Goal: Information Seeking & Learning: Compare options

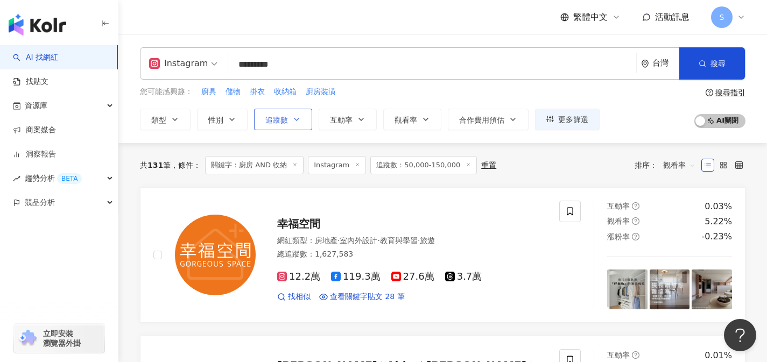
click at [301, 129] on button "追蹤數" at bounding box center [283, 120] width 58 height 22
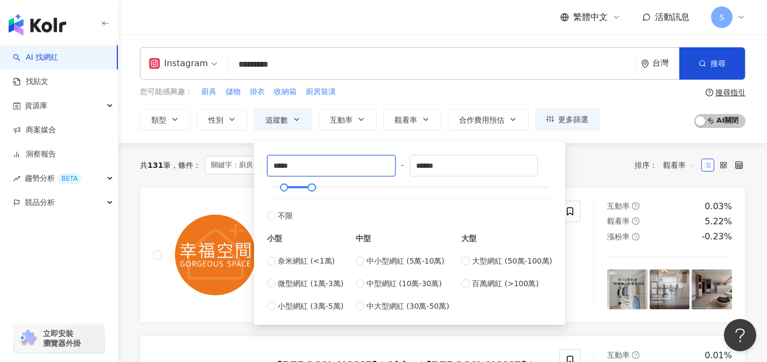
drag, startPoint x: 310, startPoint y: 165, endPoint x: 261, endPoint y: 162, distance: 49.6
click at [262, 161] on div "***** - ****** 不限 小型 奈米網紅 (<1萬) 微型網紅 (1萬-3萬) 小型網紅 (3萬-5萬) 中型 中小型網紅 (5萬-10萬) 中型網…" at bounding box center [409, 234] width 298 height 170
type input "*****"
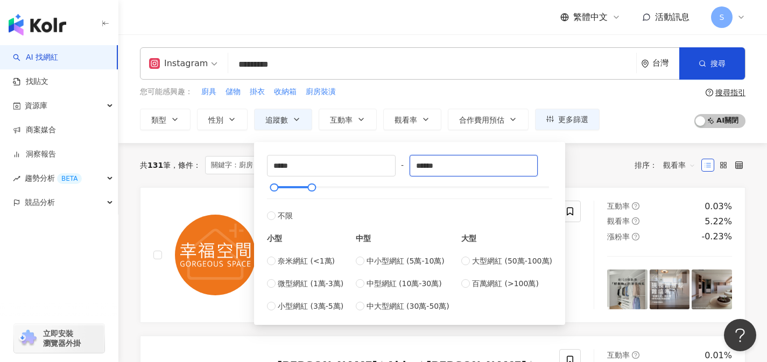
drag, startPoint x: 454, startPoint y: 170, endPoint x: 399, endPoint y: 159, distance: 55.9
click at [399, 159] on div "***** - ****** 不限 小型 奈米網紅 (<1萬) 微型網紅 (1萬-3萬) 小型網紅 (3萬-5萬) 中型 中小型網紅 (5萬-10萬) 中型網…" at bounding box center [409, 233] width 285 height 157
type input "*****"
click at [237, 151] on div "共 131 筆 條件 ： 關鍵字：廚房 AND 收納 Instagram 追蹤數：50,000-150,000 重置 排序： 觀看率" at bounding box center [442, 165] width 605 height 44
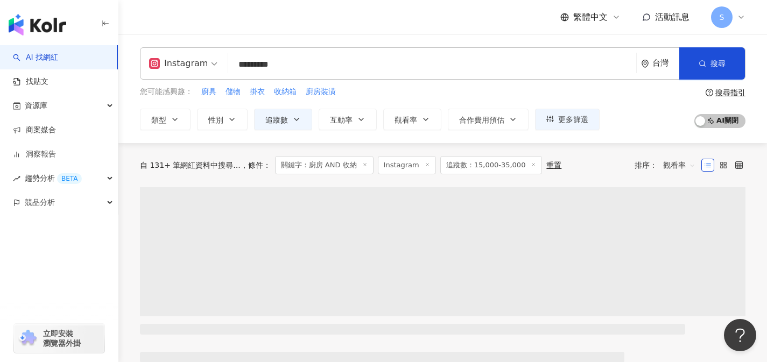
click at [296, 68] on input "*********" at bounding box center [431, 64] width 399 height 20
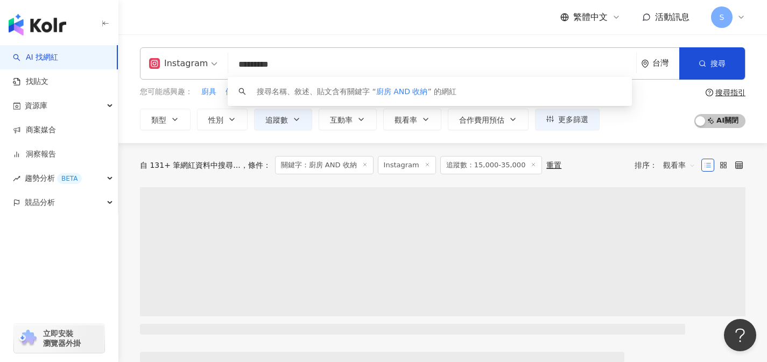
type input "*"
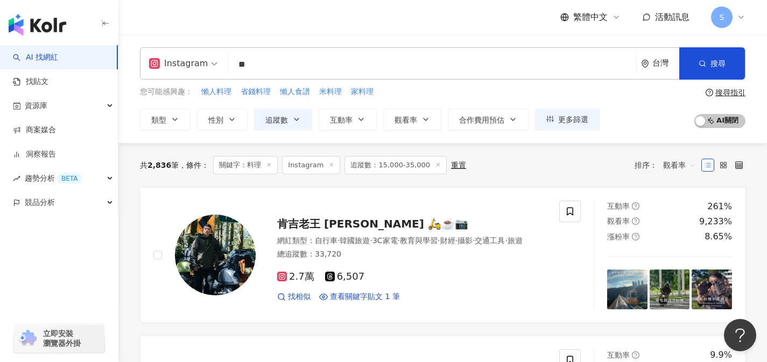
click at [463, 54] on input "**" at bounding box center [431, 64] width 399 height 20
click at [436, 74] on input "**" at bounding box center [431, 64] width 399 height 20
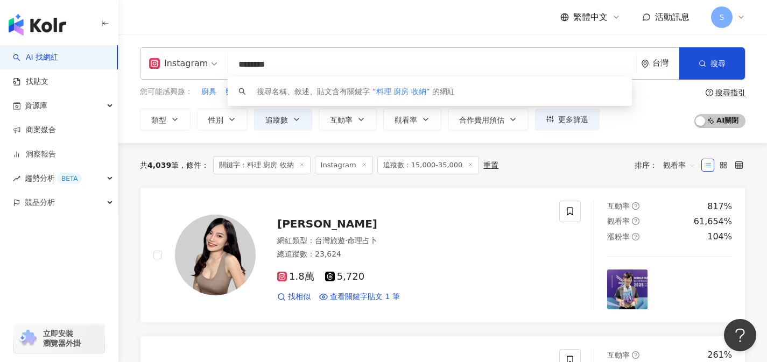
type input "********"
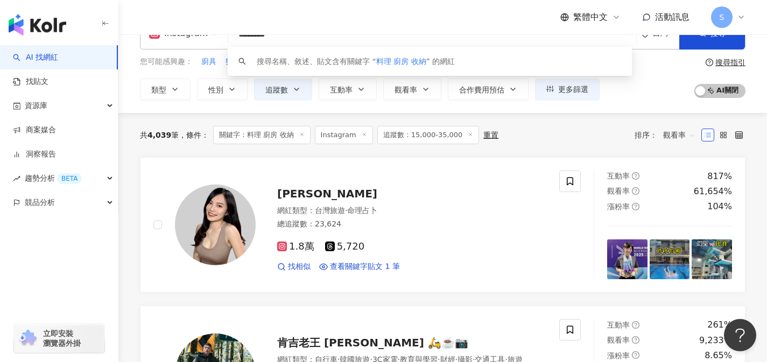
scroll to position [31, 0]
click at [595, 135] on div "共 4,039 筆 條件 ： 關鍵字：料理 廚房 收納 Instagram 追蹤數：15,000-35,000 重置 排序： 觀看率" at bounding box center [442, 134] width 605 height 18
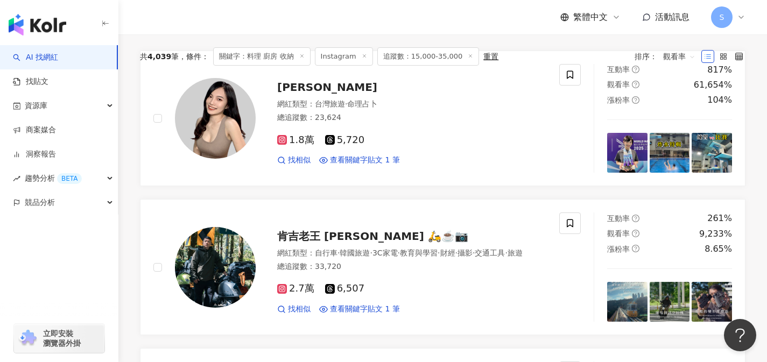
scroll to position [0, 0]
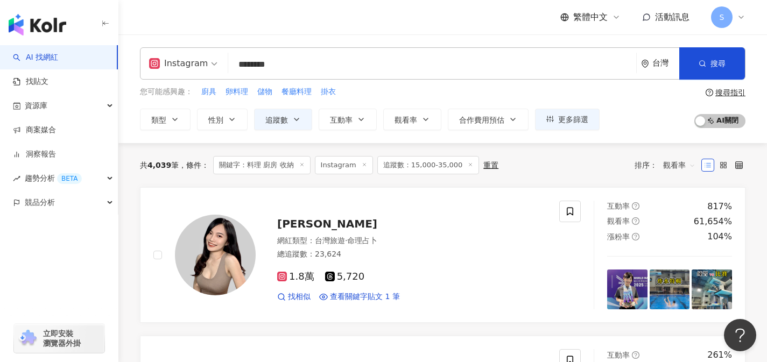
click at [667, 167] on span "觀看率" at bounding box center [679, 165] width 32 height 17
click at [677, 278] on div "關鍵字" at bounding box center [679, 279] width 27 height 12
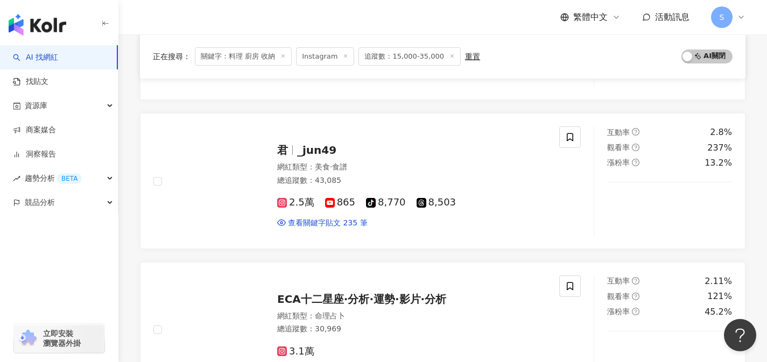
scroll to position [372, 0]
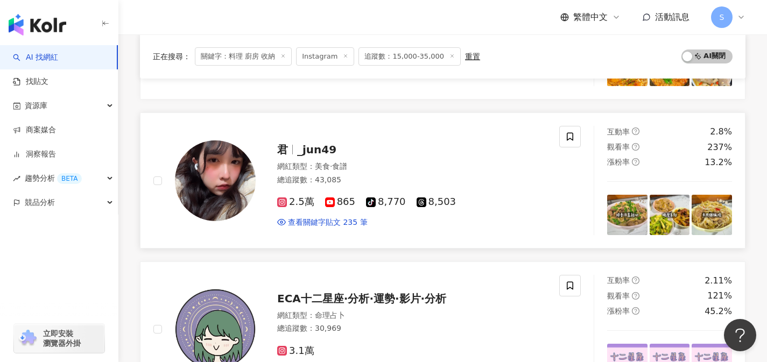
click at [358, 180] on div "總追蹤數 ： 43,085" at bounding box center [411, 180] width 269 height 11
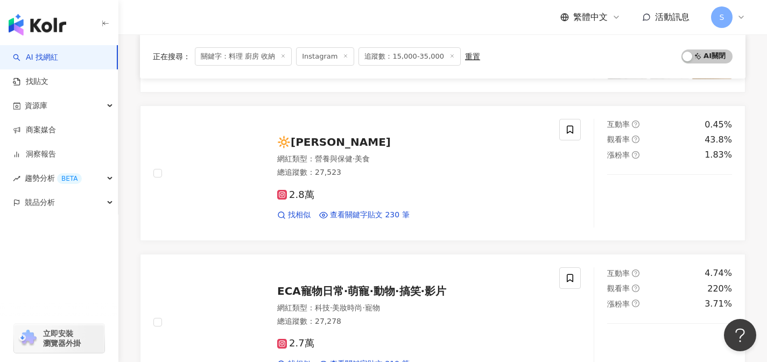
scroll to position [830, 0]
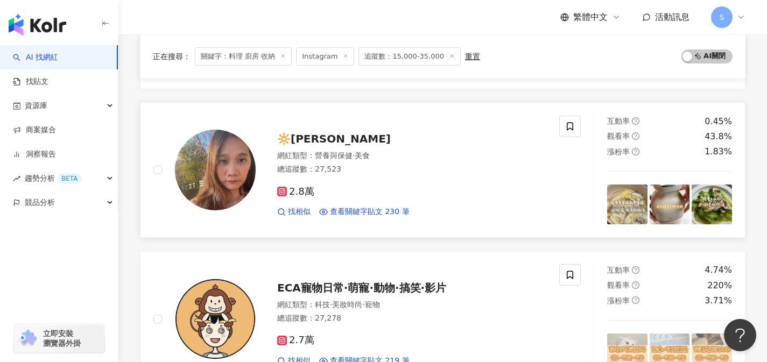
click at [405, 185] on div "2.8萬 找相似 查看關鍵字貼文 230 筆" at bounding box center [411, 198] width 269 height 40
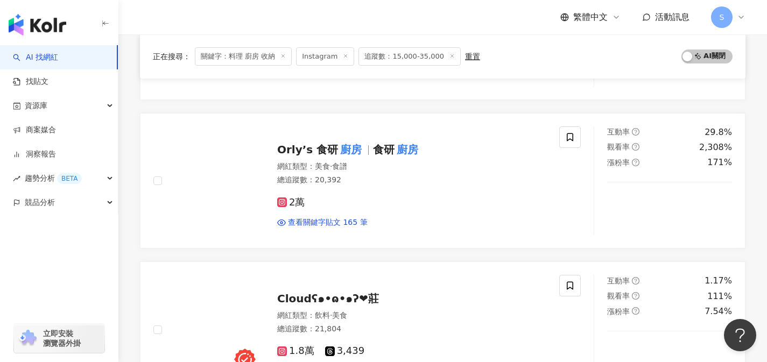
scroll to position [1514, 0]
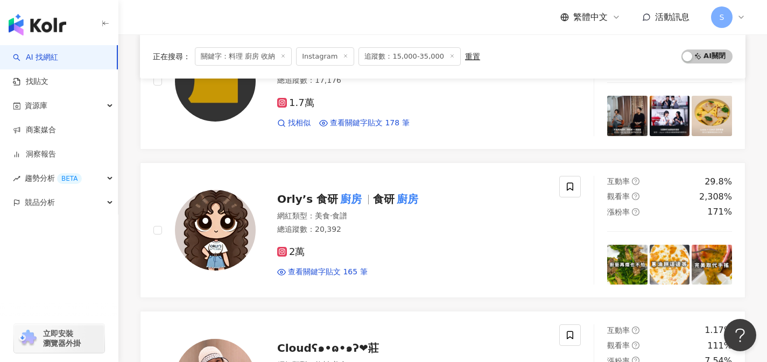
click at [493, 239] on div "2萬 查看關鍵字貼文 165 筆" at bounding box center [411, 258] width 269 height 40
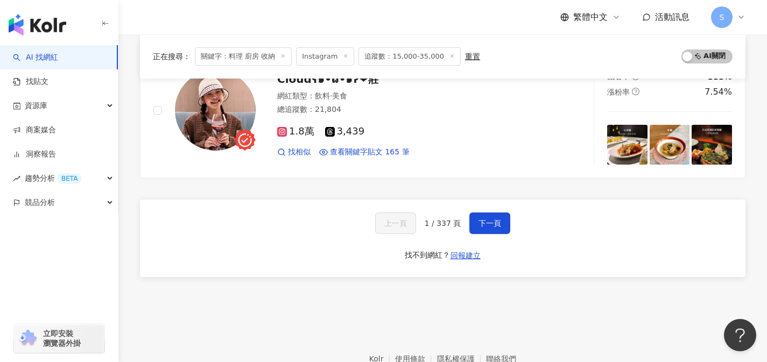
scroll to position [1785, 0]
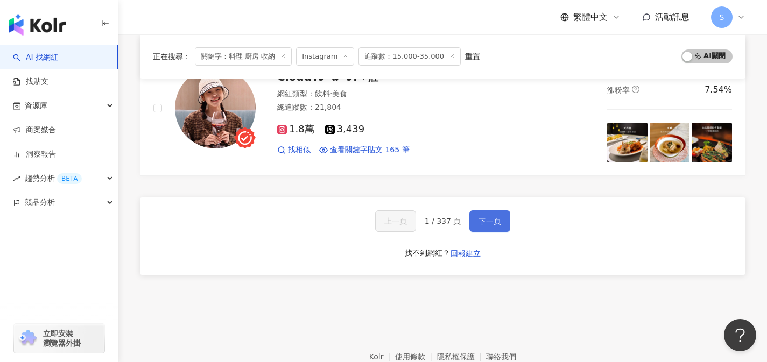
click at [499, 215] on button "下一頁" at bounding box center [489, 221] width 41 height 22
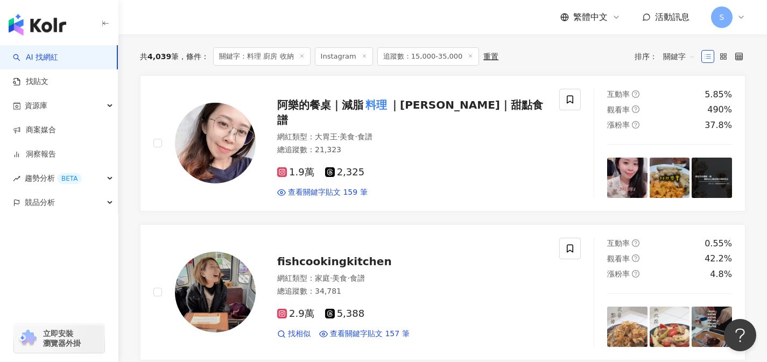
scroll to position [82, 0]
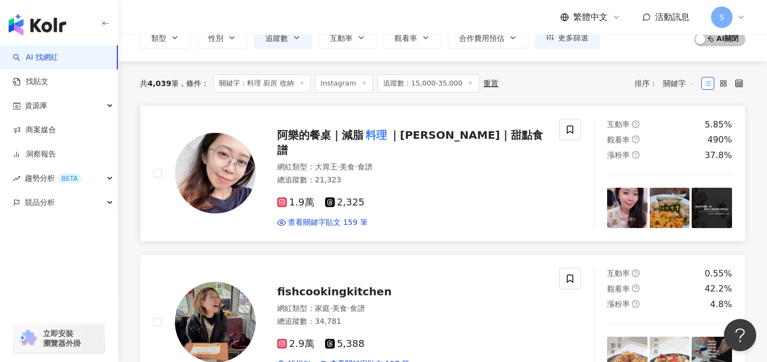
click at [352, 227] on div "阿樂的餐桌｜減脂 料理 ｜家常菜｜甜點食譜 網紅類型 ： 大胃王 · 美食 · 食譜 總追蹤數 ： 21,323 1.9萬 2,325 查看關鍵字貼文 159…" at bounding box center [356, 173] width 406 height 109
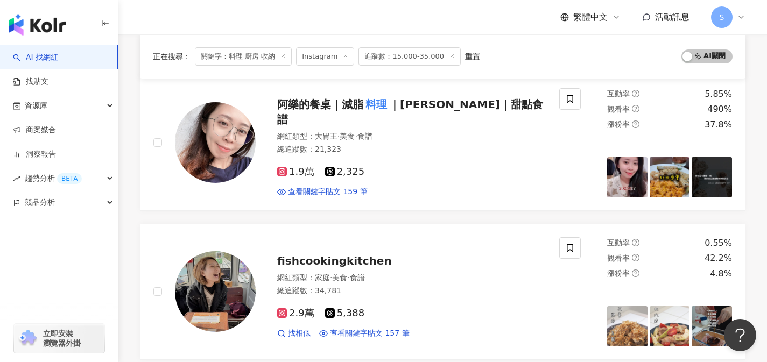
scroll to position [131, 0]
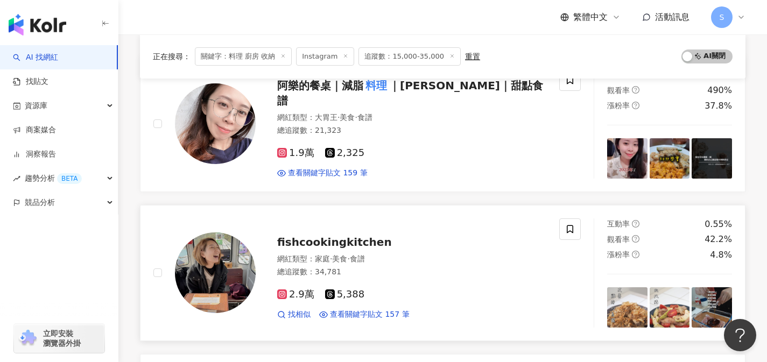
click at [399, 281] on div "2.9萬 5,388 找相似 查看關鍵字貼文 157 筆" at bounding box center [411, 300] width 269 height 40
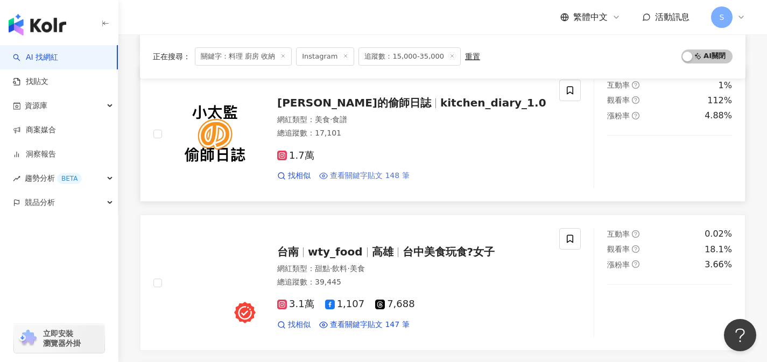
scroll to position [419, 0]
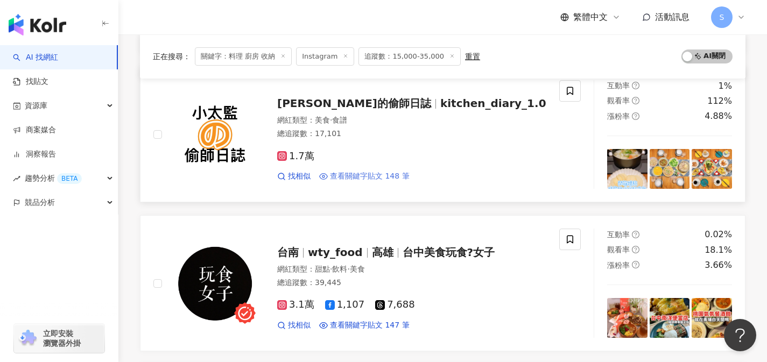
click at [383, 148] on div "1.7萬 找相似 查看關鍵字貼文 148 筆" at bounding box center [411, 162] width 269 height 40
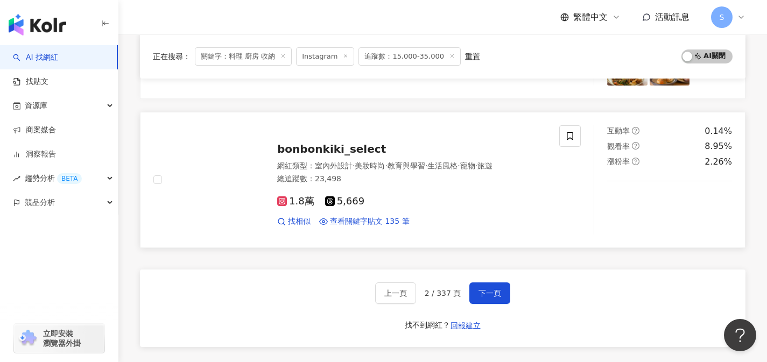
scroll to position [1720, 0]
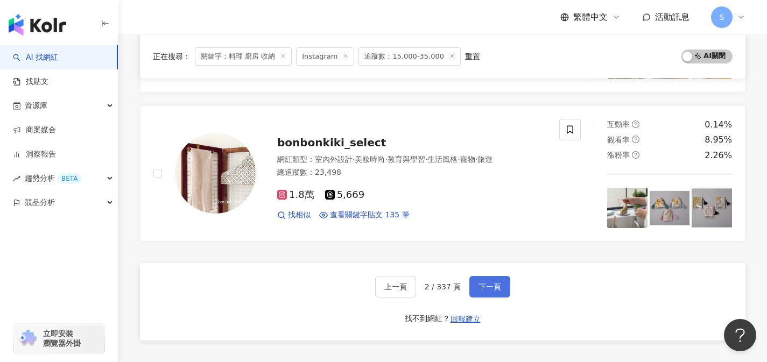
click at [500, 284] on button "下一頁" at bounding box center [489, 287] width 41 height 22
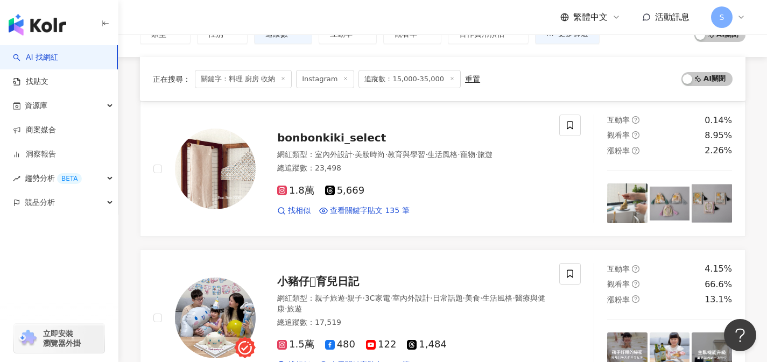
scroll to position [138, 0]
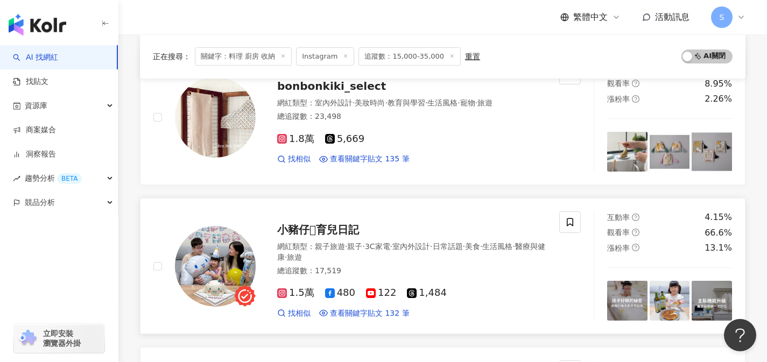
click at [385, 278] on div "網紅類型 ： 親子旅遊 · 親子 · 3C家電 · 室內外設計 · 日常話題 · 美食 · 生活風格 · 醫療與健康 · 旅遊 總追蹤數 ： 17,519" at bounding box center [411, 260] width 269 height 37
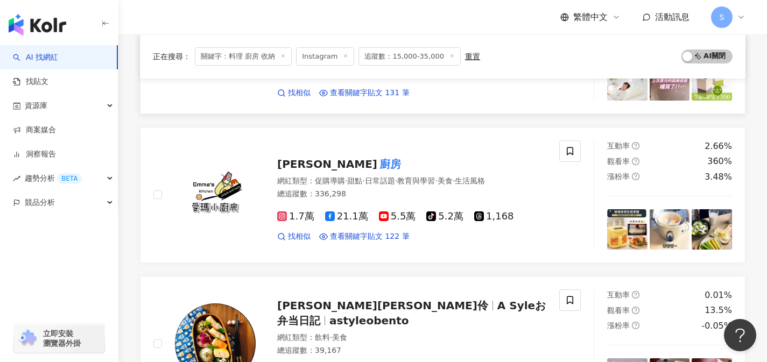
scroll to position [557, 0]
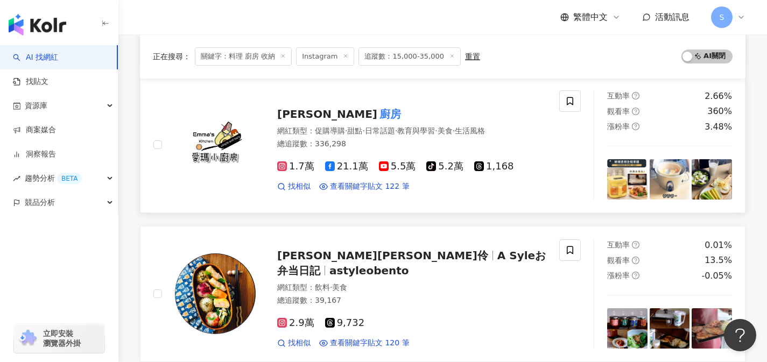
click at [389, 149] on div "總追蹤數 ： 336,298" at bounding box center [411, 144] width 269 height 11
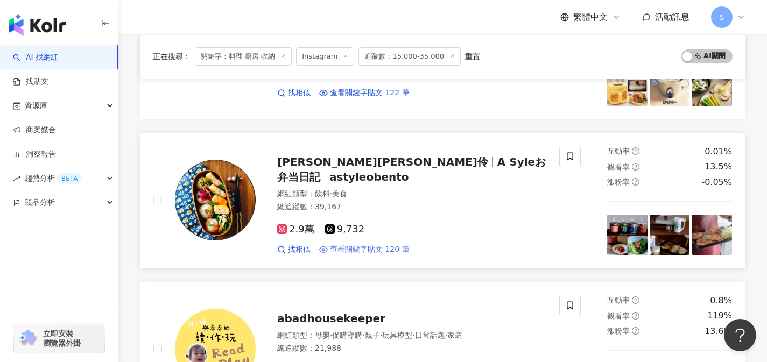
scroll to position [668, 0]
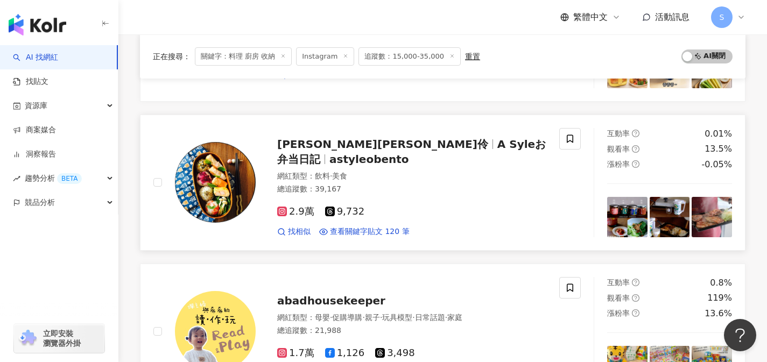
click at [402, 184] on div "總追蹤數 ： 39,167" at bounding box center [411, 189] width 269 height 11
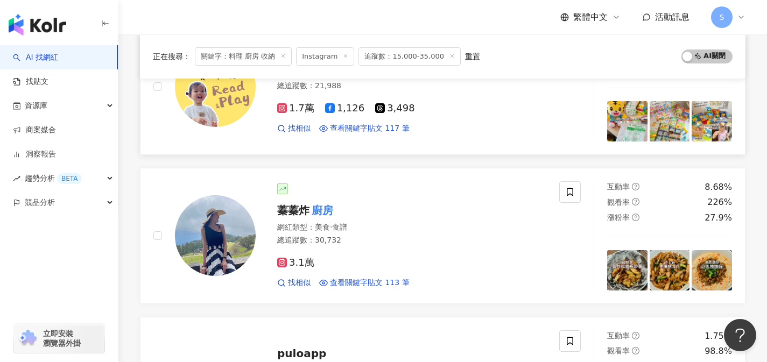
scroll to position [965, 0]
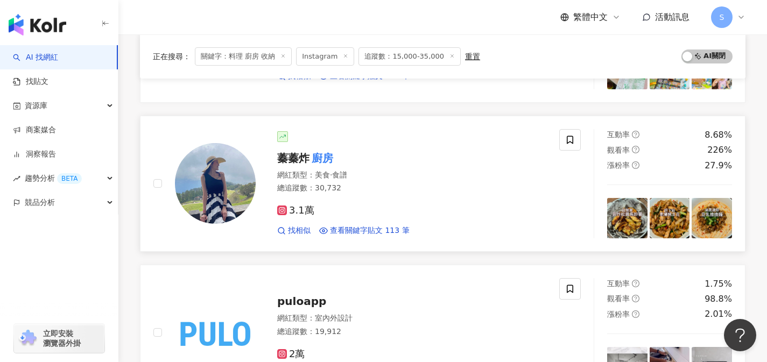
click at [395, 211] on div "3.1萬" at bounding box center [411, 211] width 269 height 12
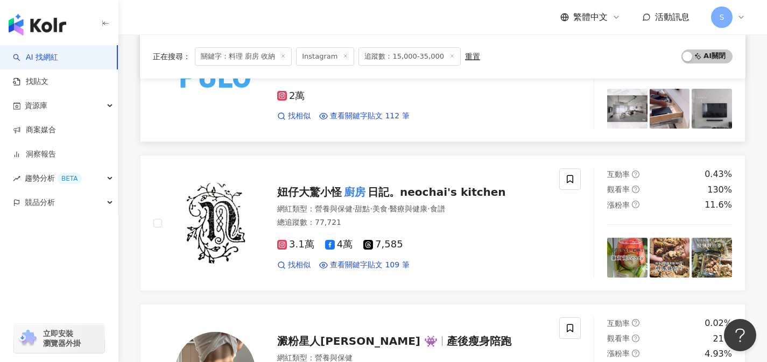
scroll to position [1243, 0]
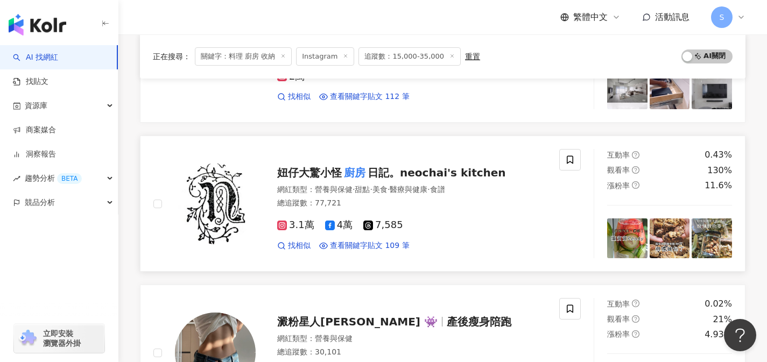
click at [392, 204] on div "總追蹤數 ： 77,721" at bounding box center [411, 203] width 269 height 11
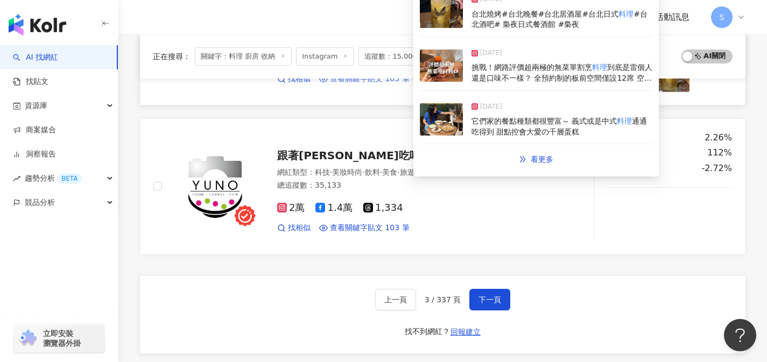
scroll to position [1785, 0]
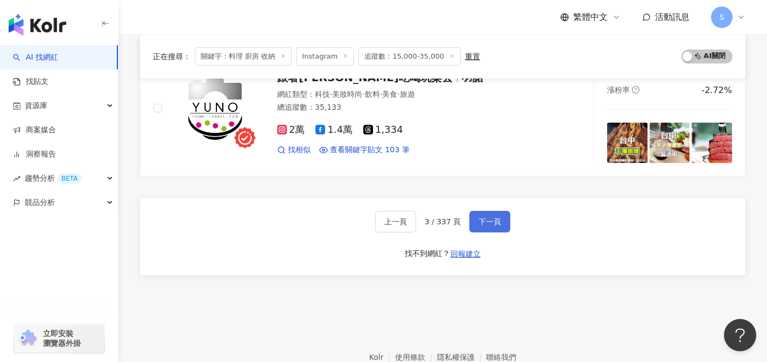
click at [488, 216] on button "下一頁" at bounding box center [489, 222] width 41 height 22
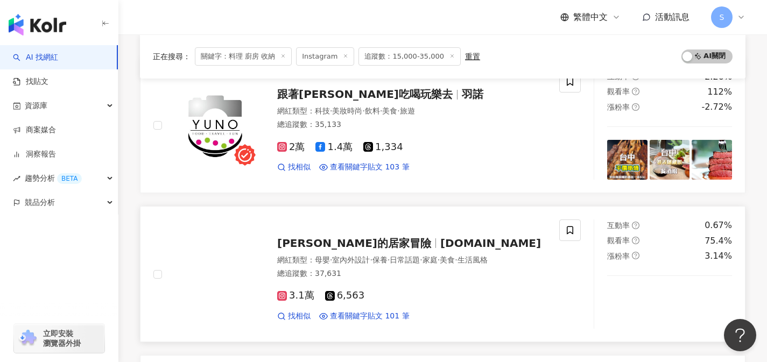
scroll to position [146, 0]
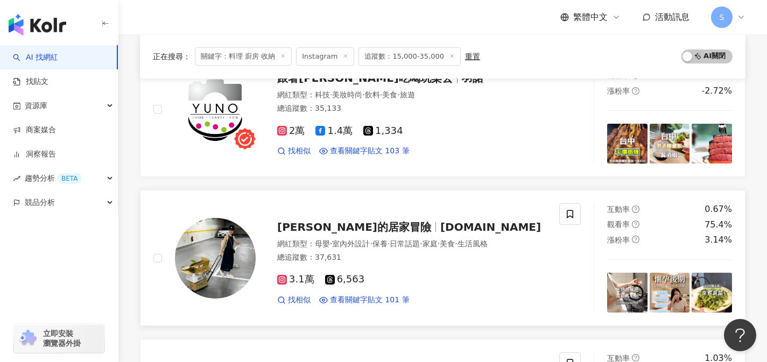
click at [390, 280] on div "3.1萬 6,563" at bounding box center [411, 280] width 269 height 12
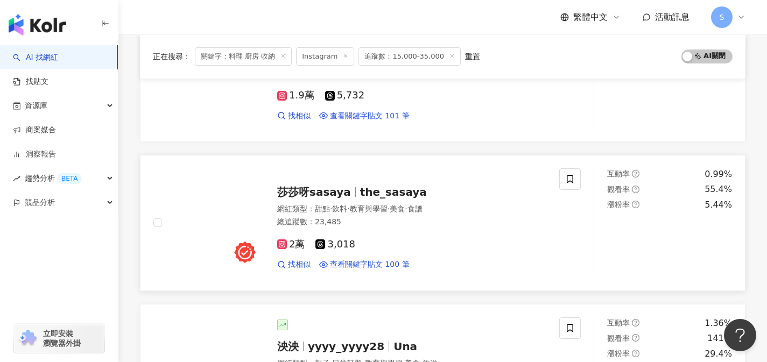
scroll to position [491, 0]
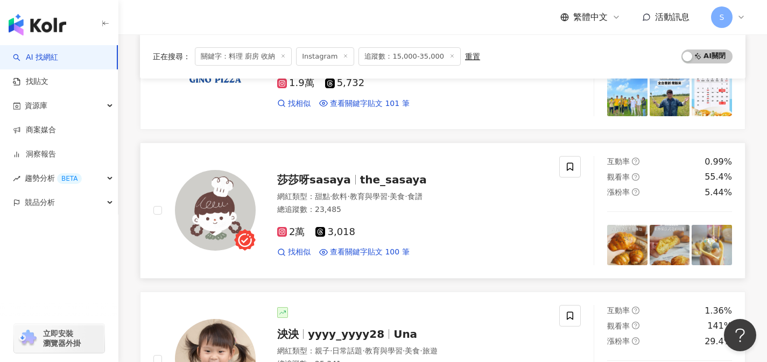
click at [387, 237] on div "2萬 3,018" at bounding box center [411, 233] width 269 height 12
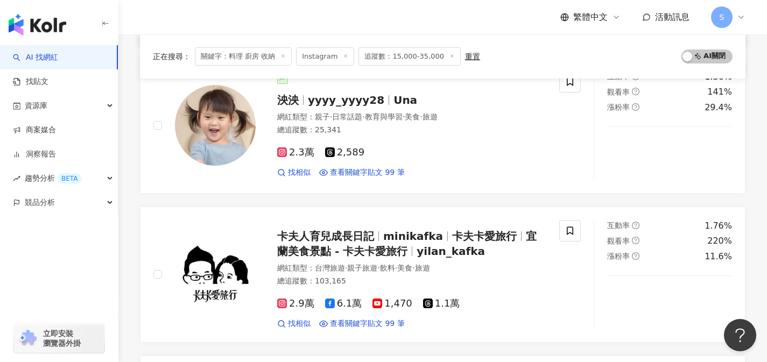
scroll to position [713, 0]
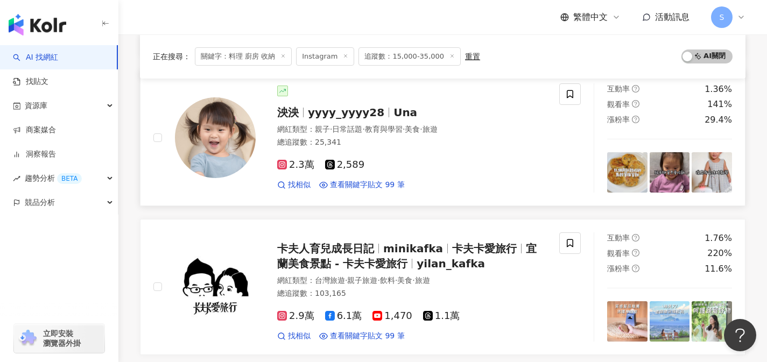
click at [404, 165] on div "2.3萬 2,589" at bounding box center [411, 165] width 269 height 12
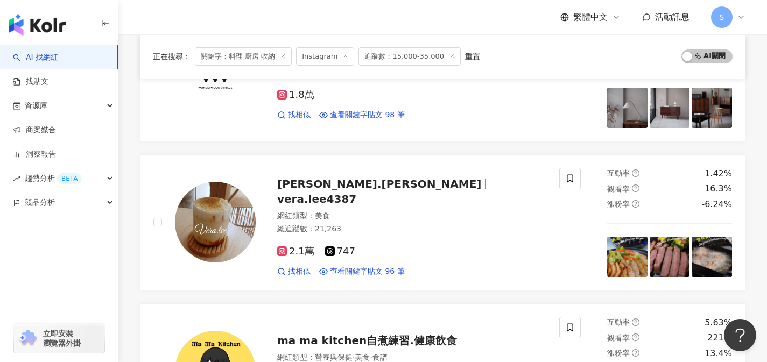
scroll to position [1120, 0]
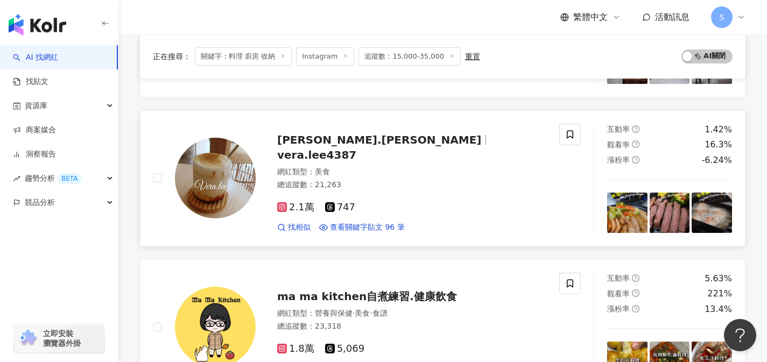
click at [392, 202] on div "2.1萬 747" at bounding box center [411, 208] width 269 height 12
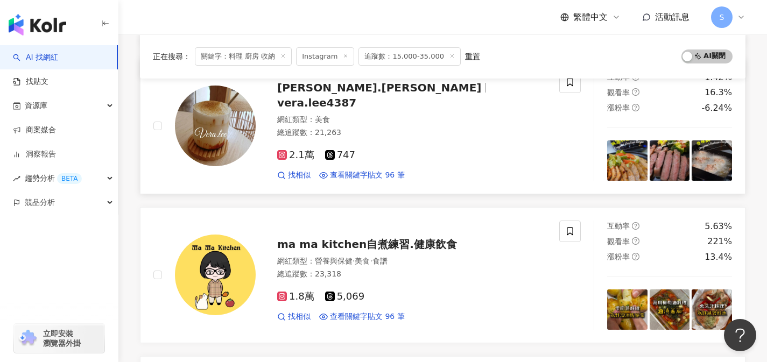
scroll to position [1191, 0]
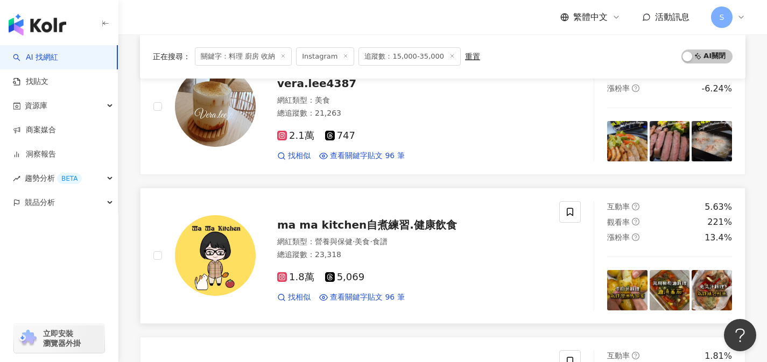
click at [394, 258] on div "總追蹤數 ： 23,318" at bounding box center [411, 255] width 269 height 11
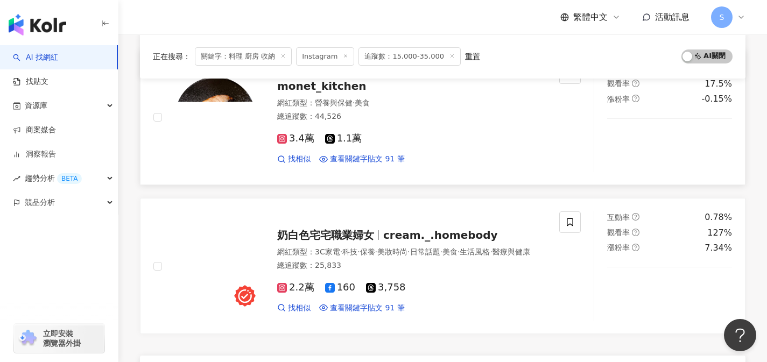
scroll to position [1629, 0]
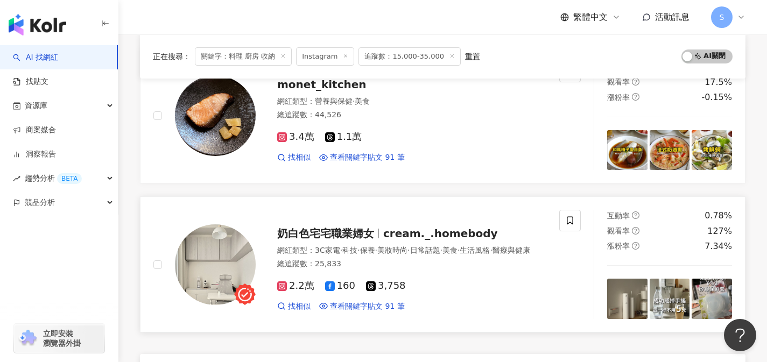
click at [381, 270] on div "總追蹤數 ： 25,833" at bounding box center [411, 264] width 269 height 11
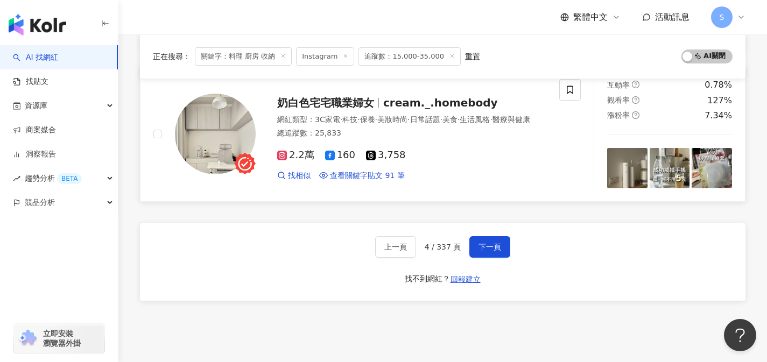
scroll to position [1761, 0]
click at [485, 249] on span "下一頁" at bounding box center [489, 246] width 23 height 9
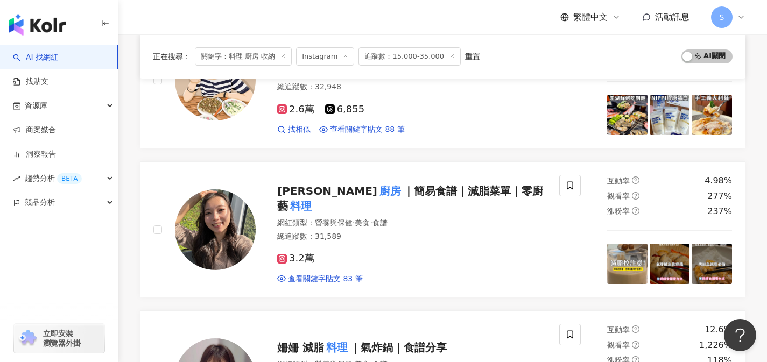
scroll to position [773, 0]
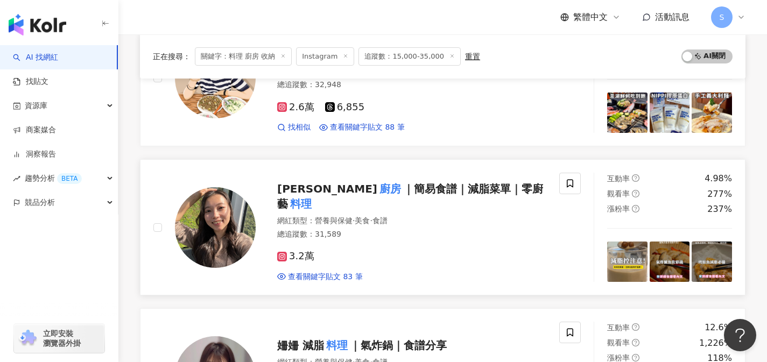
click at [358, 259] on div "3.2萬 查看關鍵字貼文 83 筆" at bounding box center [411, 262] width 269 height 40
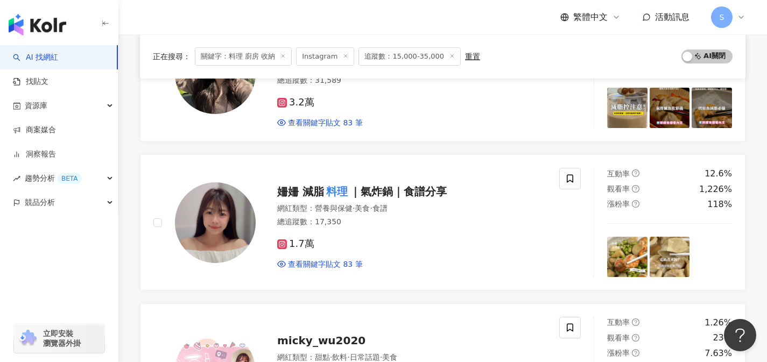
scroll to position [928, 0]
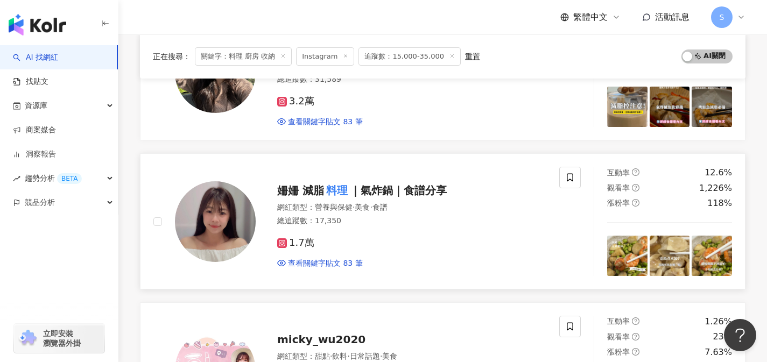
click at [347, 245] on div "1.7萬" at bounding box center [411, 243] width 269 height 12
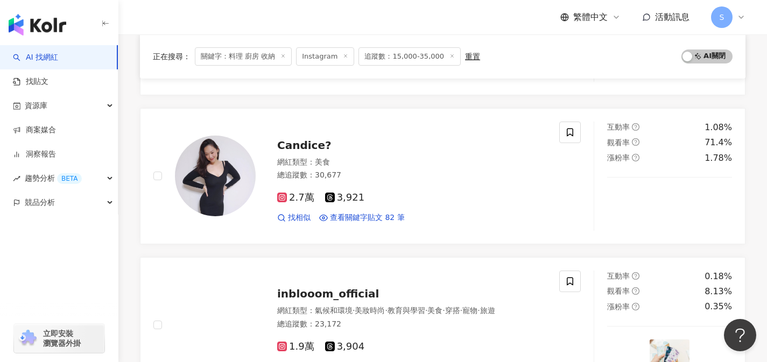
scroll to position [1273, 0]
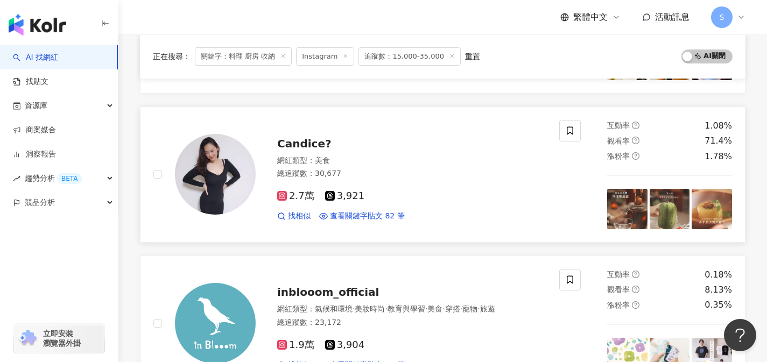
click at [401, 178] on div "總追蹤數 ： 30,677" at bounding box center [411, 173] width 269 height 11
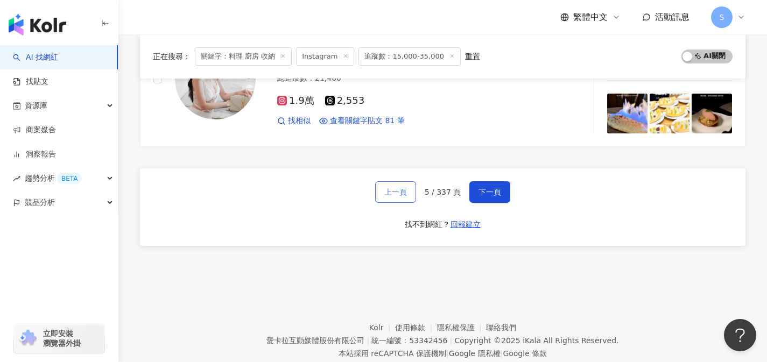
scroll to position [1818, 0]
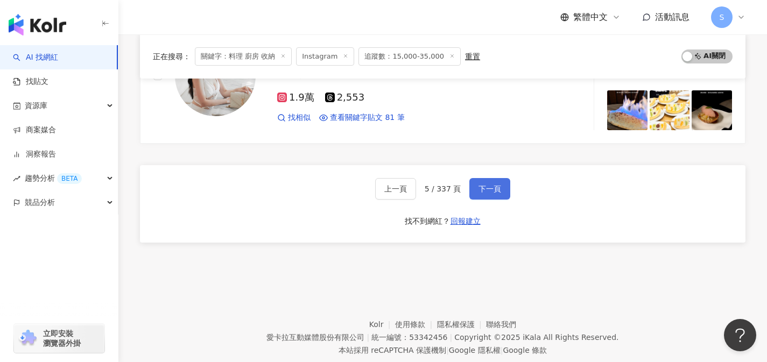
click at [492, 196] on button "下一頁" at bounding box center [489, 189] width 41 height 22
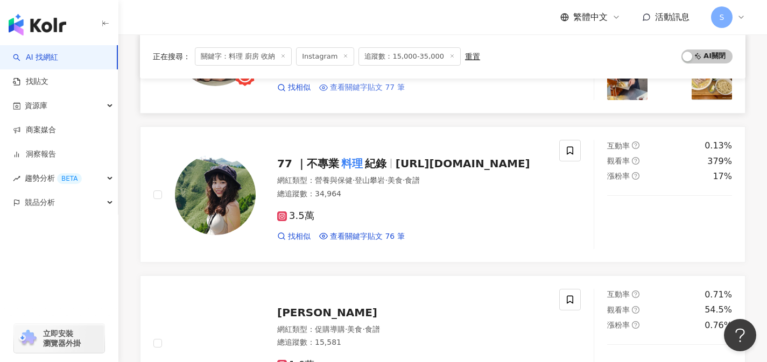
scroll to position [665, 0]
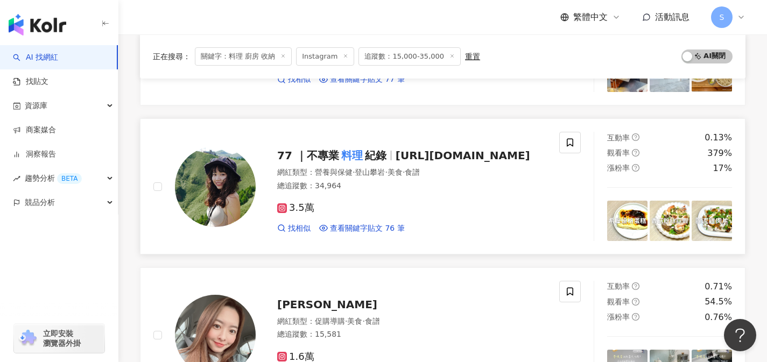
click at [364, 201] on div "3.5萬 找相似 查看關鍵字貼文 76 筆" at bounding box center [411, 214] width 269 height 40
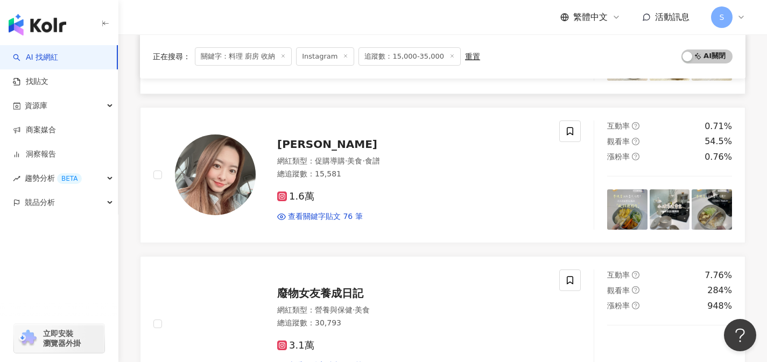
scroll to position [822, 0]
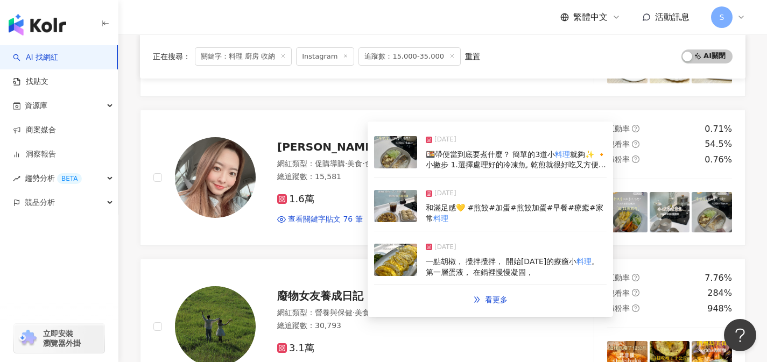
click at [368, 193] on div "2025/8/23 🍱帶便當到底要煮什麼？ 簡單的3道小 料理 就夠✨ 🔸小撇步 1.選擇處理好的冷凍魚, 乾煎就很好吃又方便 2.青菜清炒或是燙都可以 3.…" at bounding box center [490, 219] width 245 height 195
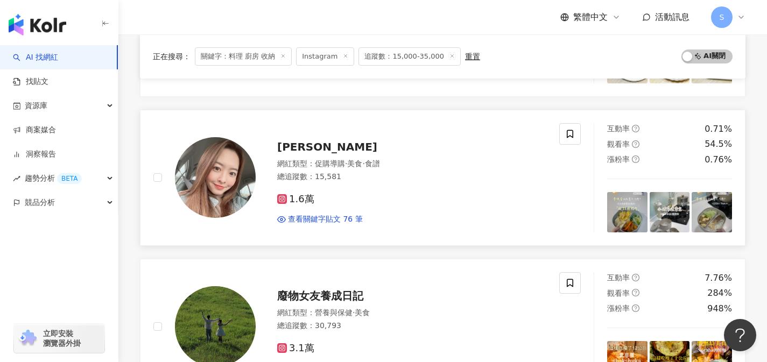
click at [350, 188] on div "1.6萬 查看關鍵字貼文 76 筆" at bounding box center [411, 205] width 269 height 40
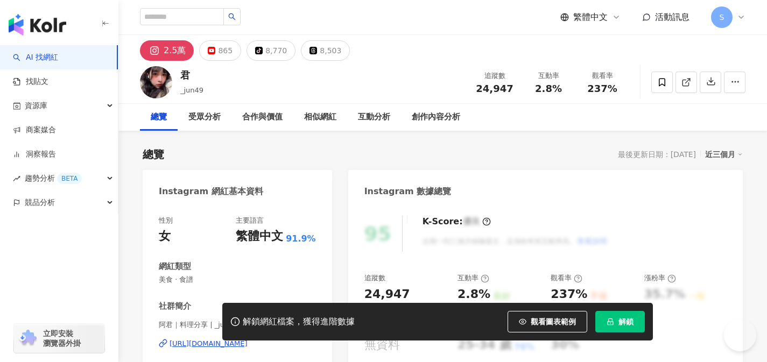
click at [683, 86] on icon at bounding box center [685, 83] width 6 height 6
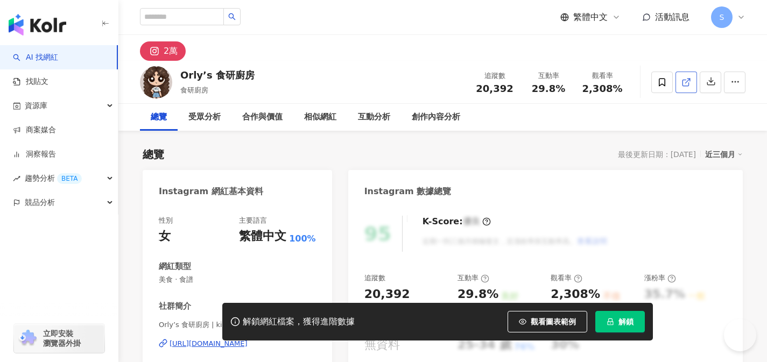
click at [683, 86] on icon at bounding box center [686, 82] width 10 height 10
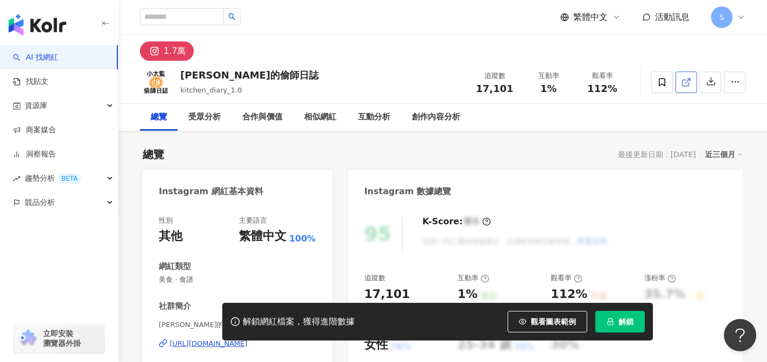
click at [690, 81] on icon at bounding box center [686, 82] width 10 height 10
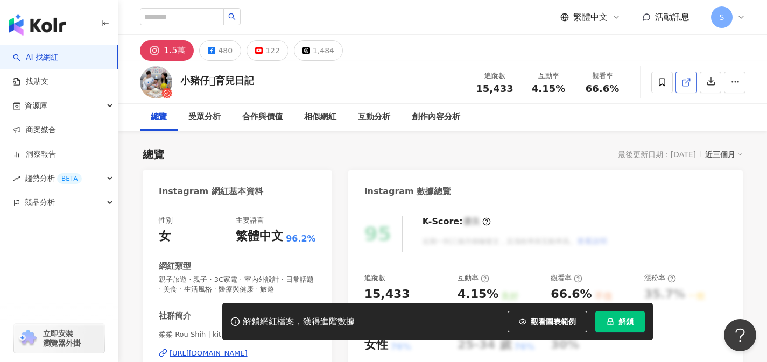
click at [691, 87] on link at bounding box center [686, 83] width 22 height 22
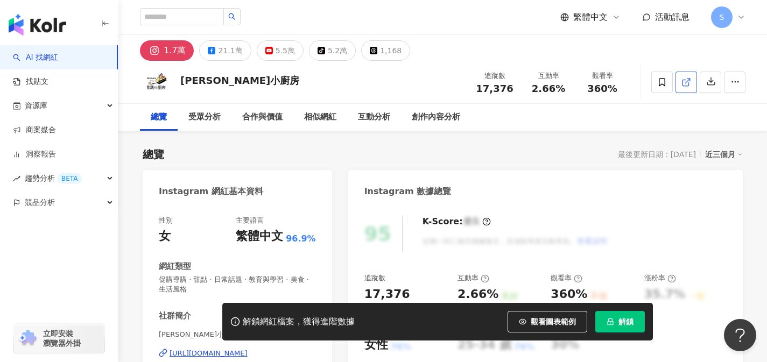
click at [681, 86] on link at bounding box center [686, 83] width 22 height 22
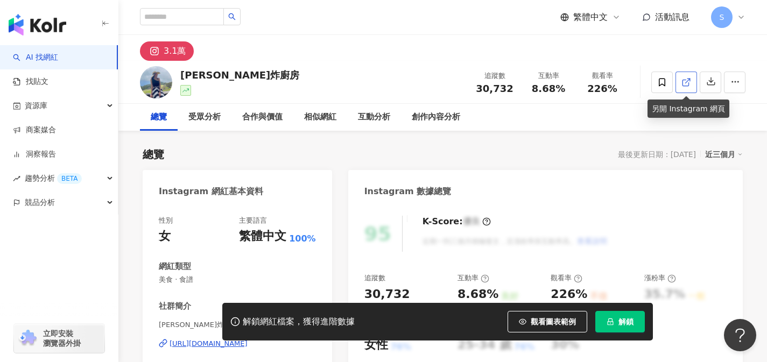
click at [680, 87] on link at bounding box center [686, 83] width 22 height 22
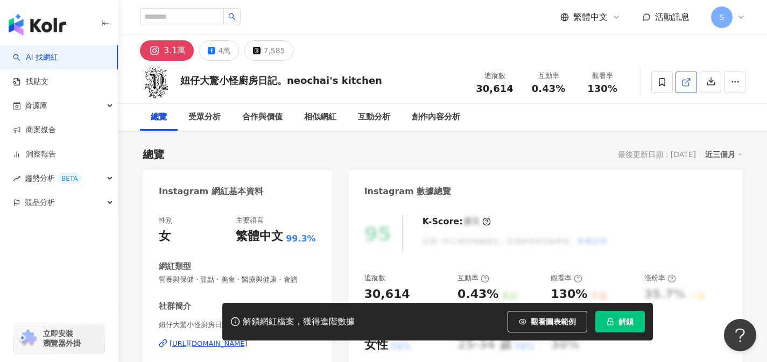
click at [681, 86] on icon at bounding box center [686, 82] width 10 height 10
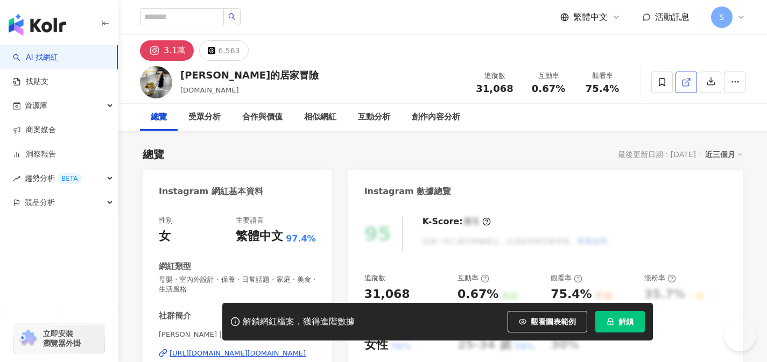
click at [687, 87] on span at bounding box center [686, 81] width 10 height 11
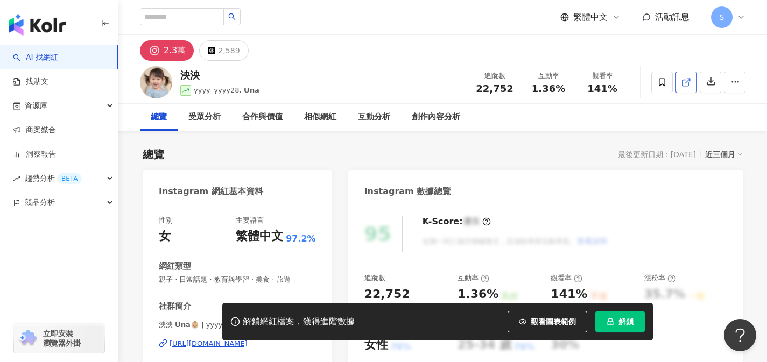
click at [686, 86] on icon at bounding box center [686, 82] width 10 height 10
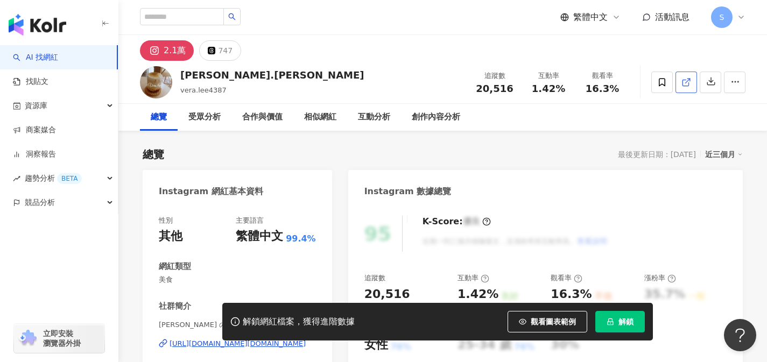
click at [677, 81] on link at bounding box center [686, 83] width 22 height 22
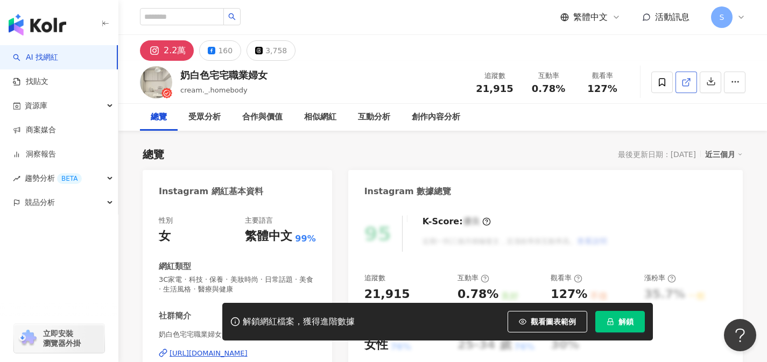
click at [688, 82] on icon at bounding box center [686, 82] width 10 height 10
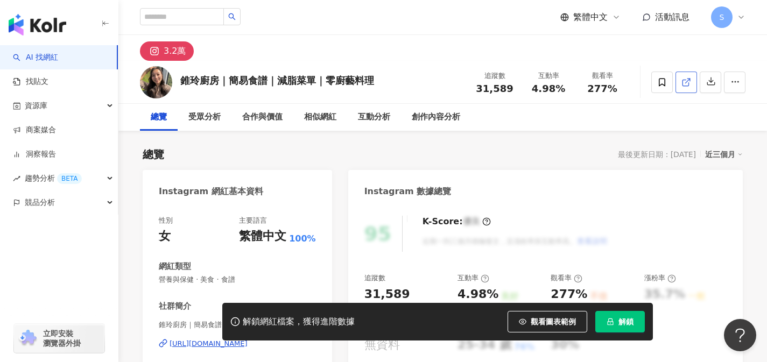
click at [681, 82] on icon at bounding box center [686, 82] width 10 height 10
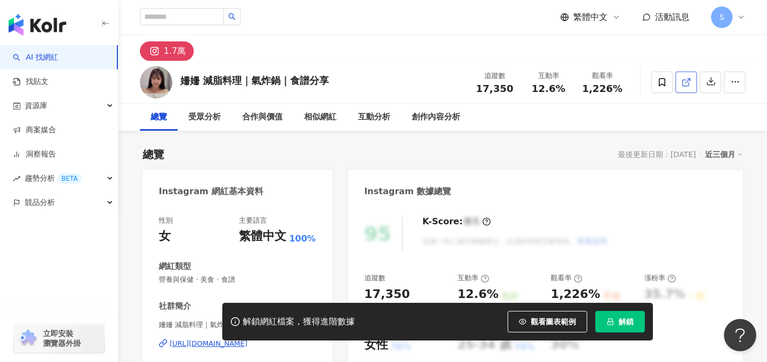
click at [685, 86] on icon at bounding box center [686, 82] width 10 height 10
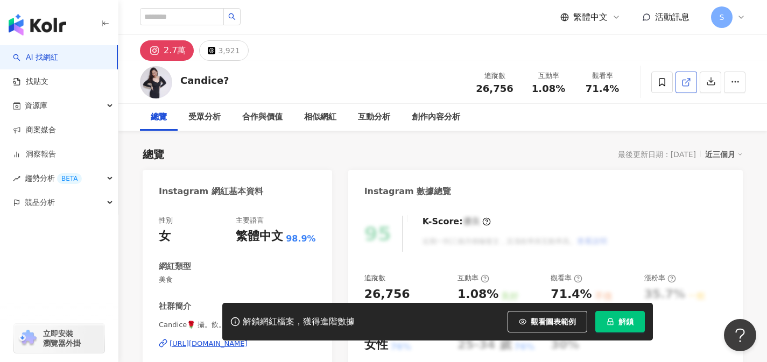
click at [682, 79] on icon at bounding box center [686, 82] width 10 height 10
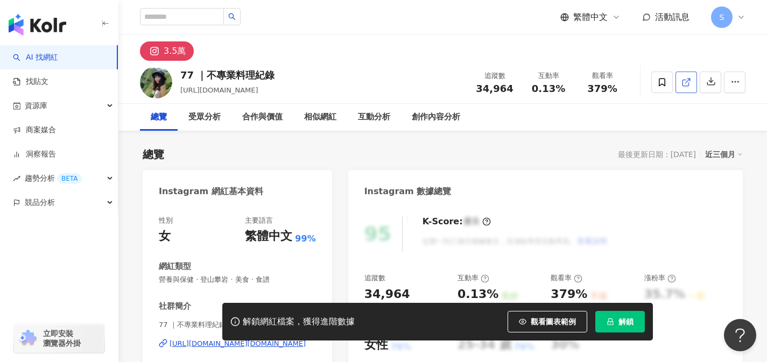
click at [684, 87] on span at bounding box center [686, 81] width 10 height 11
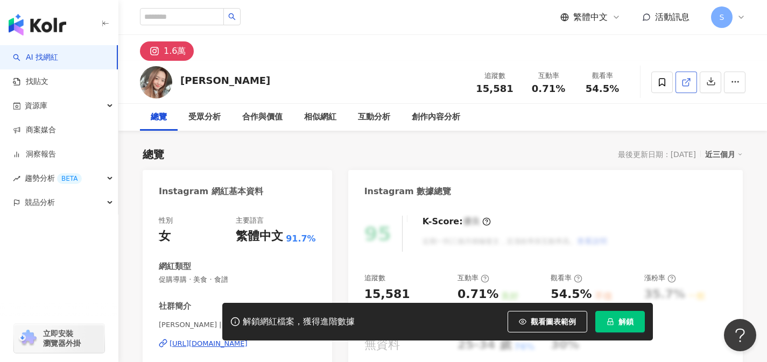
click at [685, 85] on icon at bounding box center [685, 83] width 6 height 6
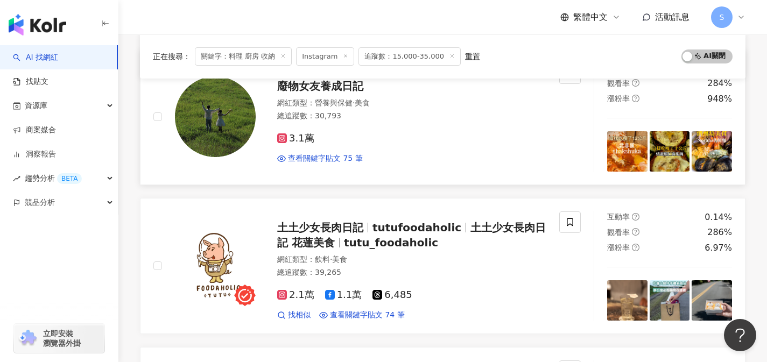
scroll to position [1036, 0]
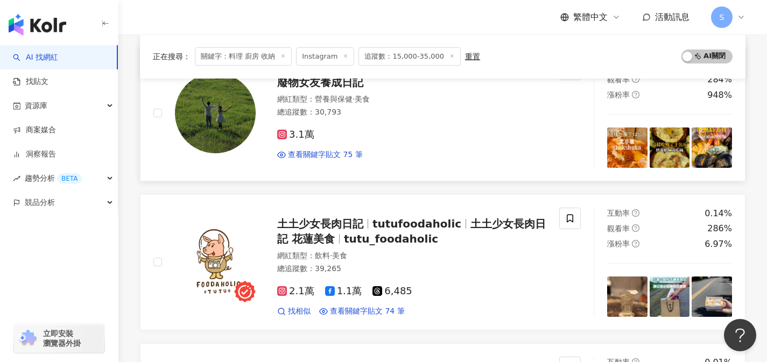
click at [349, 133] on div "3.1萬" at bounding box center [411, 135] width 269 height 12
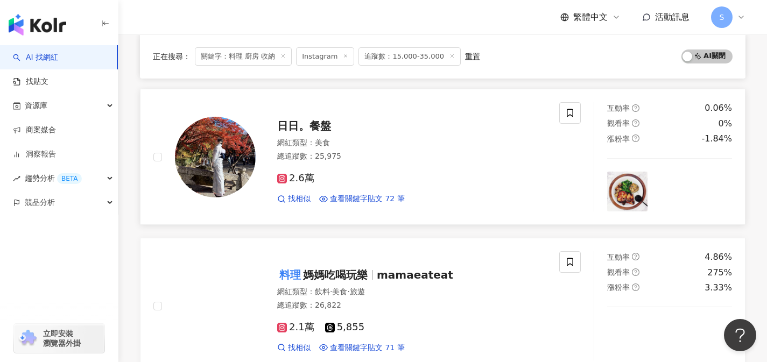
scroll to position [1699, 0]
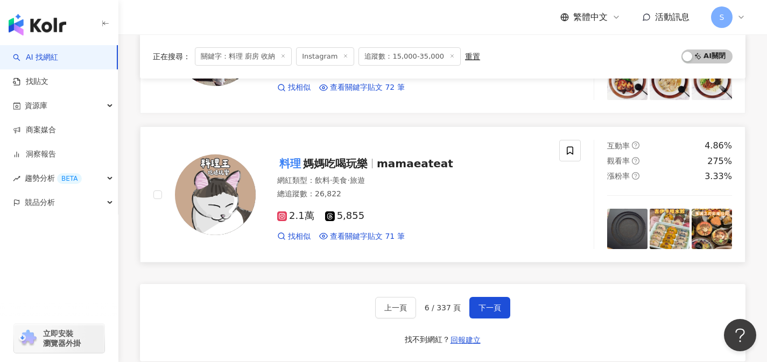
click at [385, 225] on div "2.1萬 5,855 找相似 查看關鍵字貼文 71 筆" at bounding box center [411, 222] width 269 height 40
click at [487, 309] on span "下一頁" at bounding box center [489, 307] width 23 height 9
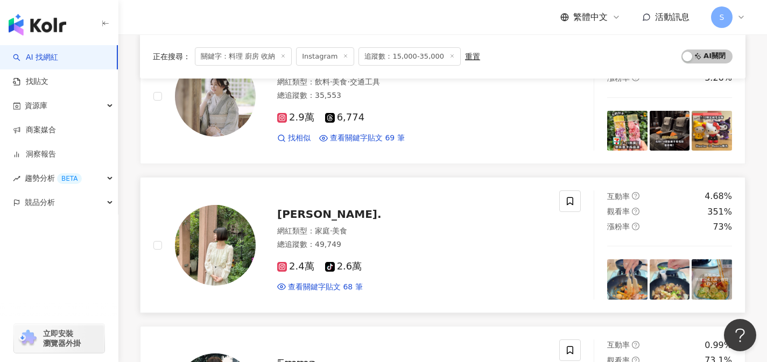
scroll to position [1351, 0]
click at [314, 216] on div "佳瑄." at bounding box center [411, 214] width 269 height 15
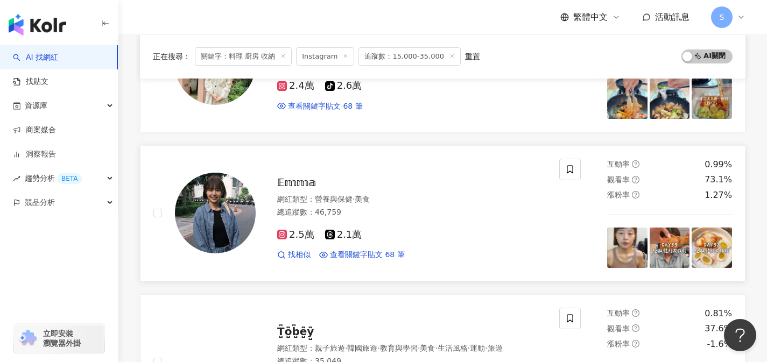
scroll to position [1554, 0]
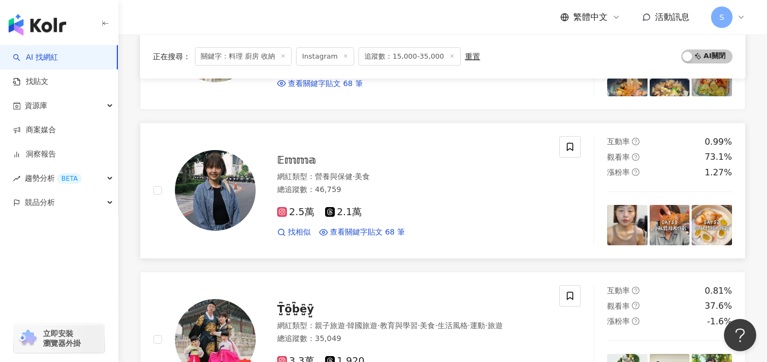
click at [397, 201] on div "2.5萬 2.1萬 找相似 查看關鍵字貼文 68 筆" at bounding box center [411, 218] width 269 height 40
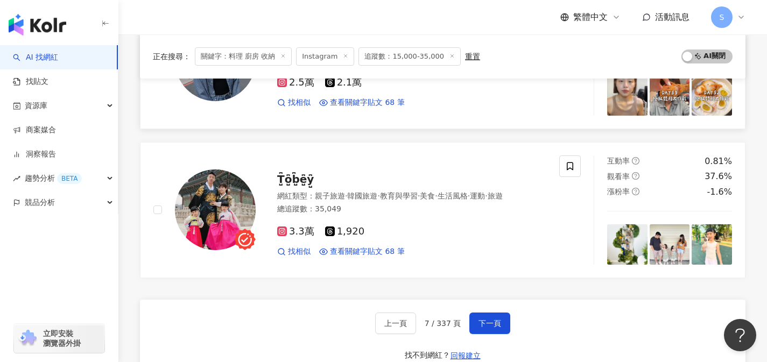
scroll to position [1763, 0]
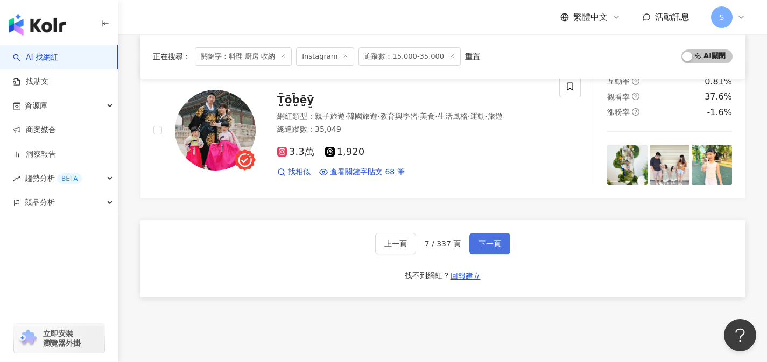
click at [493, 249] on button "下一頁" at bounding box center [489, 244] width 41 height 22
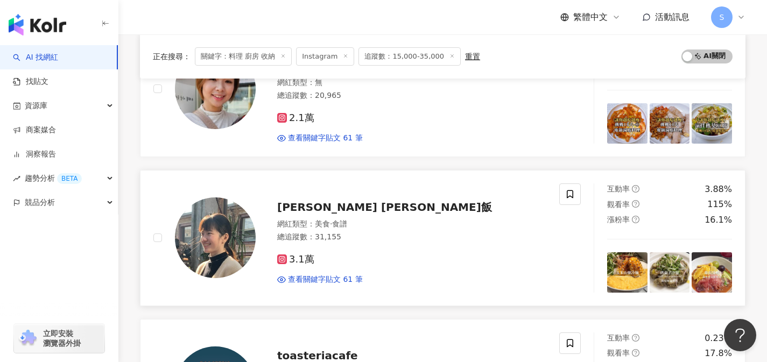
scroll to position [1127, 0]
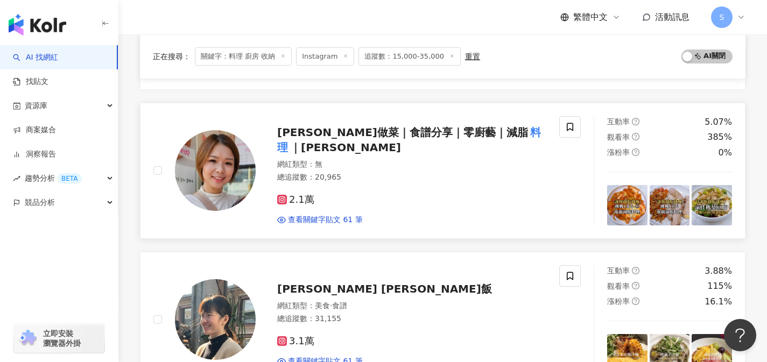
click at [361, 194] on div "2.1萬" at bounding box center [411, 200] width 269 height 12
click at [369, 194] on div "2.1萬" at bounding box center [411, 200] width 269 height 12
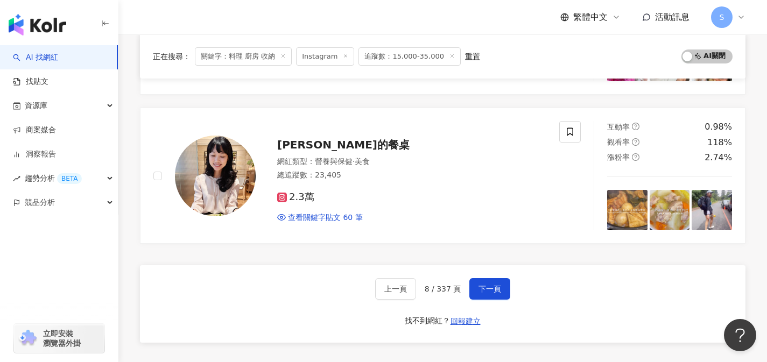
scroll to position [1741, 0]
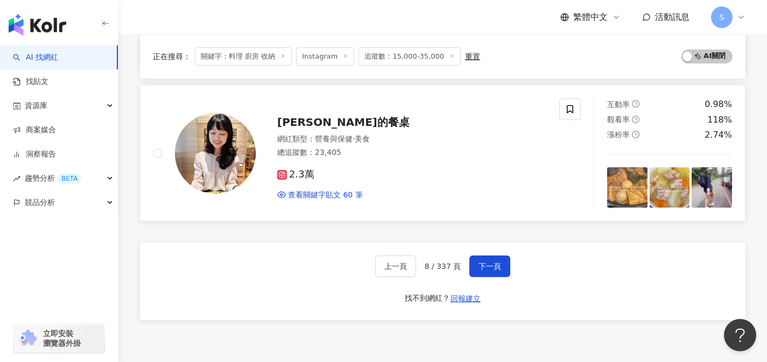
click at [348, 175] on div "2.3萬" at bounding box center [411, 175] width 269 height 12
click at [491, 262] on span "下一頁" at bounding box center [489, 266] width 23 height 9
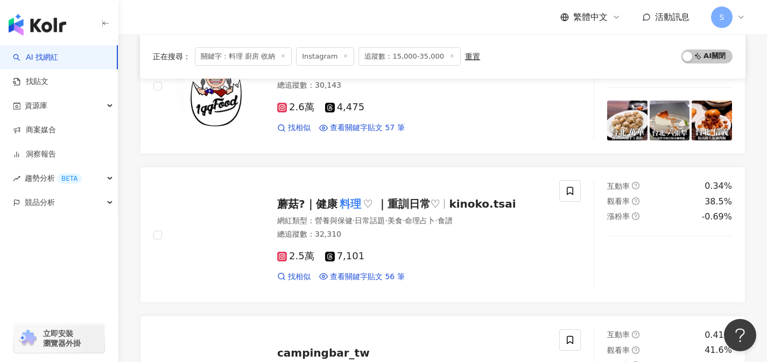
scroll to position [1213, 0]
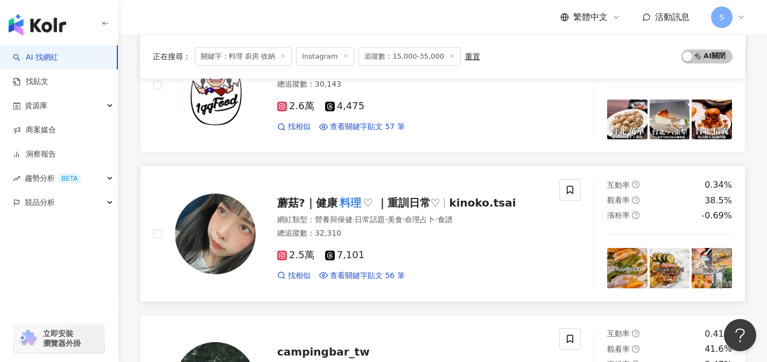
click at [379, 243] on div "2.5萬 7,101 找相似 查看關鍵字貼文 56 筆" at bounding box center [411, 261] width 269 height 40
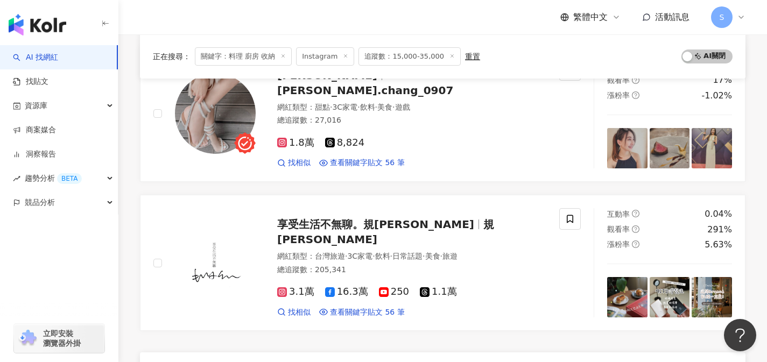
scroll to position [1733, 0]
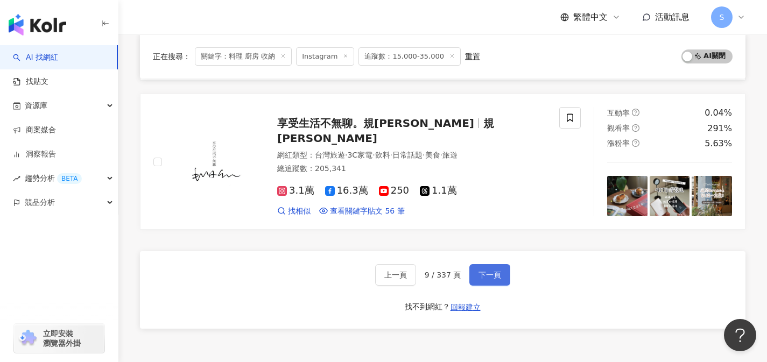
click at [489, 271] on span "下一頁" at bounding box center [489, 275] width 23 height 9
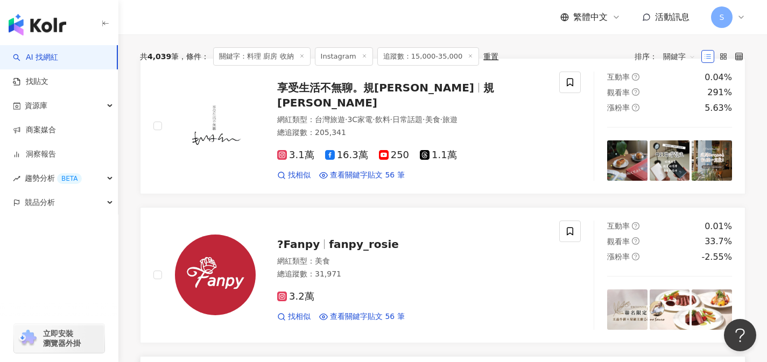
scroll to position [143, 0]
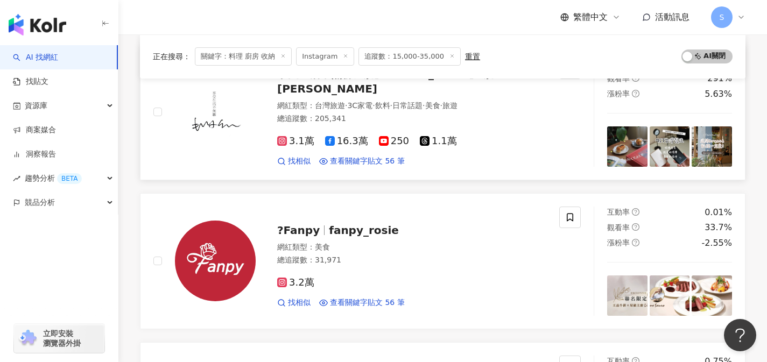
click at [369, 169] on link "享受生活不無聊。規小孫 規小孫 網紅類型 ： 台灣旅遊 · 3C家電 · 飲料 · 日常話題 · 美食 · 旅遊 總追蹤數 ： 205,341 3.1萬 16…" at bounding box center [442, 112] width 605 height 136
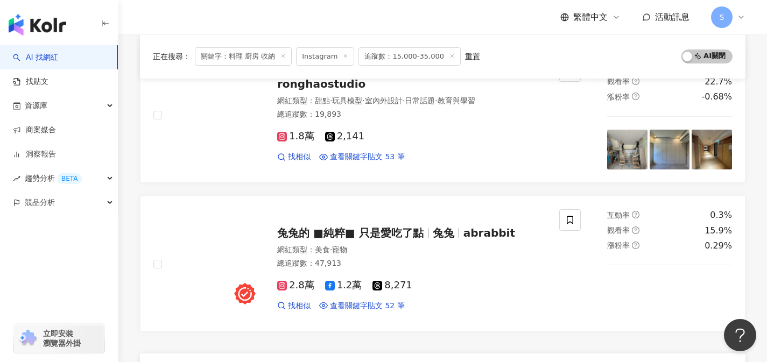
scroll to position [1696, 0]
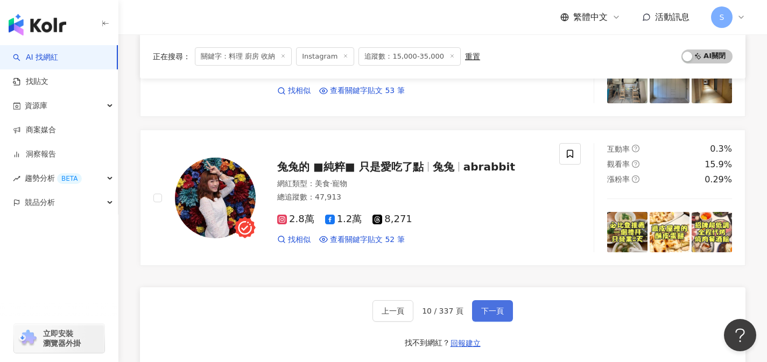
click at [498, 309] on span "下一頁" at bounding box center [492, 311] width 23 height 9
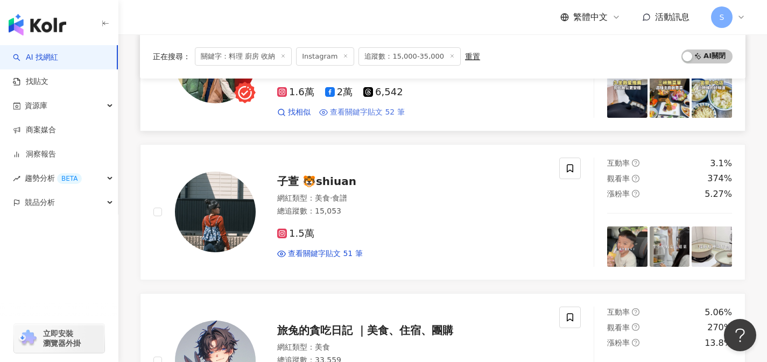
scroll to position [362, 0]
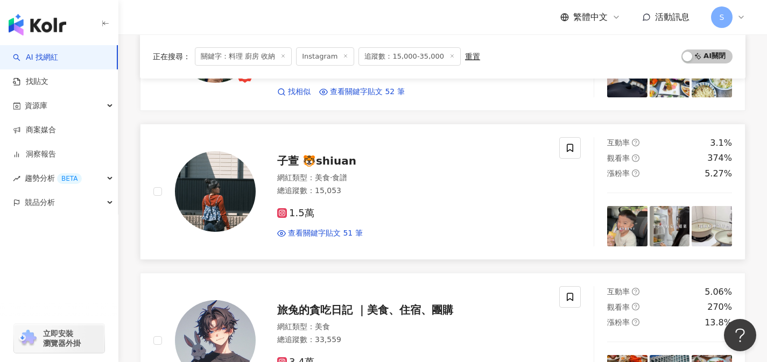
click at [471, 206] on div "1.5萬 查看關鍵字貼文 51 筆" at bounding box center [411, 219] width 269 height 40
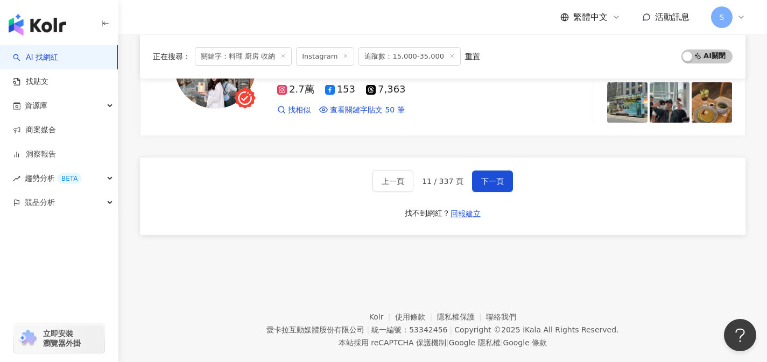
scroll to position [1845, 0]
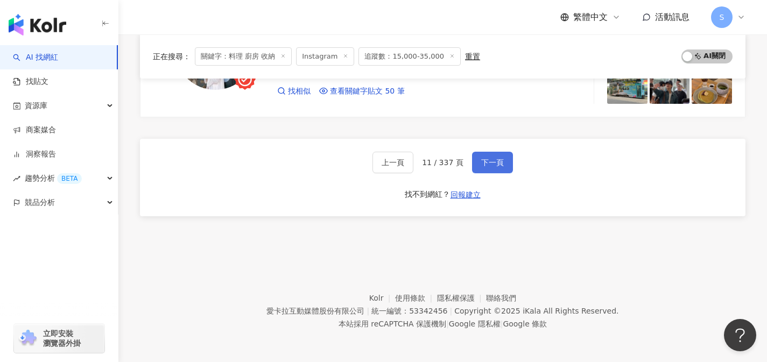
click at [503, 167] on button "下一頁" at bounding box center [492, 163] width 41 height 22
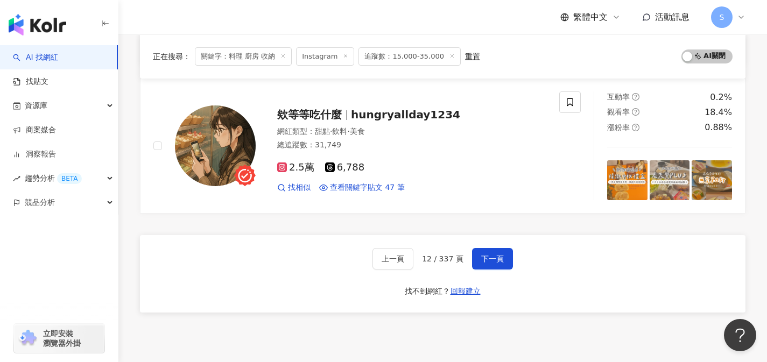
scroll to position [1764, 0]
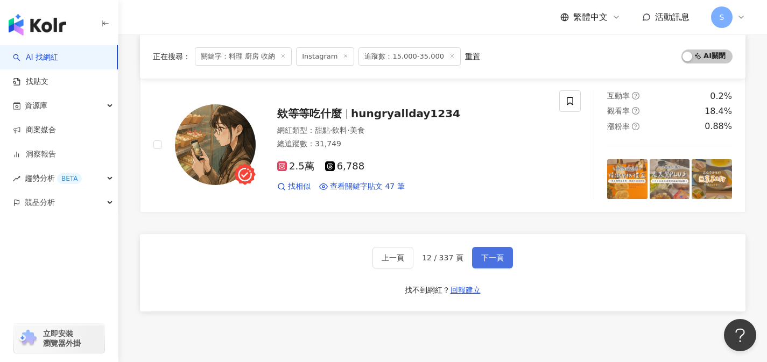
click at [480, 249] on button "下一頁" at bounding box center [492, 258] width 41 height 22
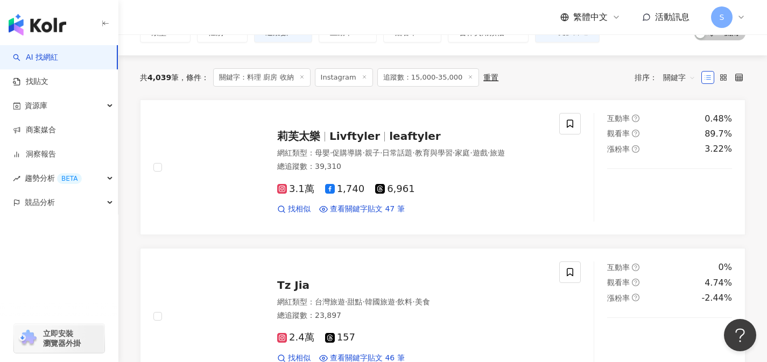
scroll to position [89, 0]
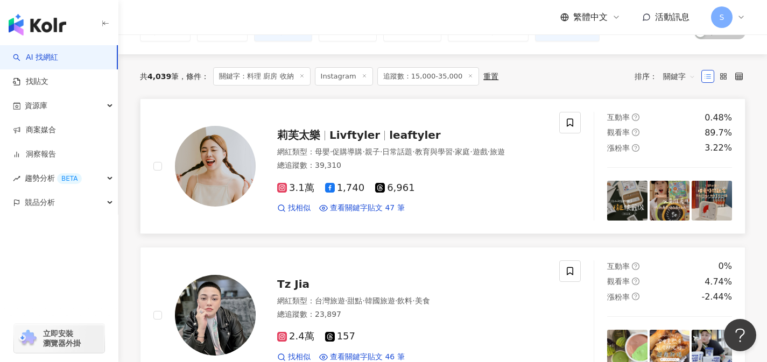
click at [342, 164] on div "總追蹤數 ： 39,310" at bounding box center [411, 165] width 269 height 11
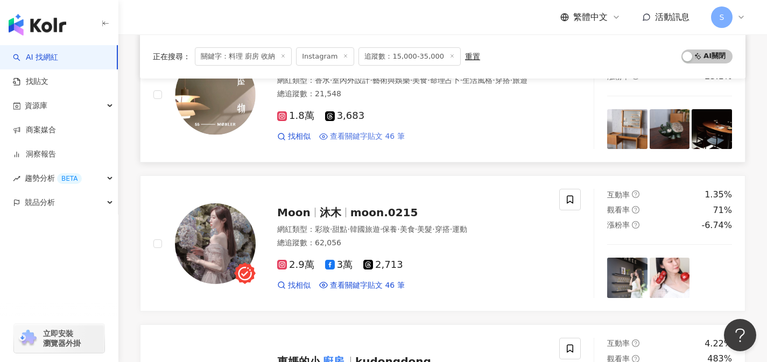
scroll to position [1057, 0]
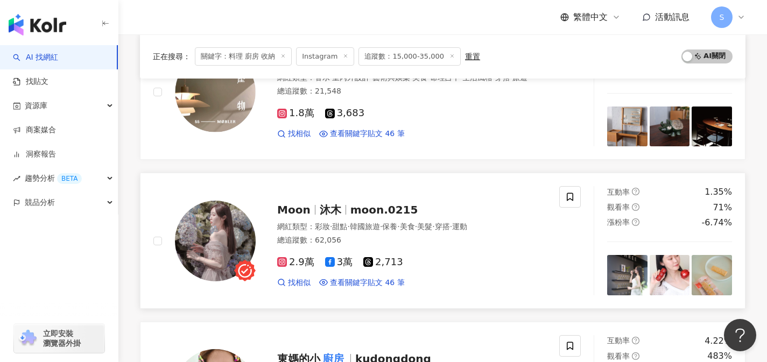
click at [394, 242] on div "總追蹤數 ： 62,056" at bounding box center [411, 240] width 269 height 11
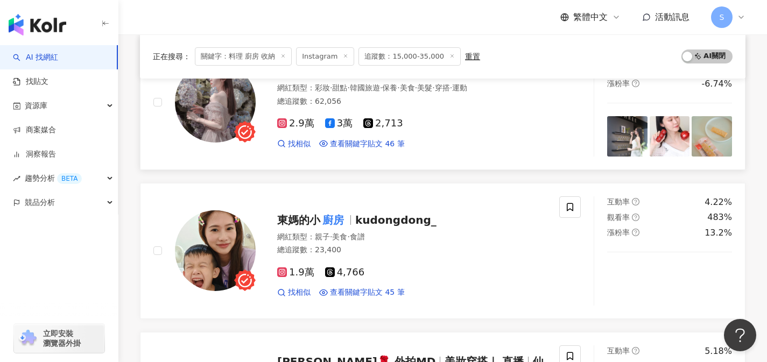
scroll to position [1206, 0]
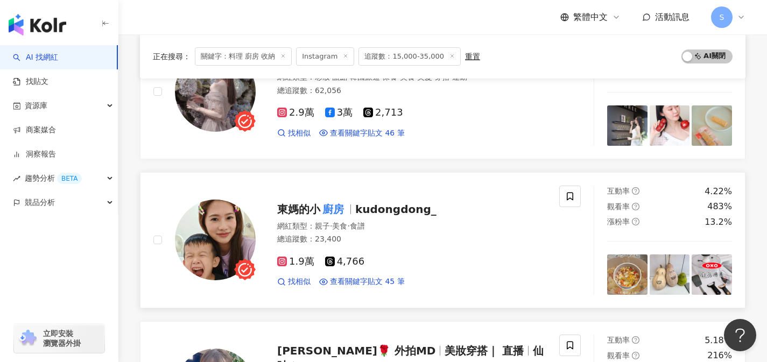
click at [387, 260] on div "1.9萬 4,766" at bounding box center [411, 262] width 269 height 12
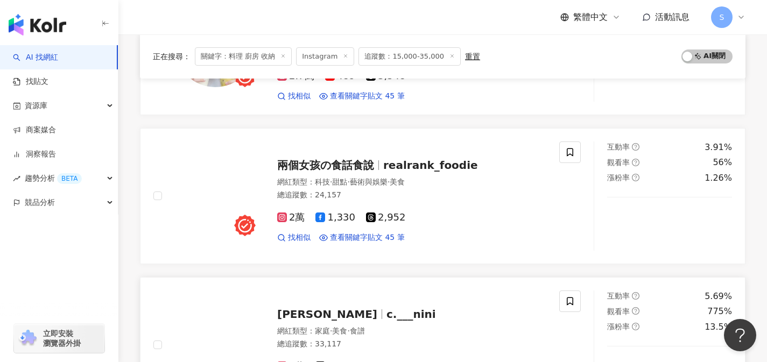
scroll to position [1689, 0]
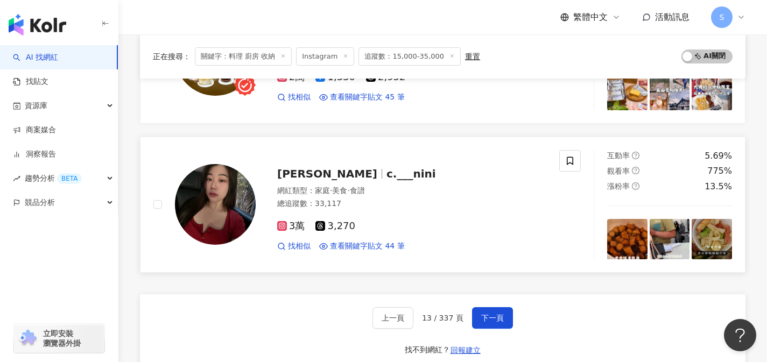
click at [397, 194] on div "網紅類型 ： 家庭 · 美食 · 食譜" at bounding box center [411, 191] width 269 height 11
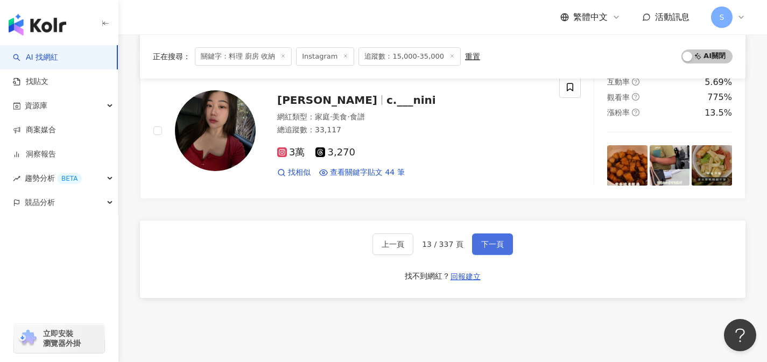
click at [501, 245] on span "下一頁" at bounding box center [492, 244] width 23 height 9
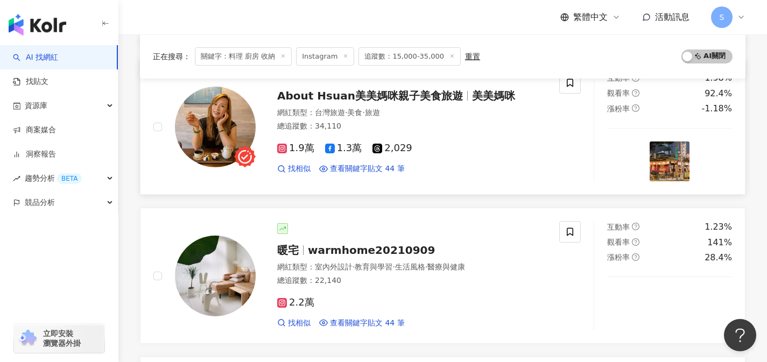
scroll to position [338, 0]
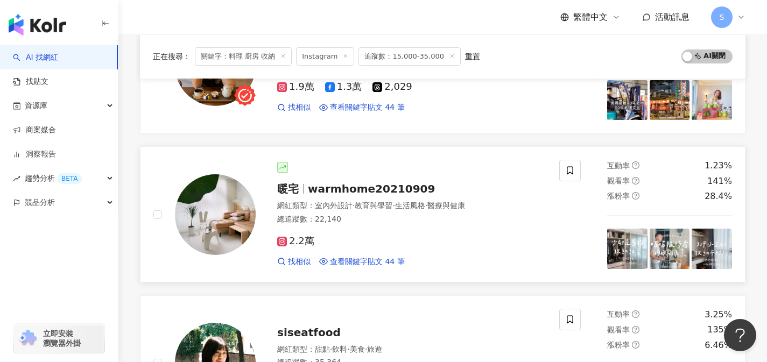
click at [365, 235] on div "2.2萬 找相似 查看關鍵字貼文 44 筆" at bounding box center [411, 247] width 269 height 40
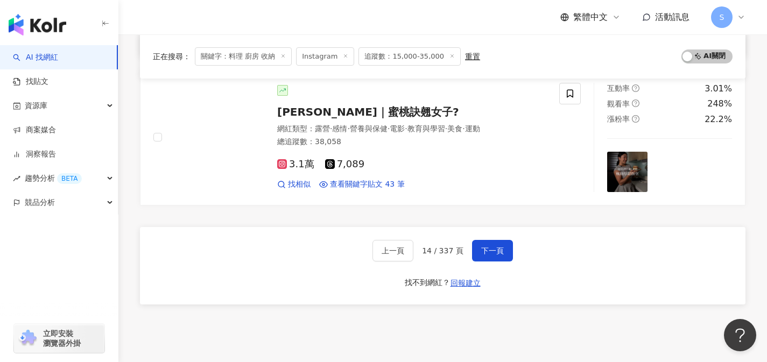
scroll to position [1799, 0]
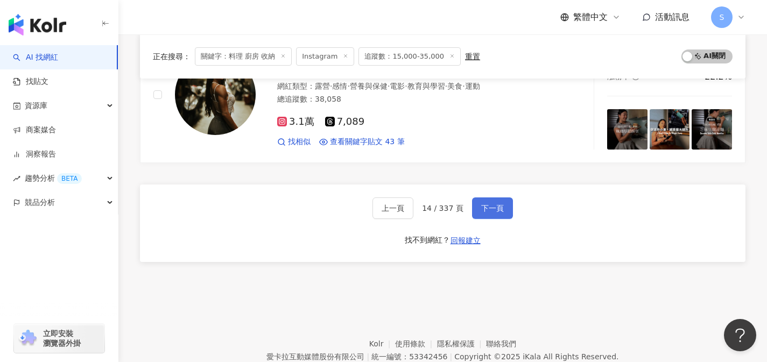
click at [494, 214] on button "下一頁" at bounding box center [492, 208] width 41 height 22
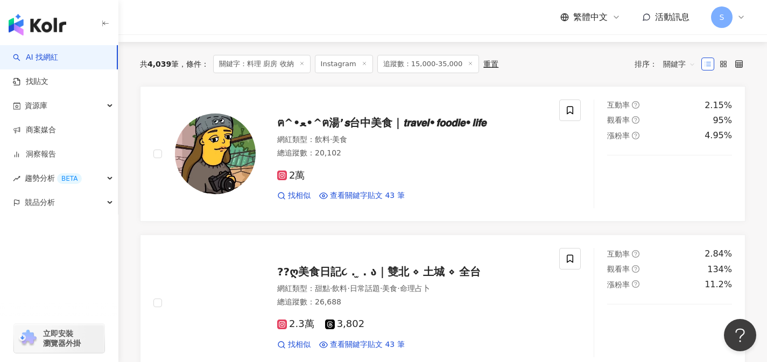
scroll to position [0, 0]
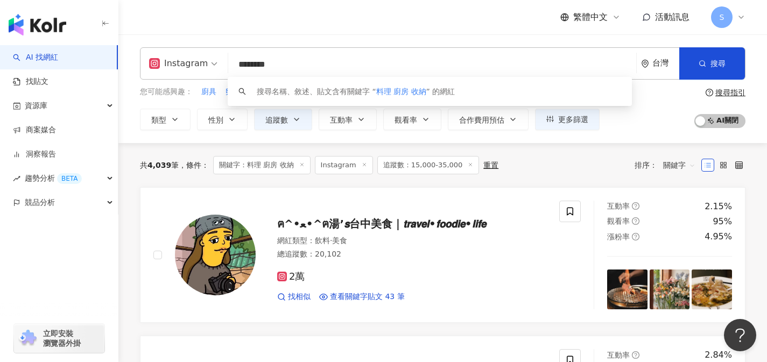
drag, startPoint x: 336, startPoint y: 69, endPoint x: 229, endPoint y: 65, distance: 107.1
click at [232, 66] on input "********" at bounding box center [431, 64] width 399 height 20
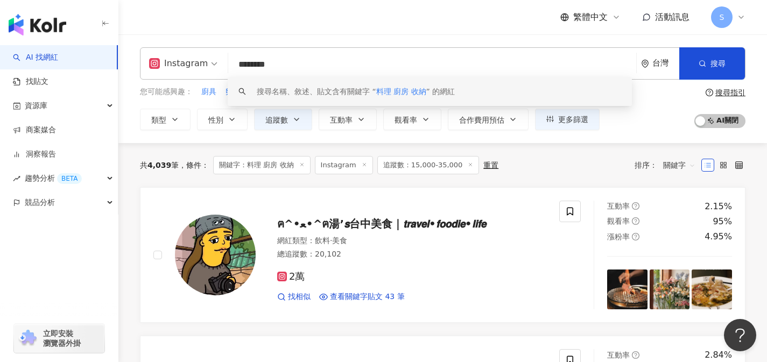
click at [540, 167] on div "共 4,039 筆 條件 ： 關鍵字：料理 廚房 收納 Instagram 追蹤數：15,000-35,000 重置 排序： 關鍵字" at bounding box center [442, 165] width 605 height 18
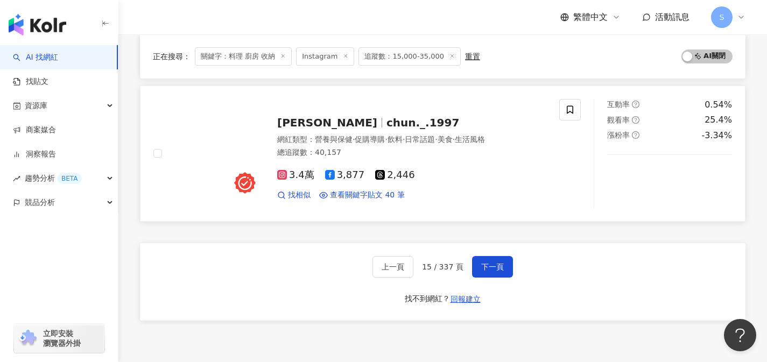
scroll to position [1746, 0]
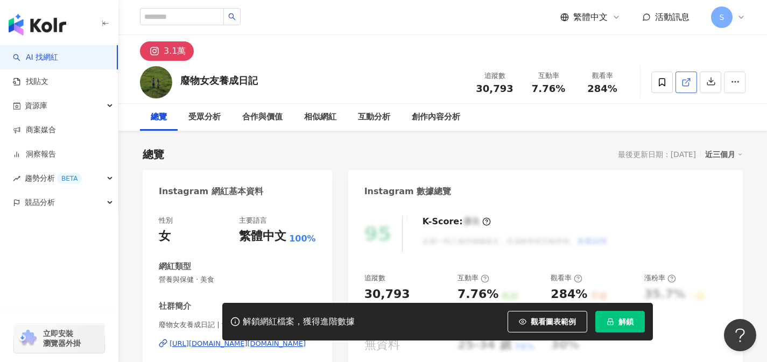
click at [690, 83] on icon at bounding box center [686, 82] width 10 height 10
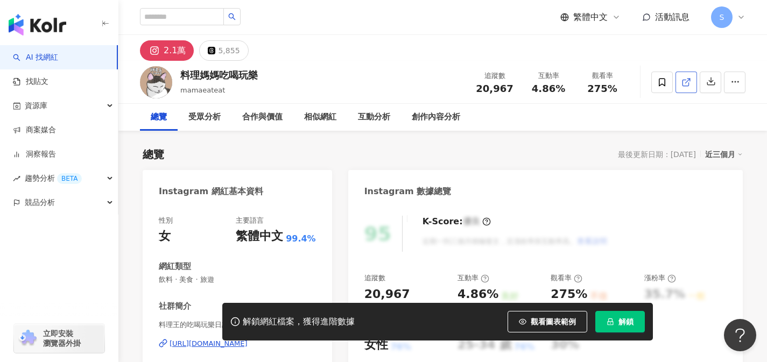
click at [686, 88] on link at bounding box center [686, 83] width 22 height 22
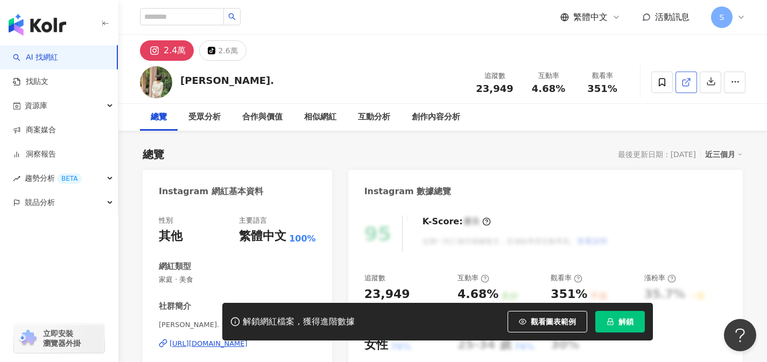
click at [690, 85] on icon at bounding box center [686, 82] width 10 height 10
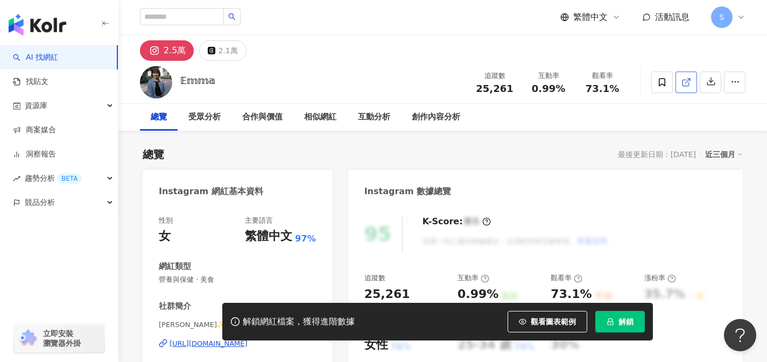
click at [679, 89] on link at bounding box center [686, 83] width 22 height 22
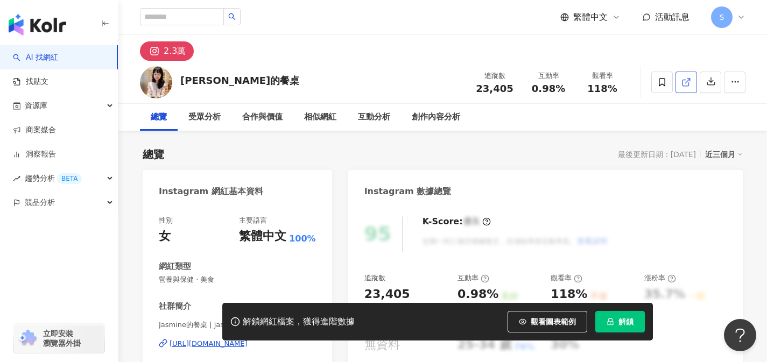
click at [694, 89] on link at bounding box center [686, 83] width 22 height 22
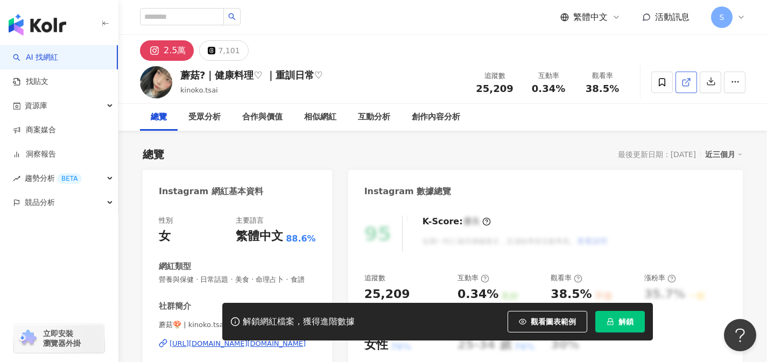
click at [683, 90] on link at bounding box center [686, 83] width 22 height 22
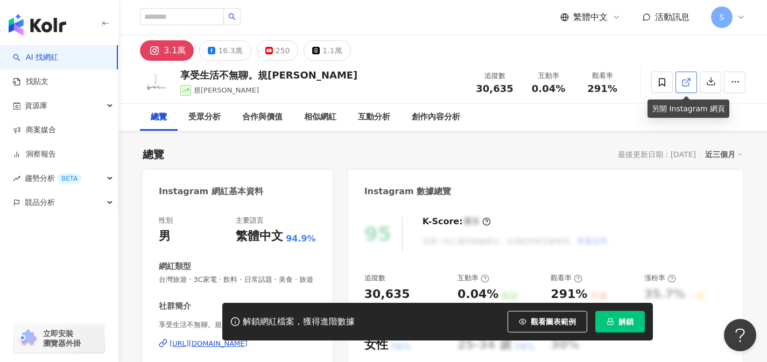
click at [683, 90] on link at bounding box center [686, 83] width 22 height 22
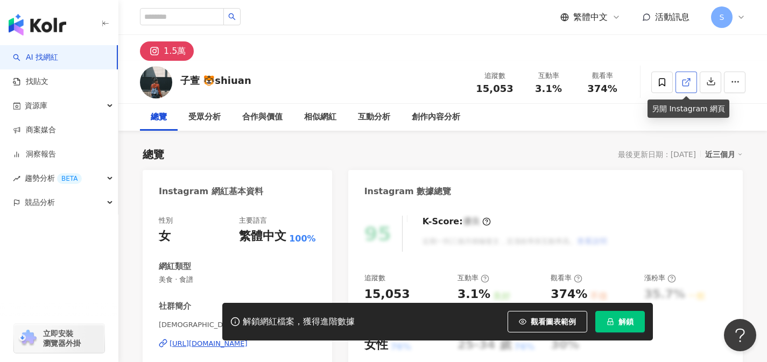
click at [680, 86] on link at bounding box center [686, 83] width 22 height 22
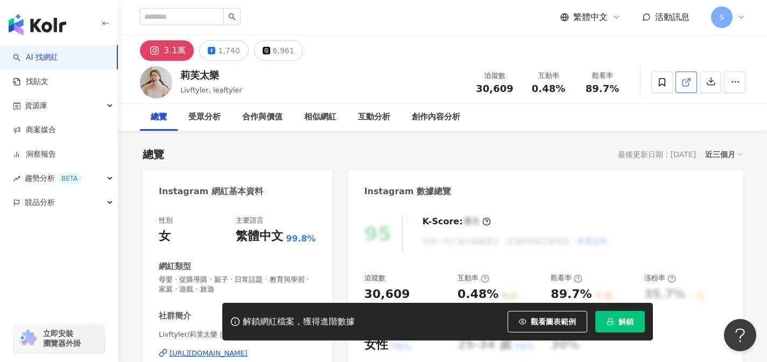
click at [679, 87] on link at bounding box center [686, 83] width 22 height 22
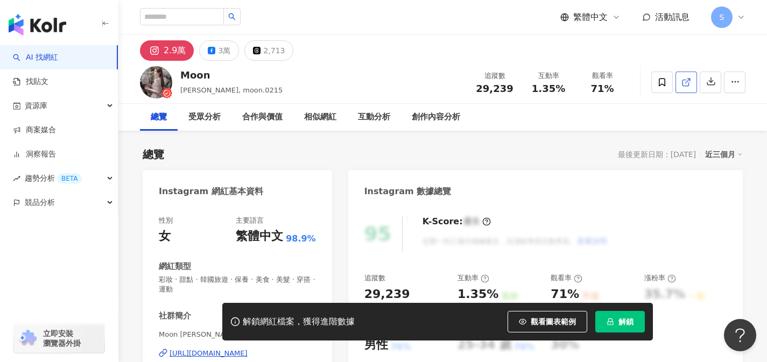
click at [687, 82] on icon at bounding box center [686, 82] width 10 height 10
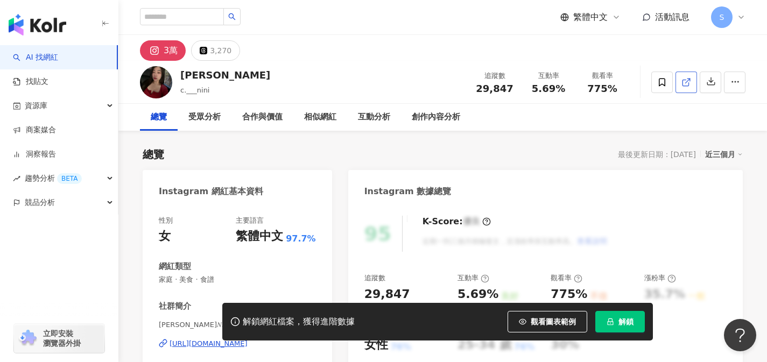
click at [683, 83] on icon at bounding box center [686, 82] width 10 height 10
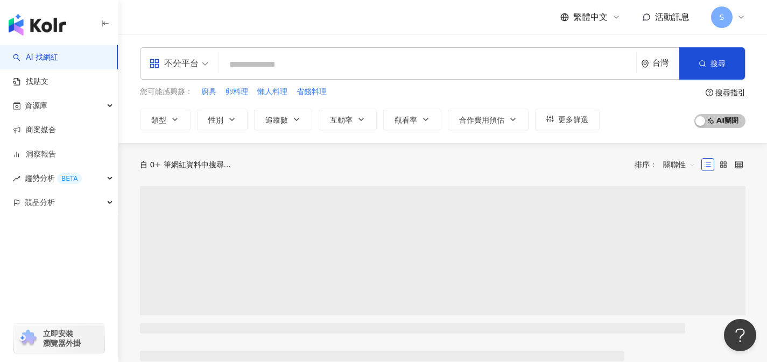
click at [208, 66] on span "不分平台" at bounding box center [178, 63] width 59 height 17
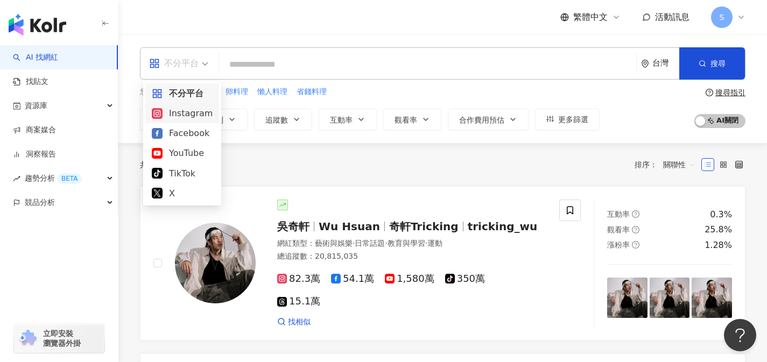
click at [184, 112] on div "Instagram" at bounding box center [182, 113] width 61 height 13
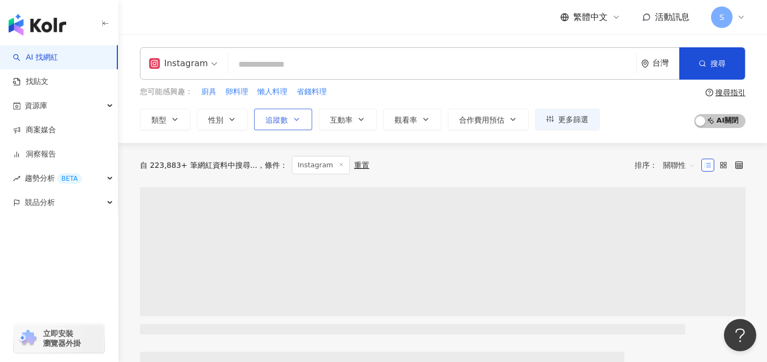
click at [288, 122] on button "追蹤數" at bounding box center [283, 120] width 58 height 22
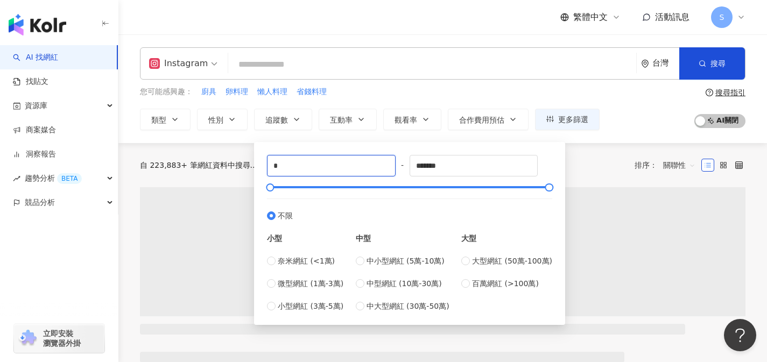
drag, startPoint x: 301, startPoint y: 162, endPoint x: 257, endPoint y: 164, distance: 44.2
click at [257, 164] on div "* - ******* 不限 小型 奈米網紅 (<1萬) 微型網紅 (1萬-3萬) 小型網紅 (3萬-5萬) 中型 中小型網紅 (5萬-10萬) 中型網紅 (…" at bounding box center [409, 233] width 311 height 183
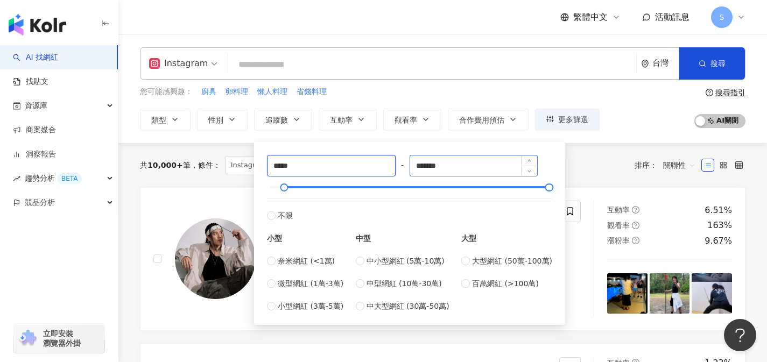
type input "*****"
drag, startPoint x: 468, startPoint y: 165, endPoint x: 396, endPoint y: 166, distance: 72.1
click at [396, 166] on div "***** - ******* 不限 小型 奈米網紅 (<1萬) 微型網紅 (1萬-3萬) 小型網紅 (3萬-5萬) 中型 中小型網紅 (5萬-10萬) 中型…" at bounding box center [409, 233] width 285 height 157
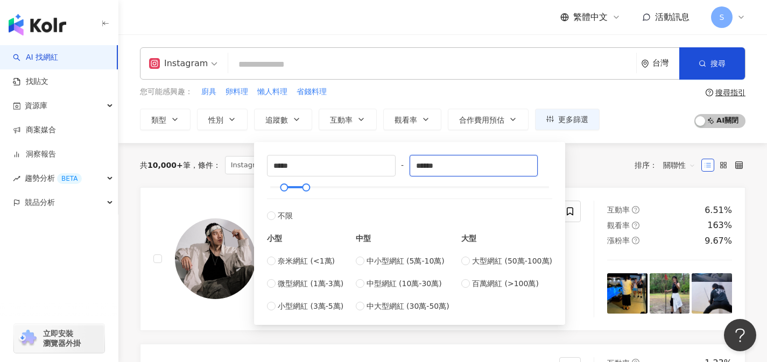
type input "******"
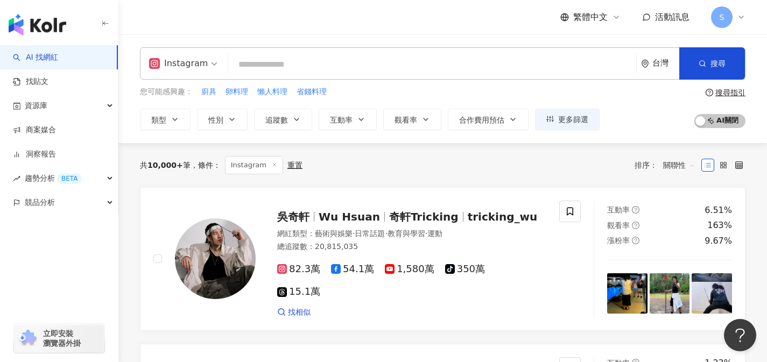
click at [504, 59] on input "search" at bounding box center [431, 64] width 399 height 20
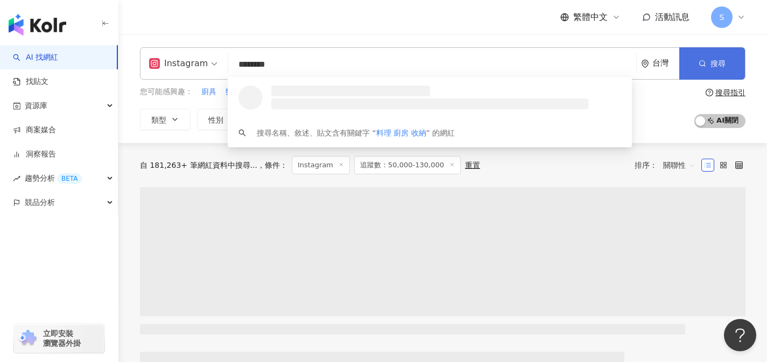
click at [721, 57] on button "搜尋" at bounding box center [712, 63] width 66 height 32
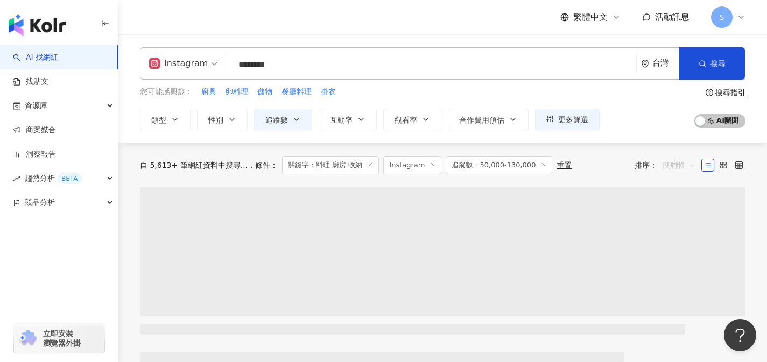
click at [683, 167] on span "關聯性" at bounding box center [679, 165] width 32 height 17
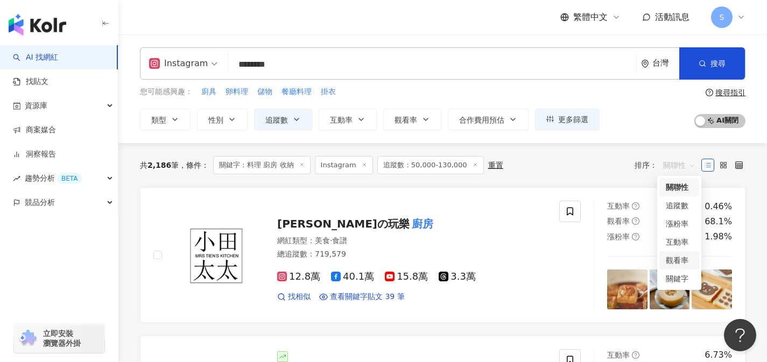
click at [579, 175] on div "共 2,186 筆 條件 ： 關鍵字：料理 廚房 收納 Instagram 追蹤數：50,000-130,000 重置 排序： 關聯性" at bounding box center [442, 165] width 605 height 44
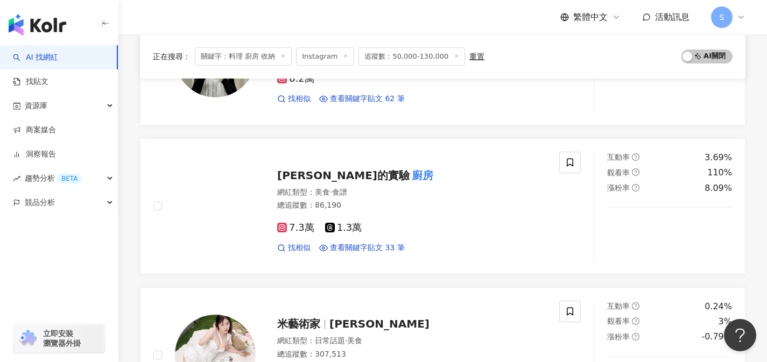
scroll to position [675, 0]
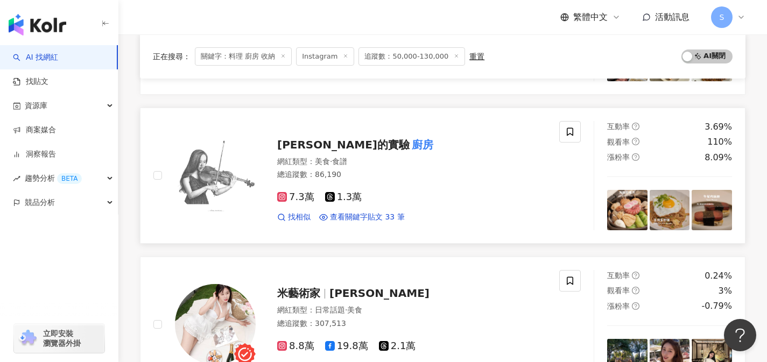
click at [392, 180] on div "網紅類型 ： 美食 · 食譜 總追蹤數 ： 86,190" at bounding box center [411, 170] width 269 height 26
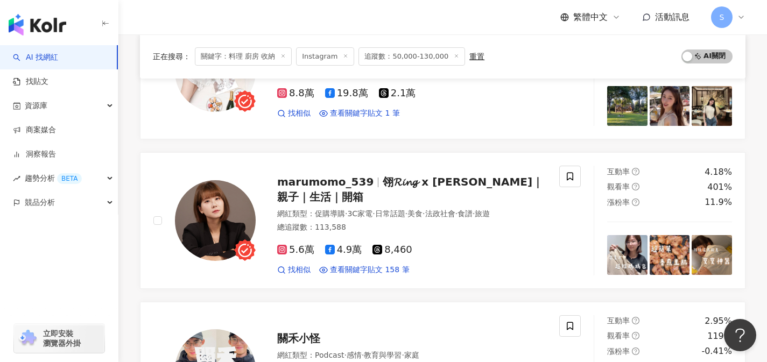
scroll to position [938, 0]
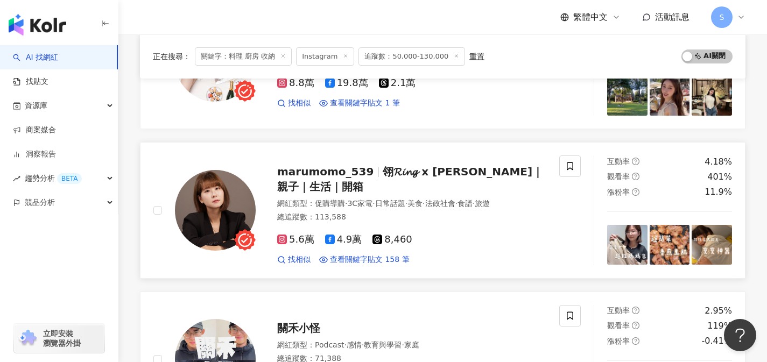
click at [383, 260] on div "marumomo_539 翎𝓡𝓲𝓷𝓰 x 丸桃｜親子｜生活｜開箱 網紅類型 ： 促購導購 · 3C家電 · 日常話題 · 美食 · 法政社會 · 食譜 · 旅…" at bounding box center [356, 210] width 406 height 109
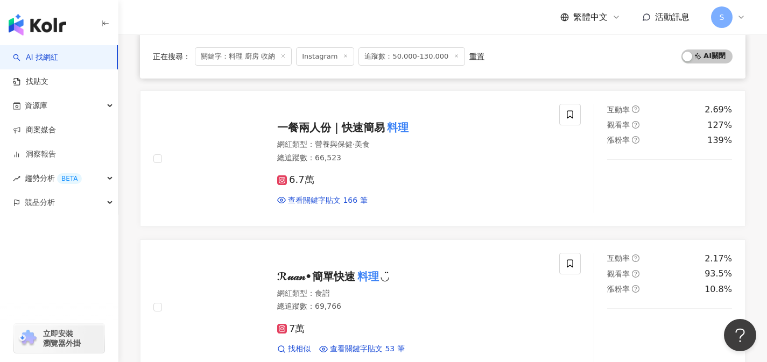
scroll to position [1443, 0]
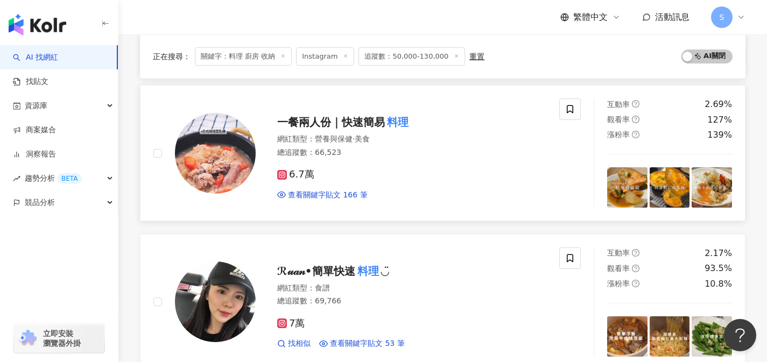
click at [357, 155] on div "總追蹤數 ： 66,523" at bounding box center [411, 152] width 269 height 11
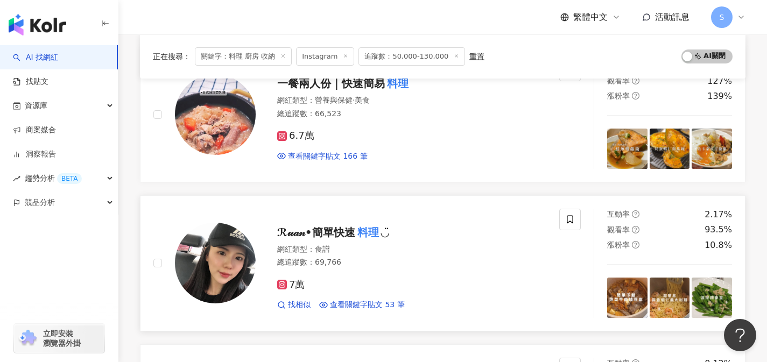
scroll to position [1489, 0]
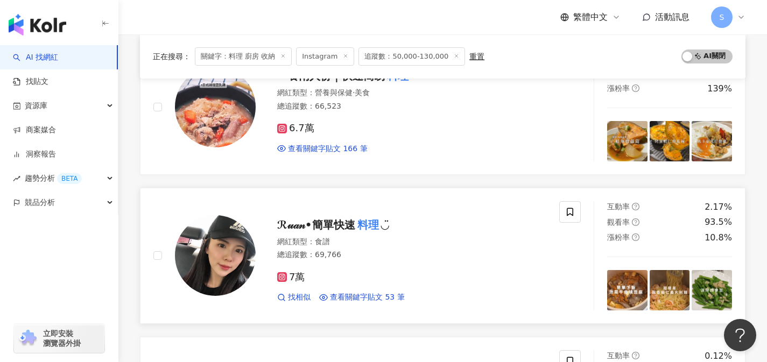
click at [385, 219] on span "◡̈" at bounding box center [385, 224] width 8 height 13
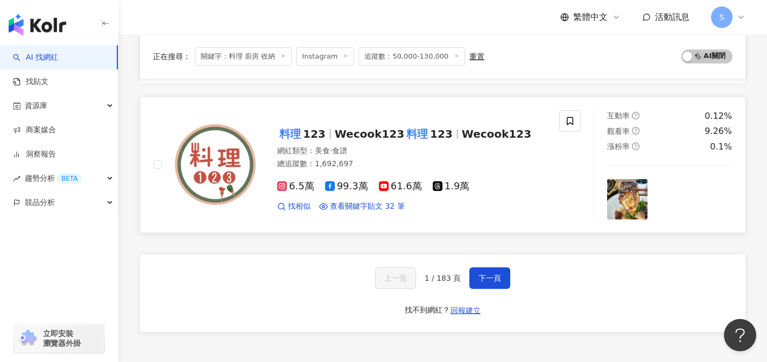
scroll to position [1727, 0]
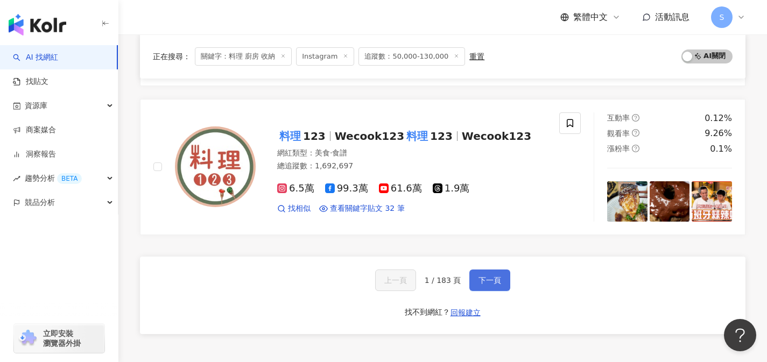
click at [492, 273] on button "下一頁" at bounding box center [489, 281] width 41 height 22
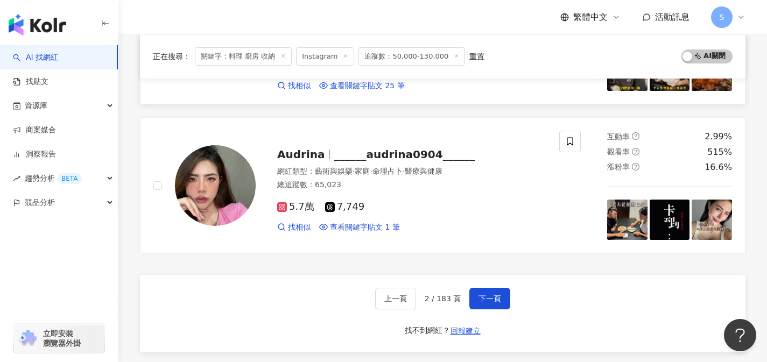
scroll to position [1718, 0]
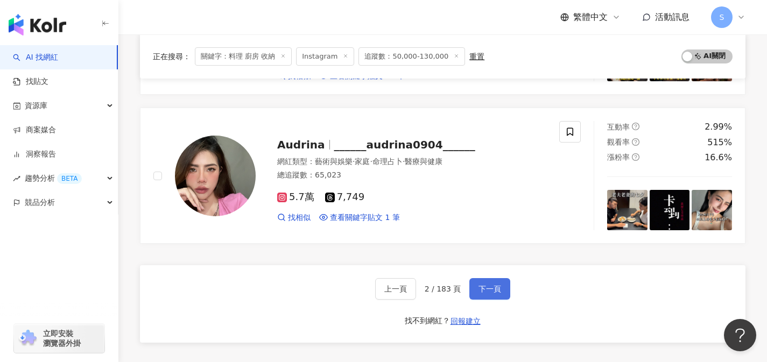
click at [483, 293] on span "下一頁" at bounding box center [489, 289] width 23 height 9
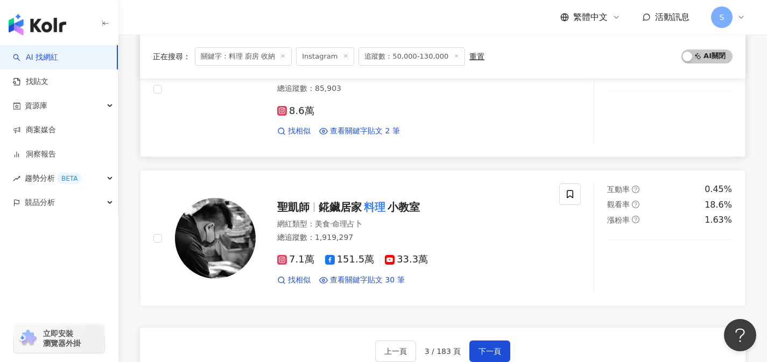
scroll to position [1739, 0]
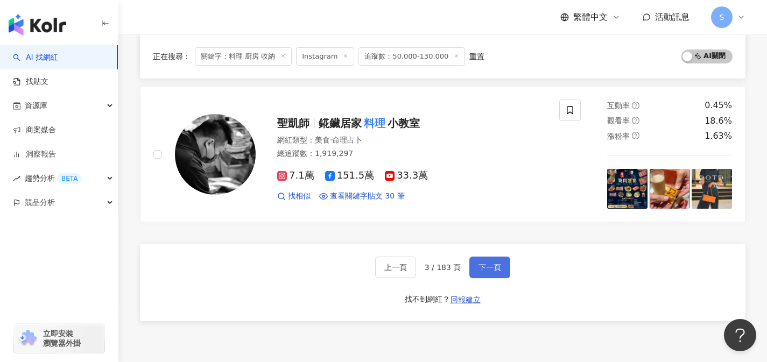
click at [483, 264] on span "下一頁" at bounding box center [489, 267] width 23 height 9
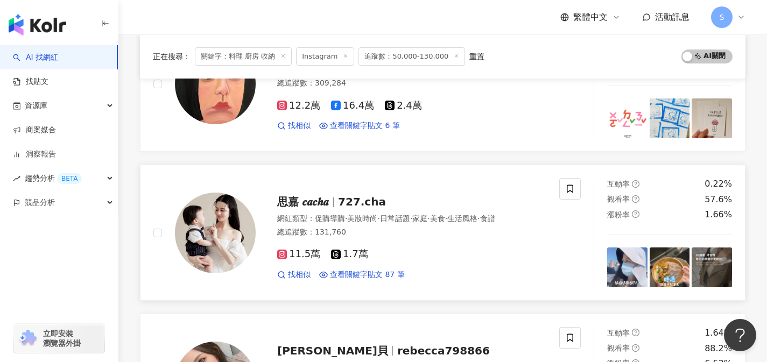
scroll to position [1520, 0]
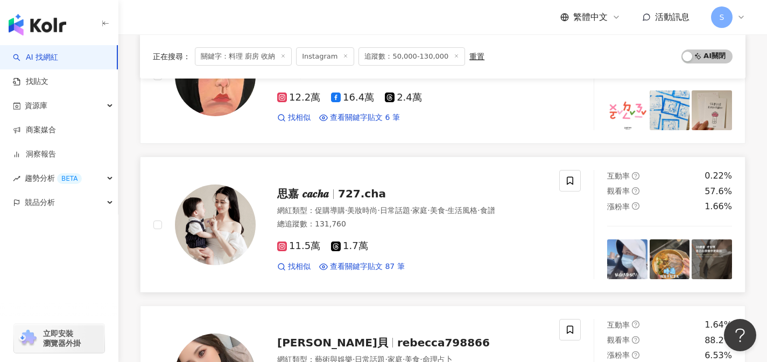
click at [407, 242] on div "11.5萬 1.7萬" at bounding box center [411, 247] width 269 height 12
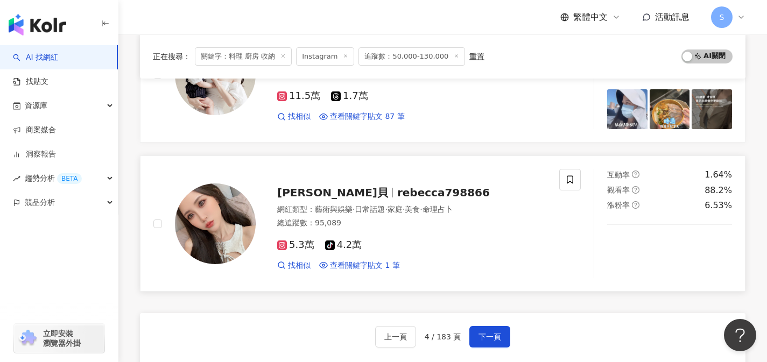
scroll to position [1689, 0]
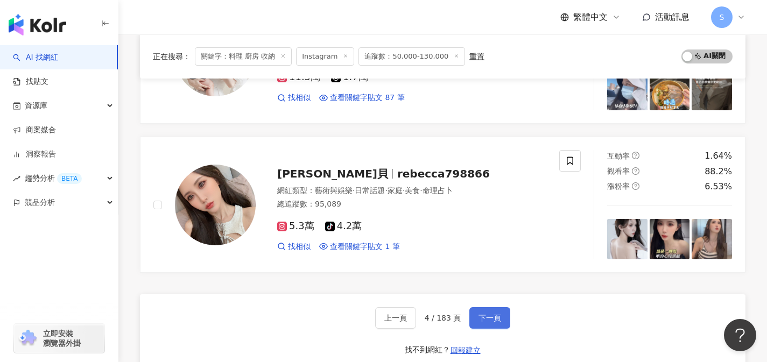
click at [479, 312] on button "下一頁" at bounding box center [489, 318] width 41 height 22
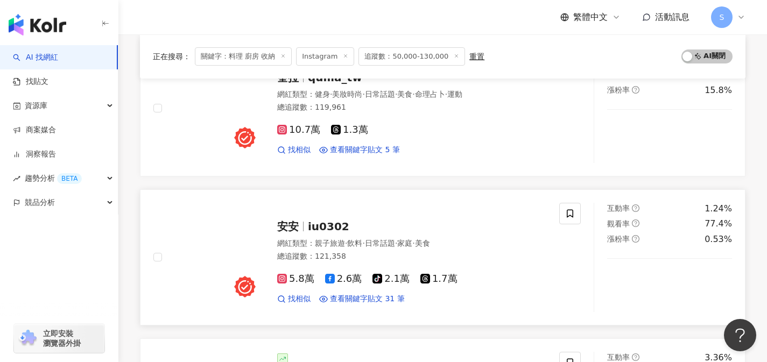
scroll to position [991, 0]
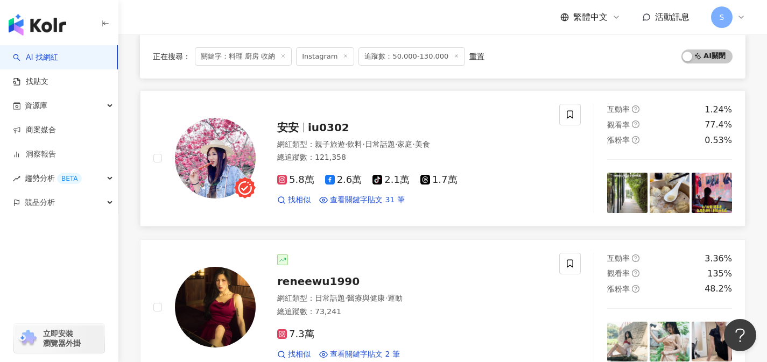
click at [412, 142] on span "家庭" at bounding box center [404, 144] width 15 height 9
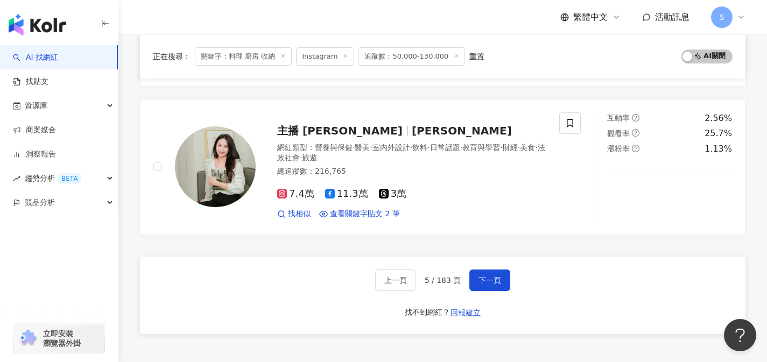
scroll to position [1845, 0]
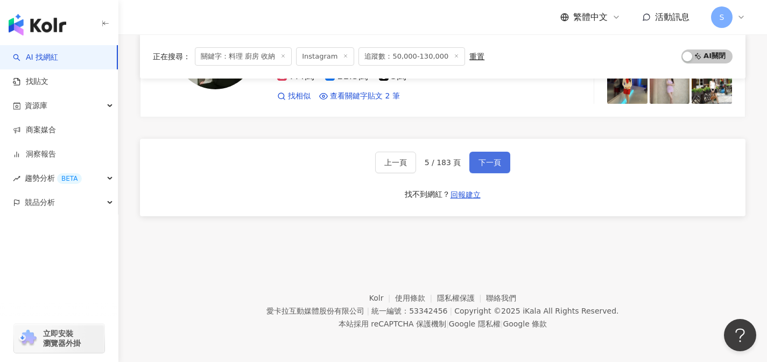
click at [500, 171] on button "下一頁" at bounding box center [489, 163] width 41 height 22
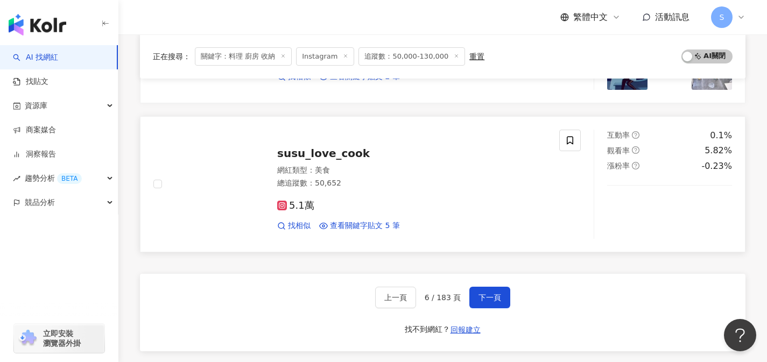
scroll to position [1716, 0]
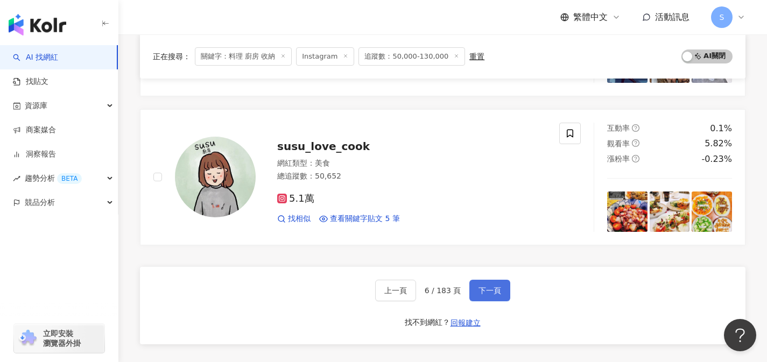
click at [478, 292] on span "下一頁" at bounding box center [489, 290] width 23 height 9
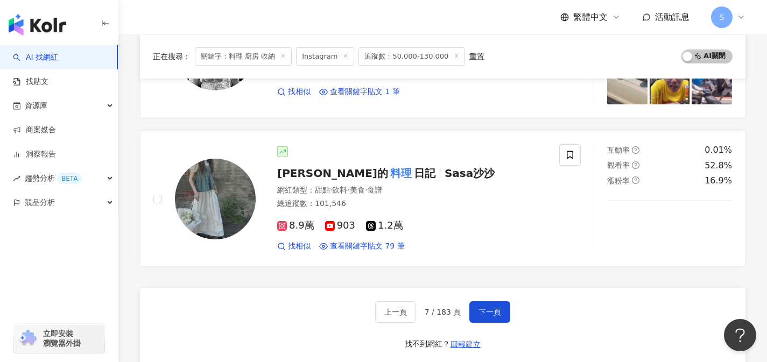
scroll to position [1760, 0]
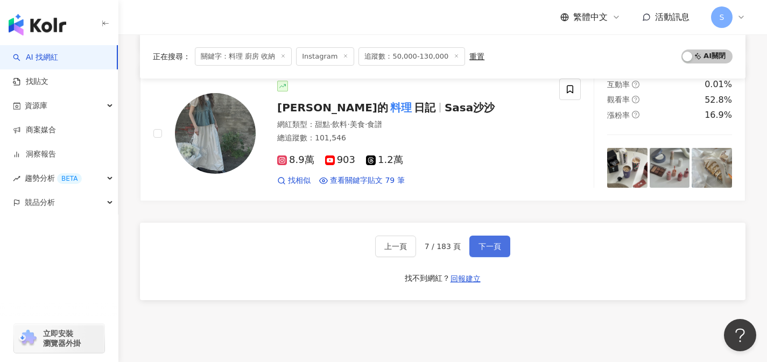
click at [471, 243] on button "下一頁" at bounding box center [489, 247] width 41 height 22
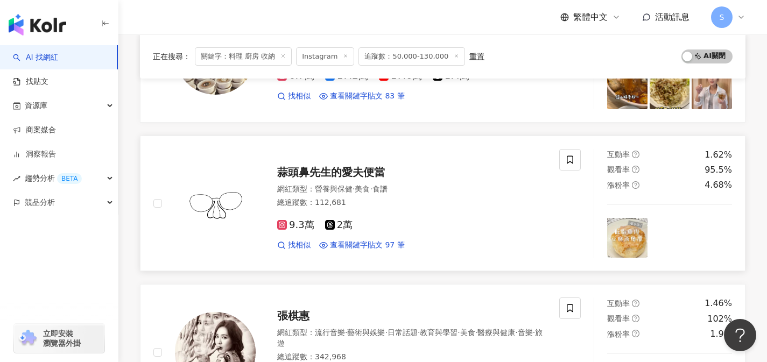
scroll to position [810, 0]
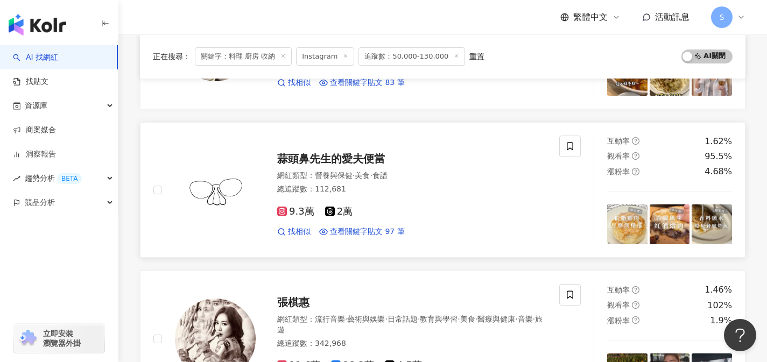
click at [399, 213] on div "9.3萬 2萬" at bounding box center [411, 212] width 269 height 12
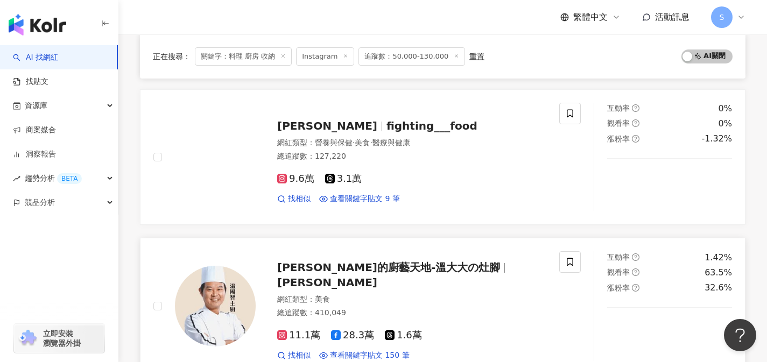
scroll to position [1715, 0]
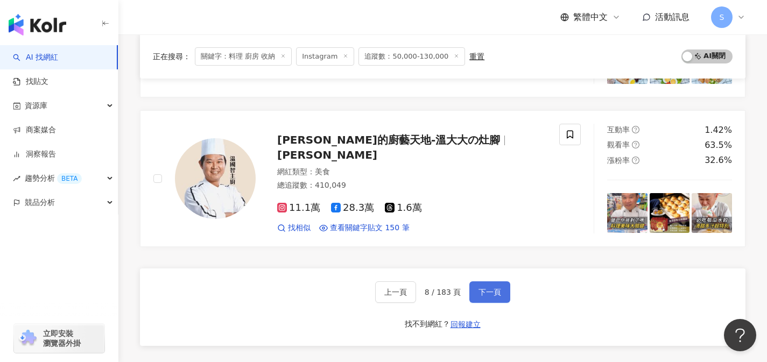
click at [482, 297] on button "下一頁" at bounding box center [489, 292] width 41 height 22
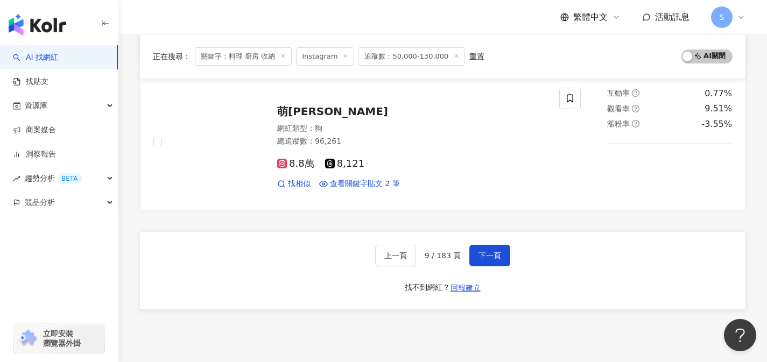
scroll to position [1777, 0]
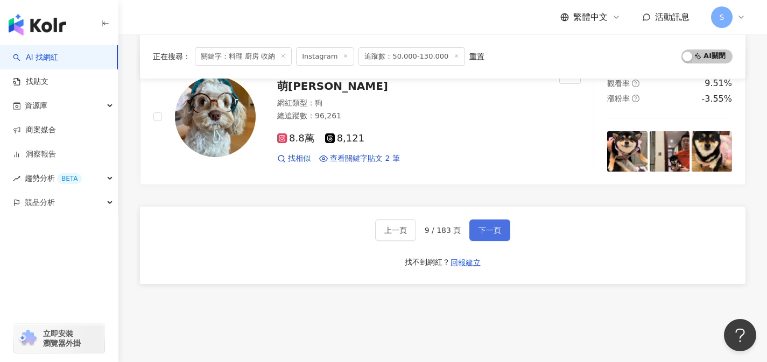
click at [482, 230] on span "下一頁" at bounding box center [489, 230] width 23 height 9
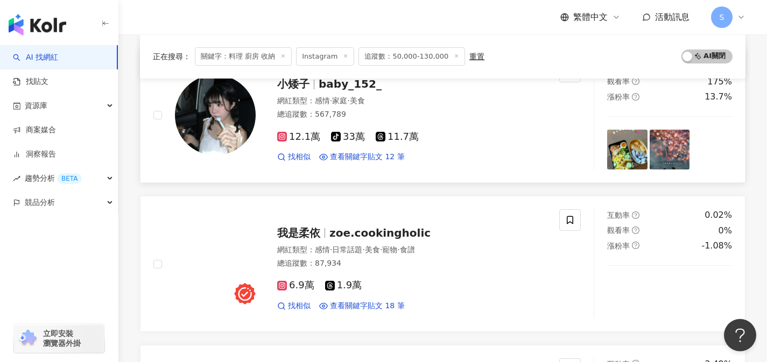
scroll to position [140, 0]
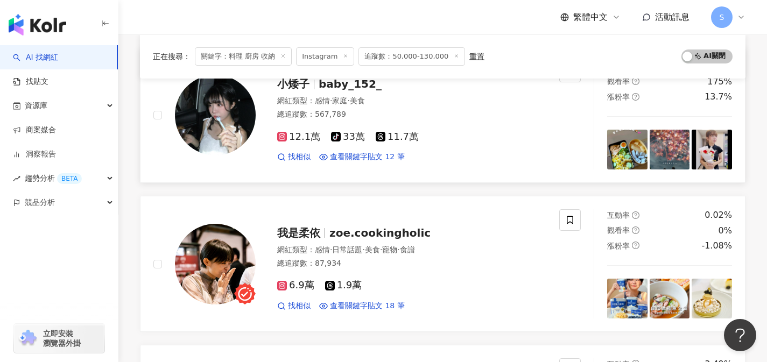
click at [463, 178] on link "小矮子 baby_152_ 網紅類型 ： 感情 · 家庭 · 美食 總追蹤數 ： 567,789 12.1萬 tiktok-icon 33萬 11.7萬 找相…" at bounding box center [442, 115] width 605 height 136
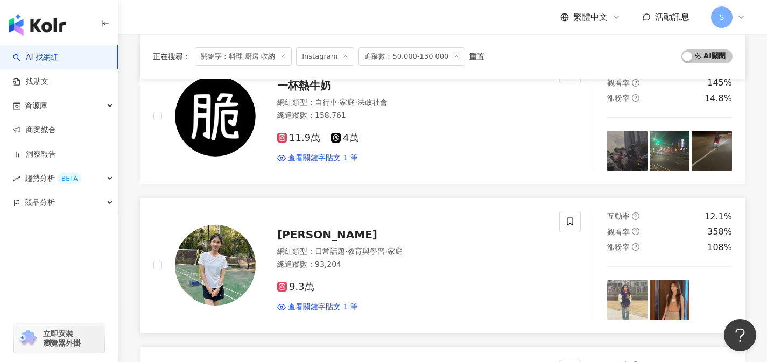
scroll to position [1716, 0]
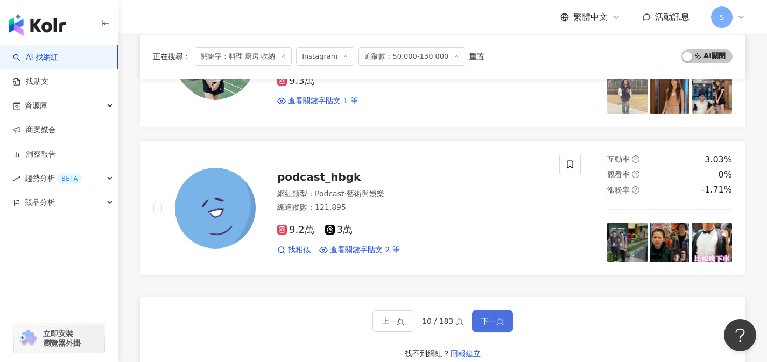
click at [482, 317] on span "下一頁" at bounding box center [492, 321] width 23 height 9
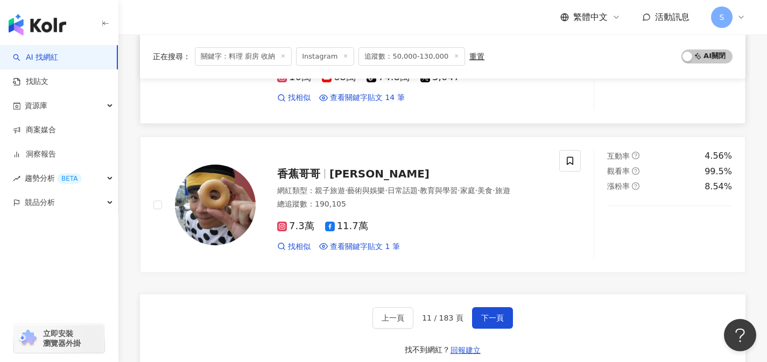
scroll to position [1706, 0]
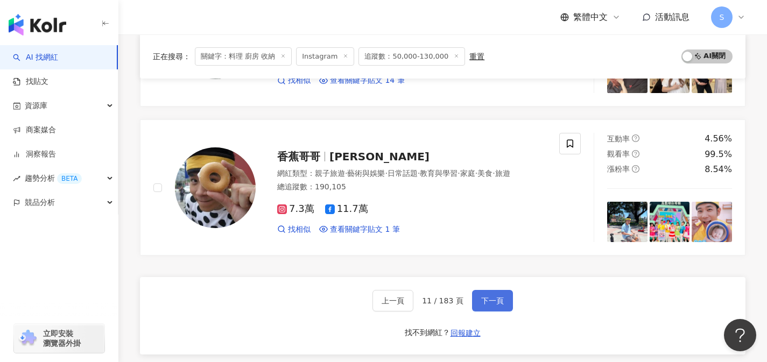
click at [501, 302] on button "下一頁" at bounding box center [492, 301] width 41 height 22
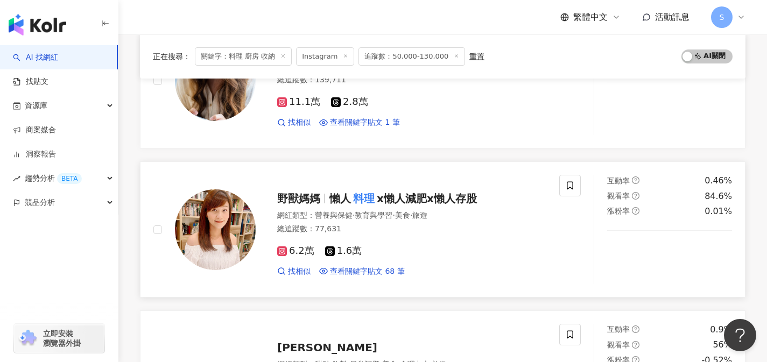
scroll to position [323, 0]
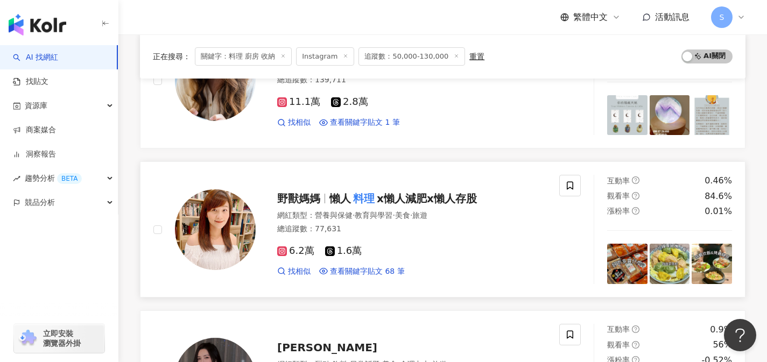
click at [408, 251] on div "6.2萬 1.6萬" at bounding box center [411, 251] width 269 height 12
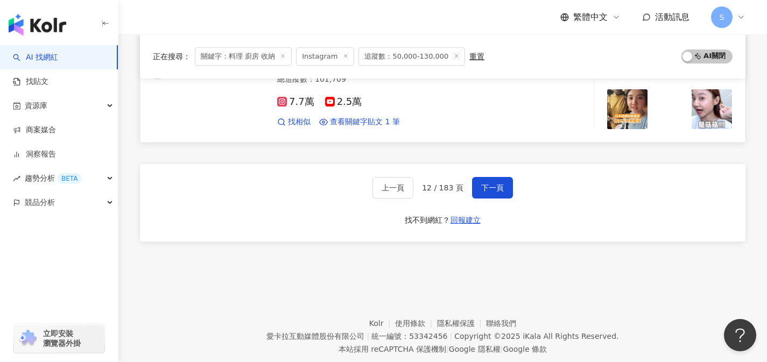
scroll to position [1845, 0]
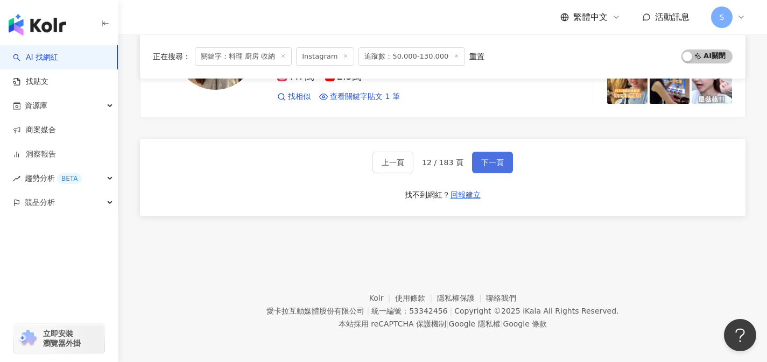
click at [488, 164] on span "下一頁" at bounding box center [492, 162] width 23 height 9
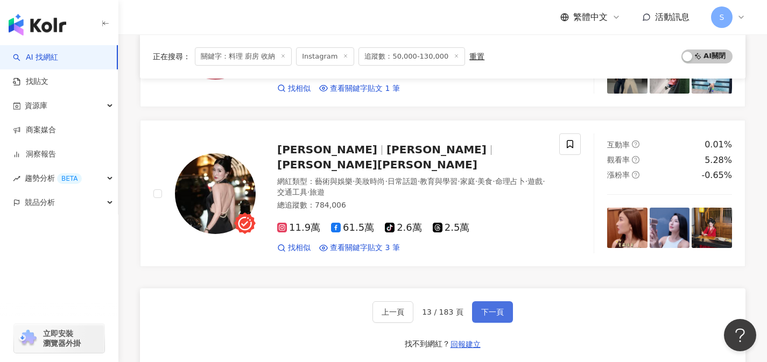
scroll to position [1706, 0]
click at [485, 307] on span "下一頁" at bounding box center [492, 311] width 23 height 9
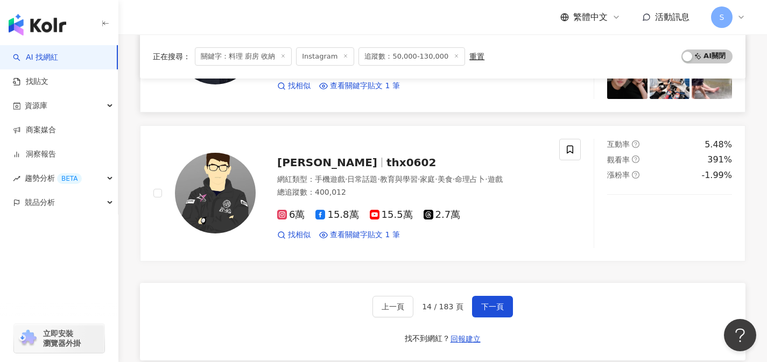
scroll to position [1728, 0]
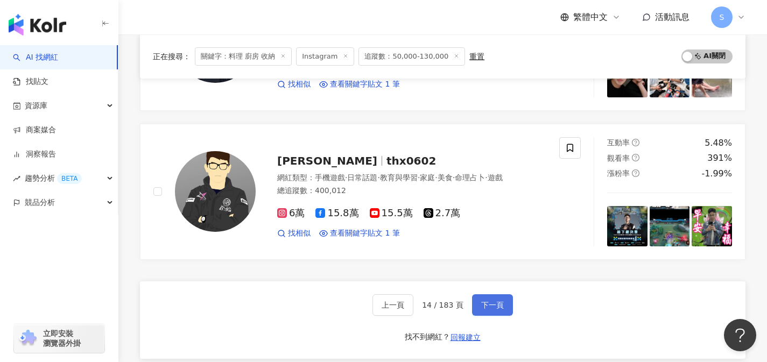
click at [505, 294] on button "下一頁" at bounding box center [492, 305] width 41 height 22
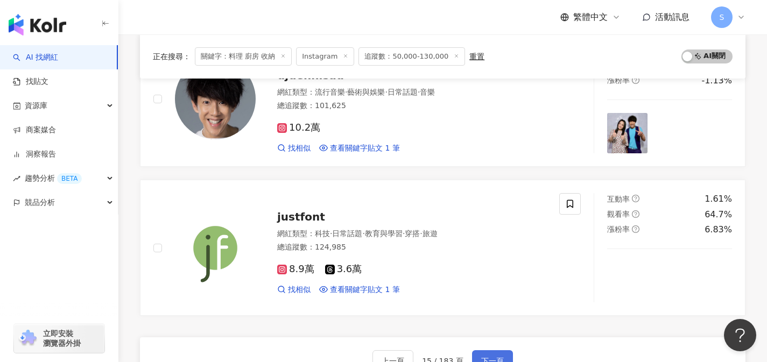
scroll to position [1754, 0]
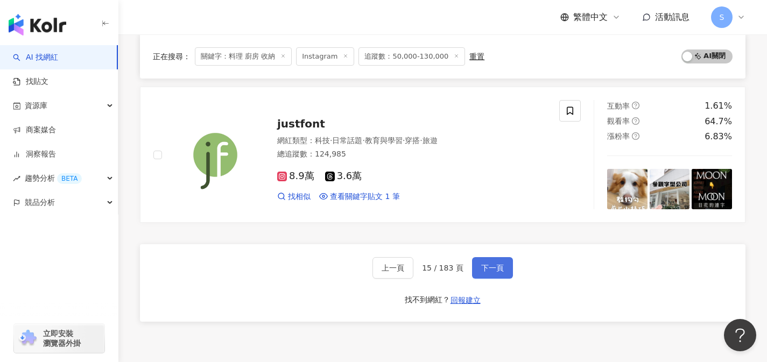
click at [492, 264] on span "下一頁" at bounding box center [492, 268] width 23 height 9
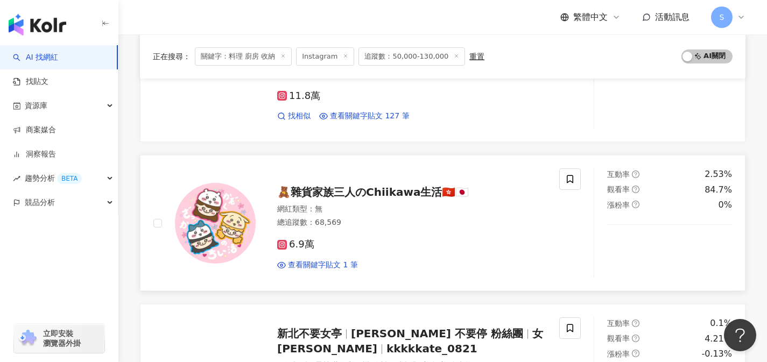
scroll to position [31, 0]
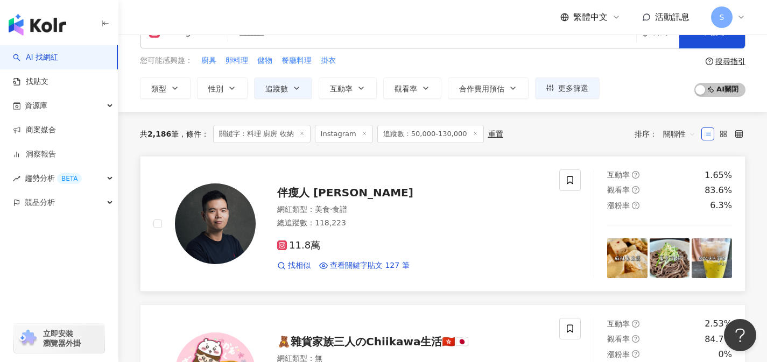
click at [393, 249] on div "11.8萬" at bounding box center [411, 246] width 269 height 12
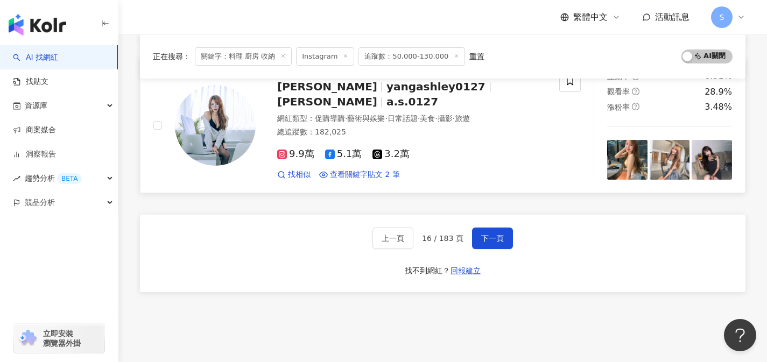
scroll to position [1845, 0]
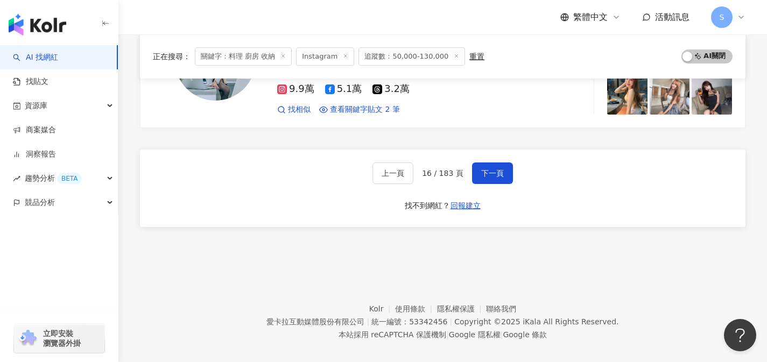
click at [506, 174] on div "上一頁 16 / 183 頁 下一頁 找不到網紅？ 回報建立" at bounding box center [442, 188] width 605 height 77
click at [504, 169] on button "下一頁" at bounding box center [492, 173] width 41 height 22
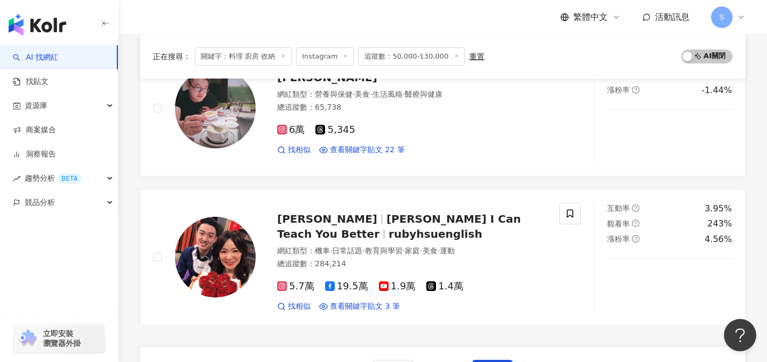
scroll to position [1754, 0]
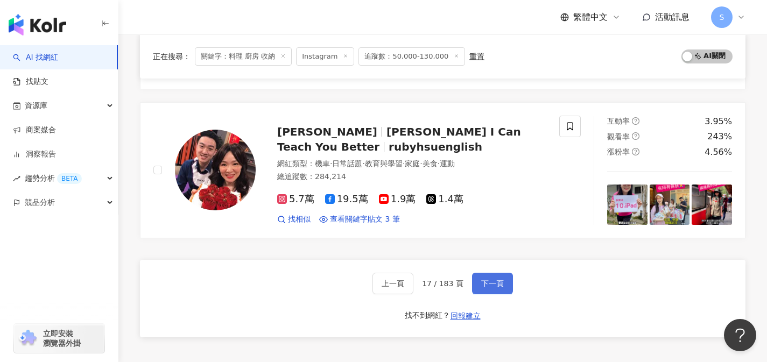
click at [481, 279] on span "下一頁" at bounding box center [492, 283] width 23 height 9
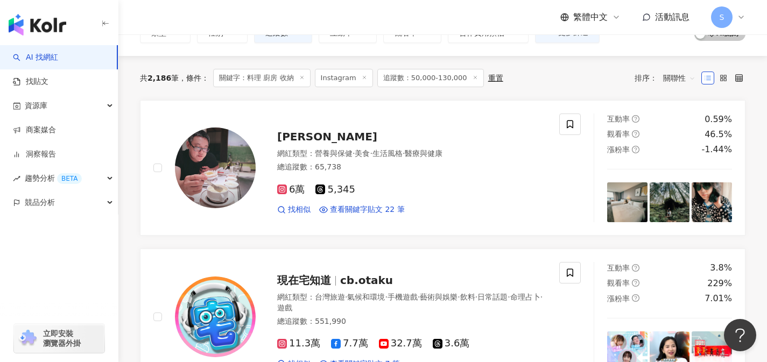
scroll to position [0, 0]
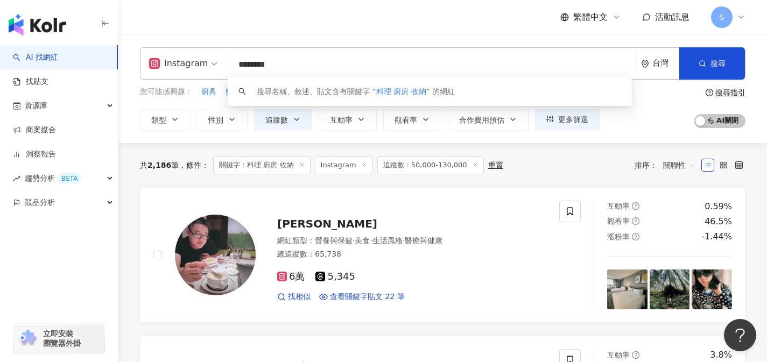
drag, startPoint x: 326, startPoint y: 71, endPoint x: 185, endPoint y: 60, distance: 141.4
click at [185, 60] on div "Instagram ******** 台灣 搜尋 keyword 搜尋名稱、敘述、貼文含有關鍵字 “ 料理 廚房 收納 ” 的網紅" at bounding box center [442, 63] width 605 height 32
type input "*"
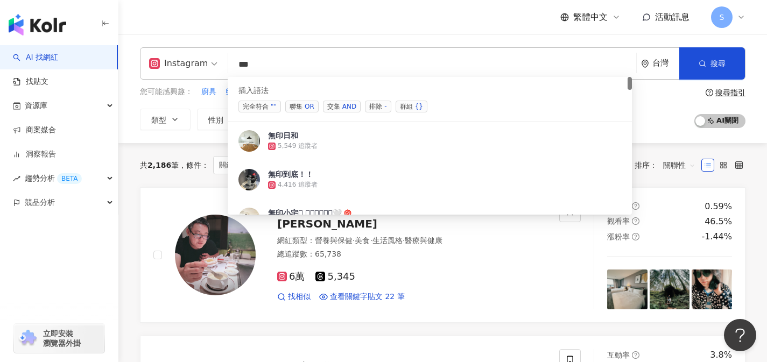
click at [340, 105] on span "交集 AND" at bounding box center [342, 107] width 38 height 12
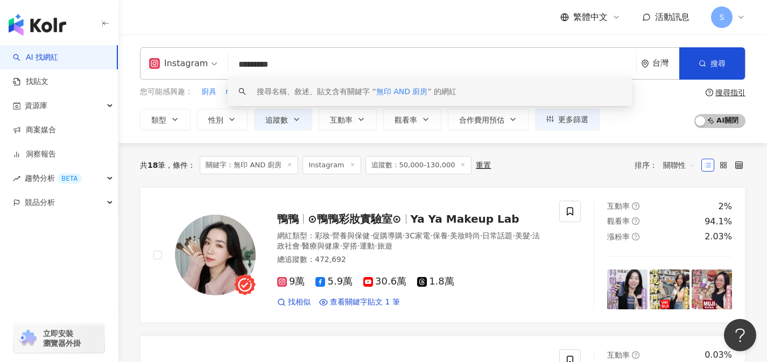
click at [671, 164] on span "關聯性" at bounding box center [679, 165] width 32 height 17
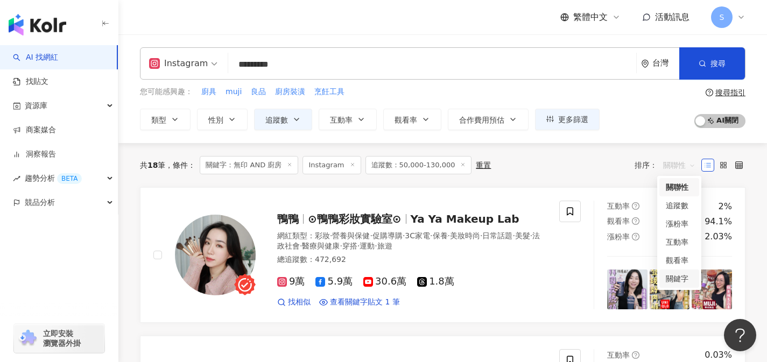
click at [689, 278] on div "關鍵字" at bounding box center [679, 279] width 27 height 12
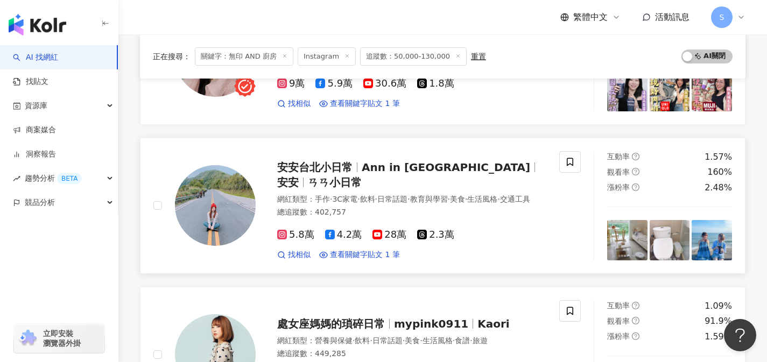
scroll to position [942, 0]
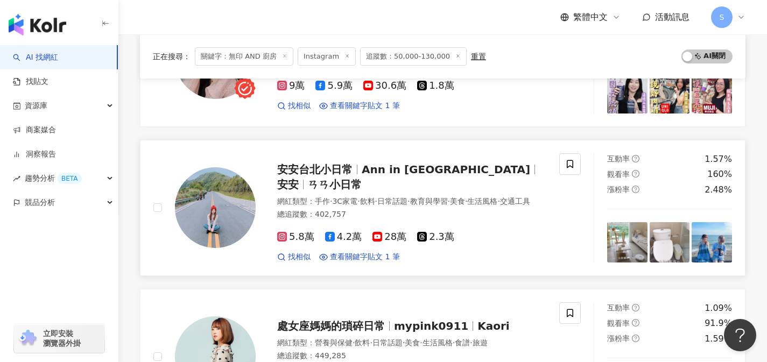
click at [361, 213] on div "總追蹤數 ： 402,757" at bounding box center [411, 214] width 269 height 11
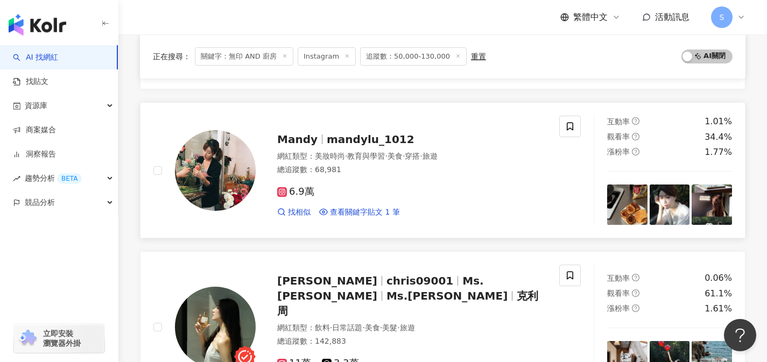
scroll to position [1575, 0]
click at [383, 199] on div "6.9萬 找相似 查看關鍵字貼文 1 筆" at bounding box center [411, 197] width 269 height 40
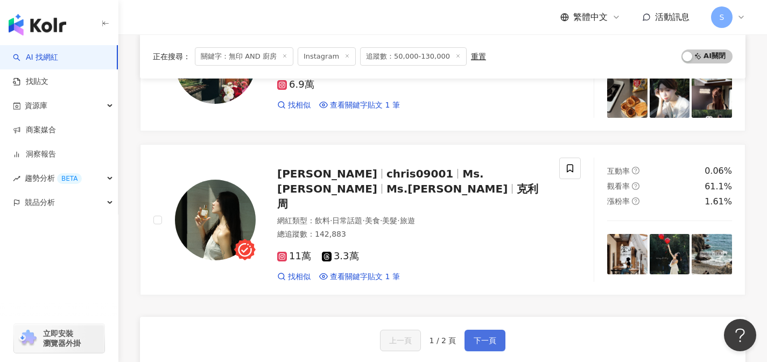
click at [469, 330] on button "下一頁" at bounding box center [484, 341] width 41 height 22
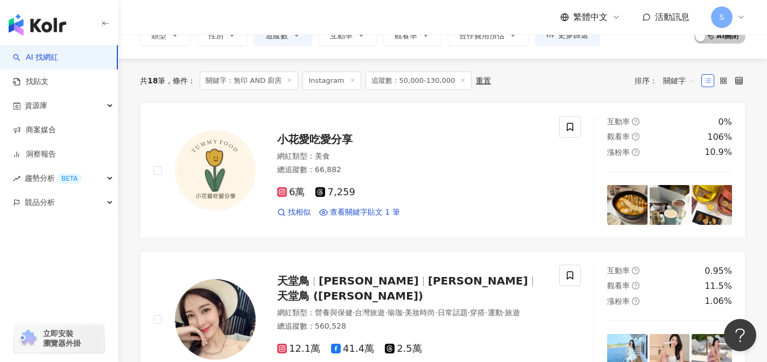
scroll to position [0, 0]
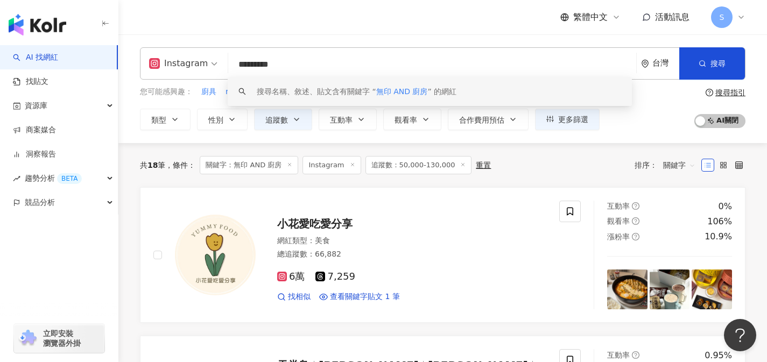
click at [364, 63] on input "*********" at bounding box center [431, 64] width 399 height 20
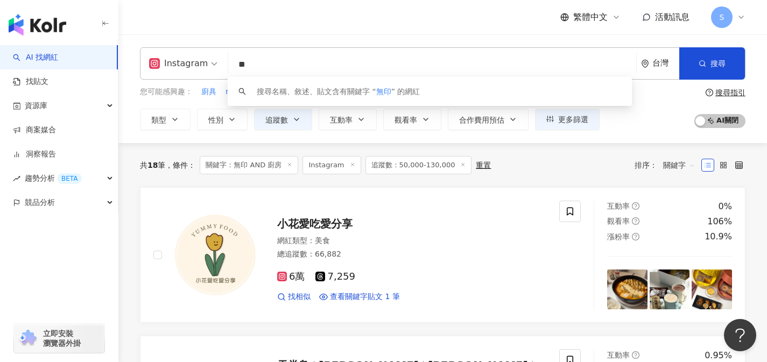
type input "*"
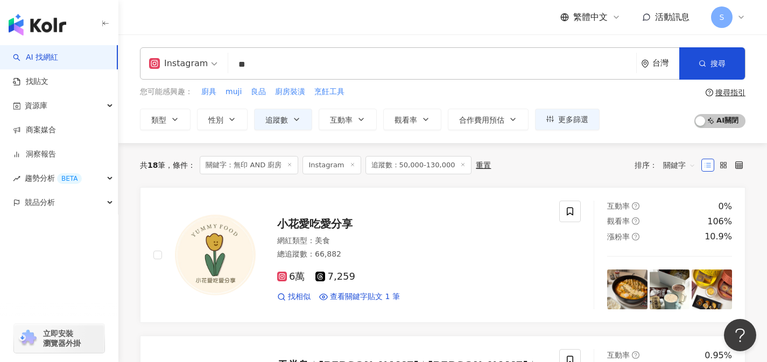
type input "*"
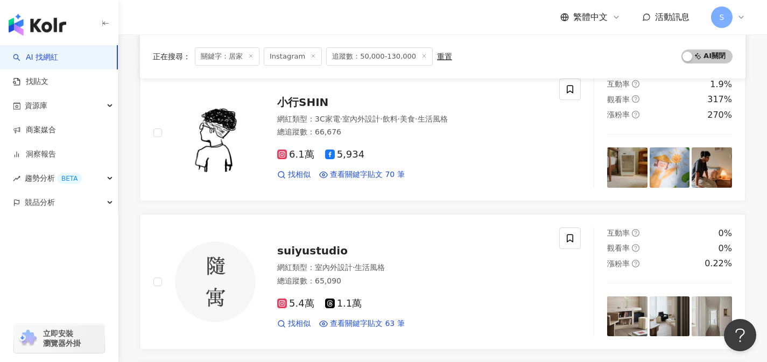
scroll to position [746, 0]
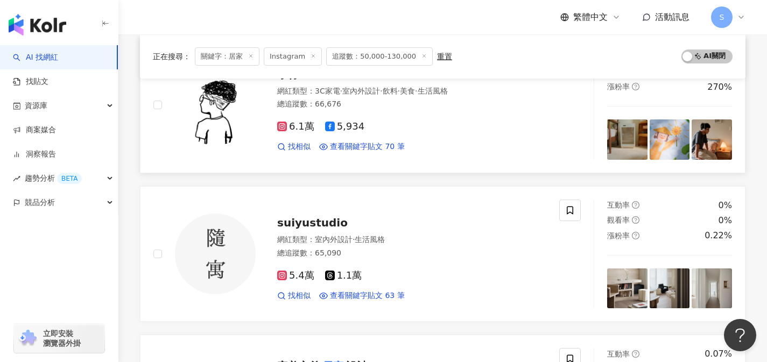
type input "**"
click at [399, 123] on div "6.1萬 5,934" at bounding box center [411, 127] width 269 height 12
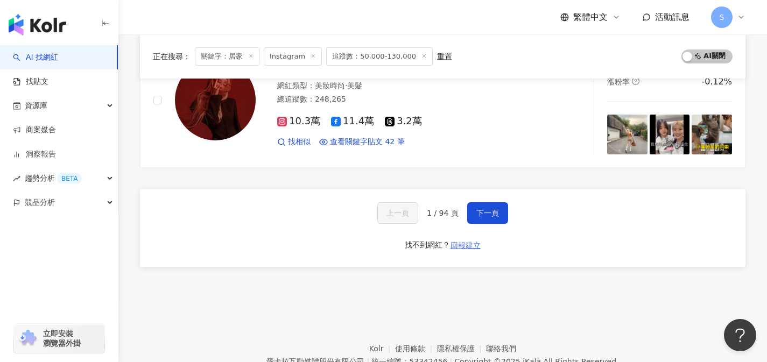
scroll to position [1794, 0]
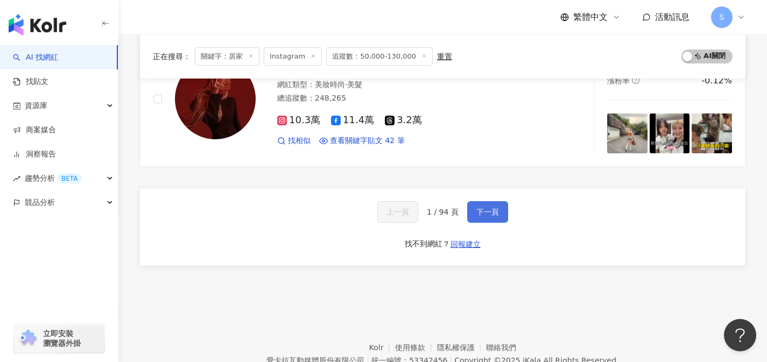
click at [483, 217] on button "下一頁" at bounding box center [487, 212] width 41 height 22
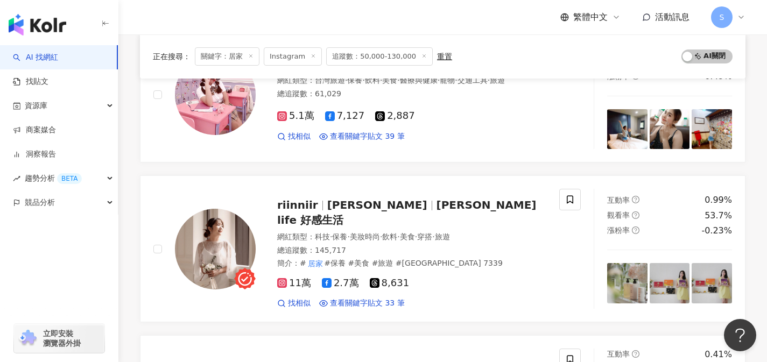
scroll to position [365, 0]
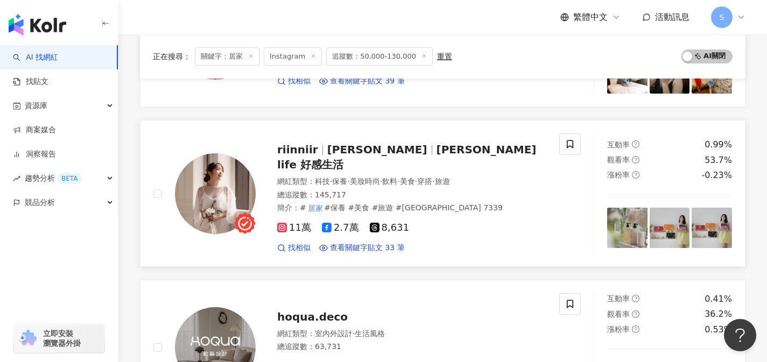
click at [381, 190] on div "總追蹤數 ： 145,717" at bounding box center [411, 195] width 269 height 11
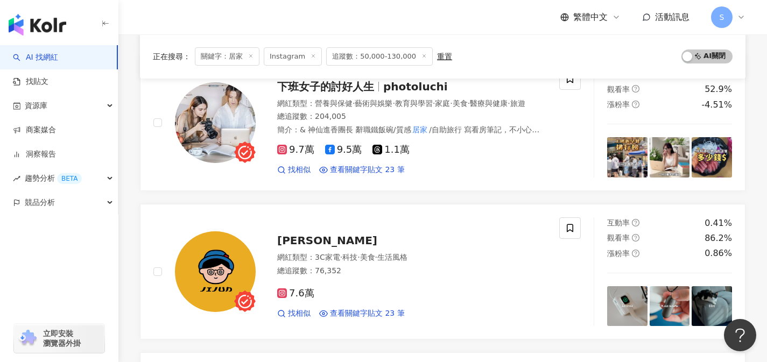
scroll to position [1691, 0]
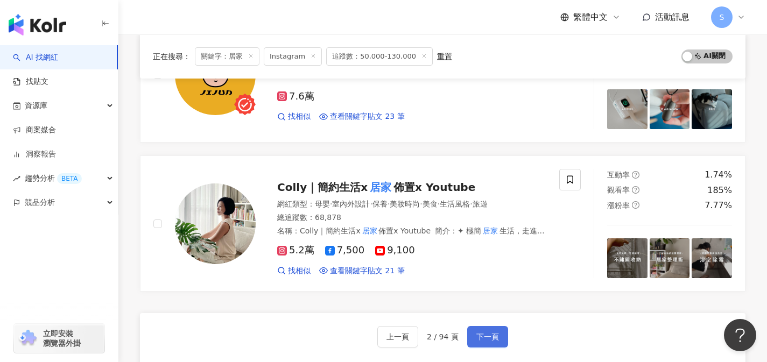
click at [503, 326] on button "下一頁" at bounding box center [487, 337] width 41 height 22
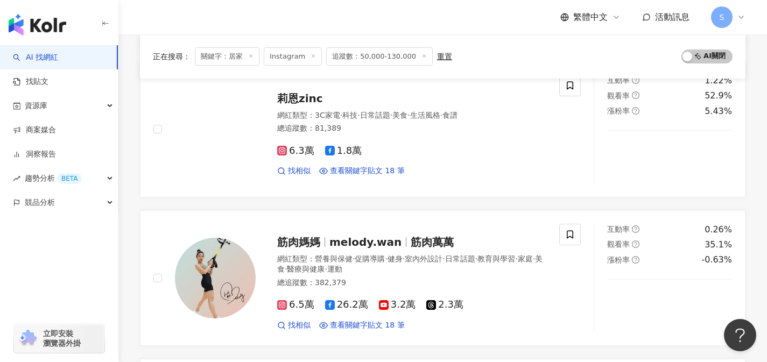
scroll to position [722, 0]
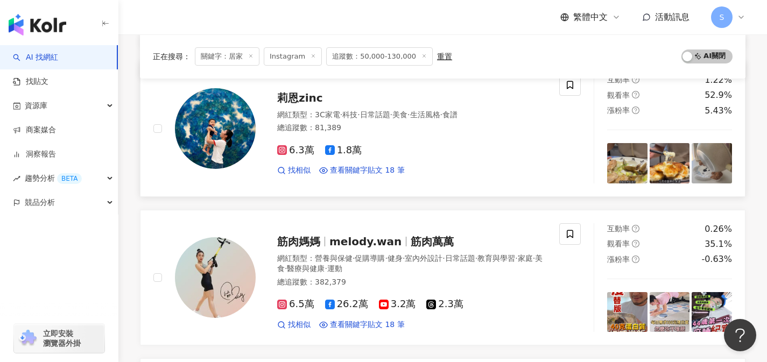
click at [382, 157] on div "6.3萬 1.8萬" at bounding box center [411, 151] width 269 height 12
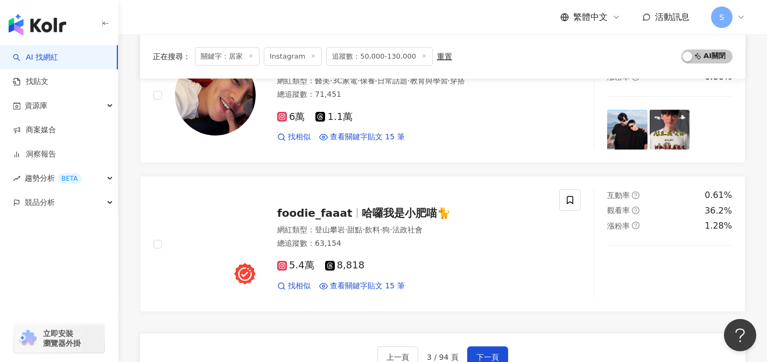
scroll to position [1664, 0]
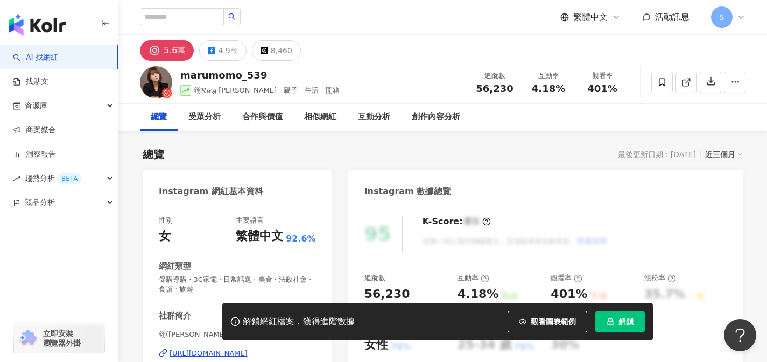
click at [683, 89] on link at bounding box center [686, 83] width 22 height 22
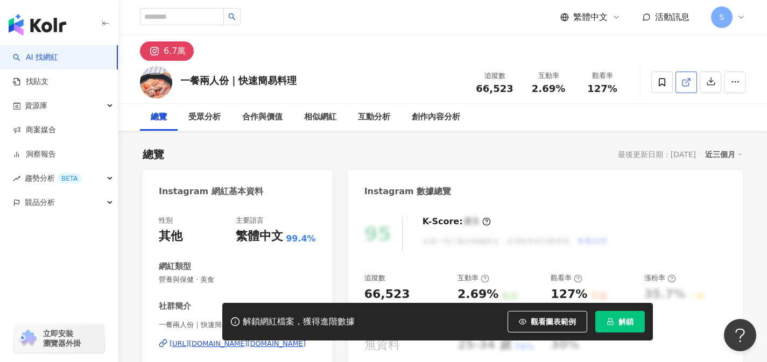
click at [685, 87] on span at bounding box center [686, 81] width 10 height 11
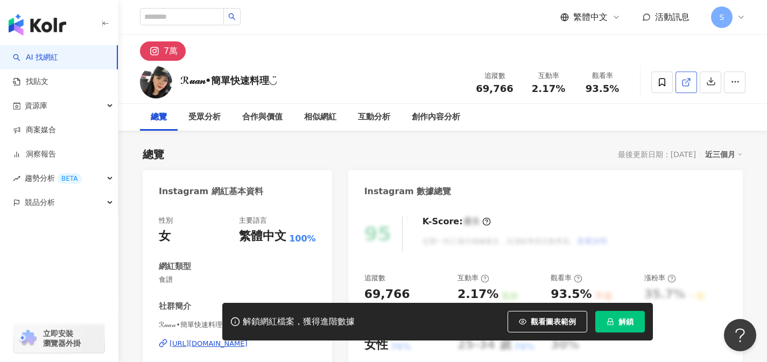
click at [689, 87] on icon at bounding box center [686, 82] width 10 height 10
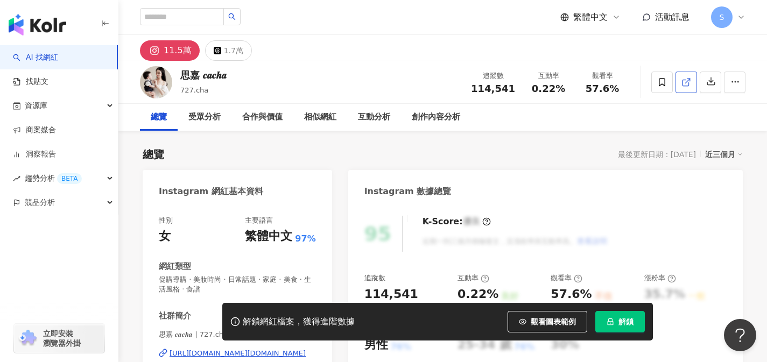
click at [682, 80] on icon at bounding box center [686, 82] width 10 height 10
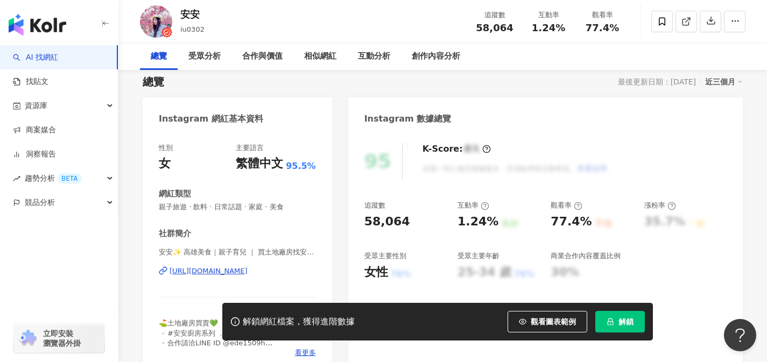
scroll to position [130, 0]
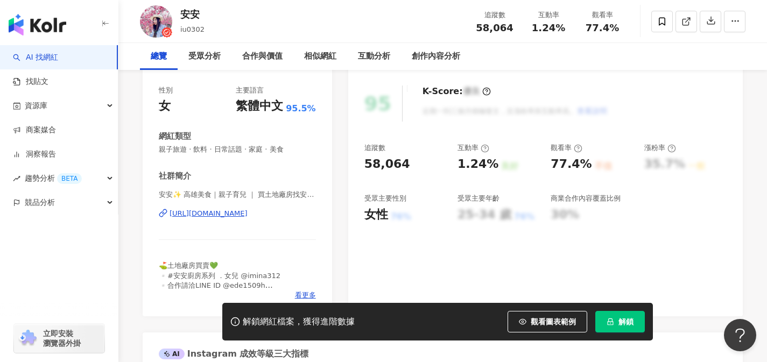
click at [687, 75] on div "Instagram 數據總覽" at bounding box center [545, 57] width 394 height 35
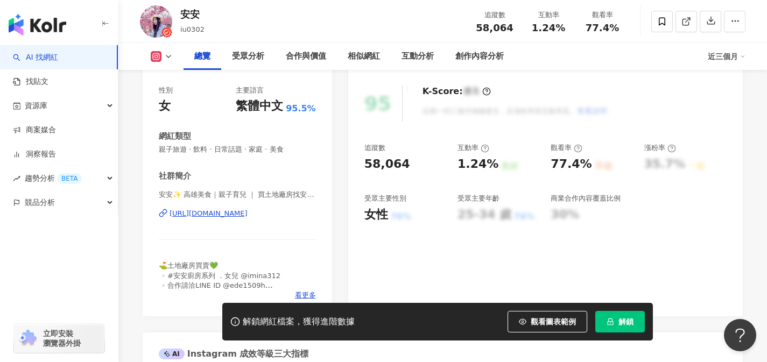
scroll to position [0, 0]
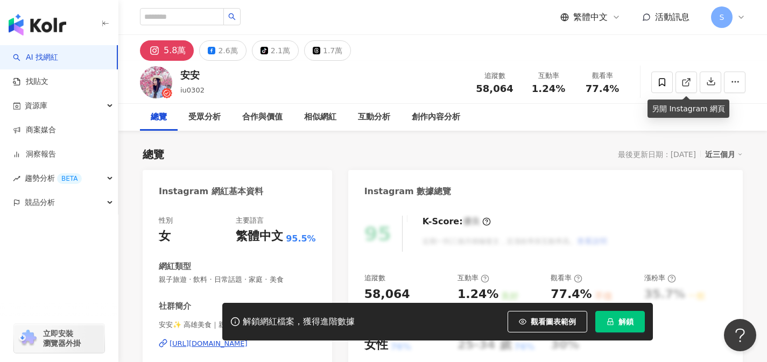
click at [687, 83] on icon at bounding box center [686, 82] width 10 height 10
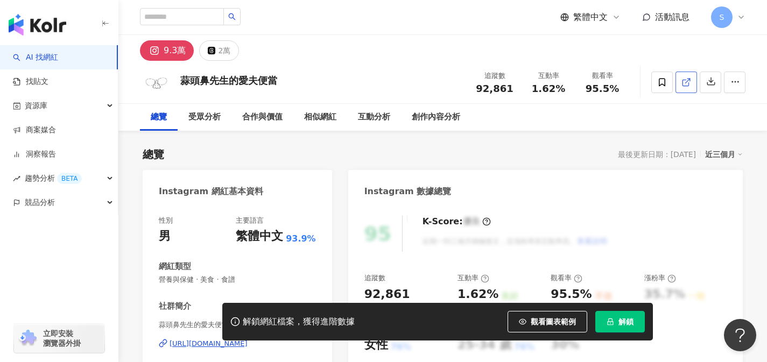
click at [686, 87] on span at bounding box center [686, 81] width 10 height 11
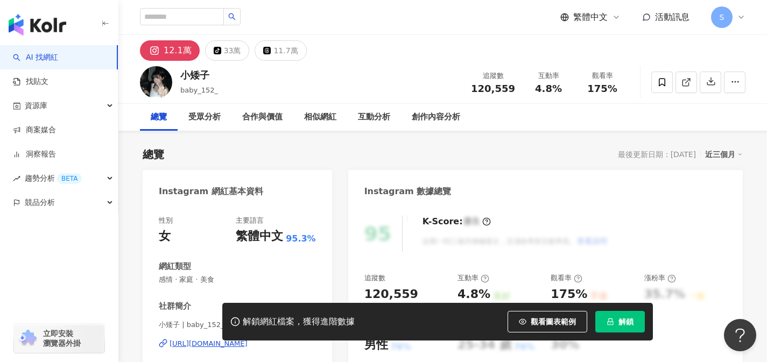
click at [686, 89] on link at bounding box center [686, 83] width 22 height 22
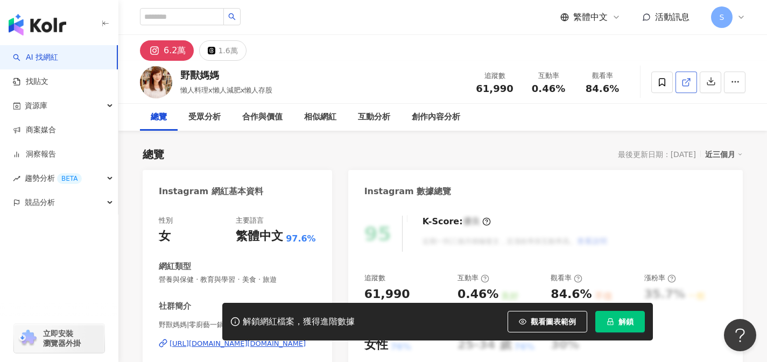
click at [688, 86] on icon at bounding box center [685, 83] width 6 height 6
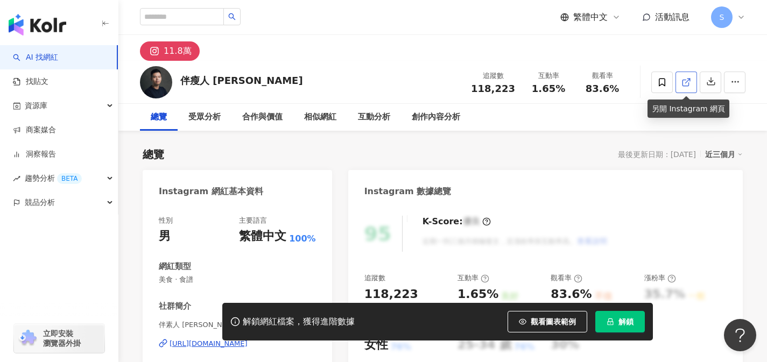
click at [679, 80] on link at bounding box center [686, 83] width 22 height 22
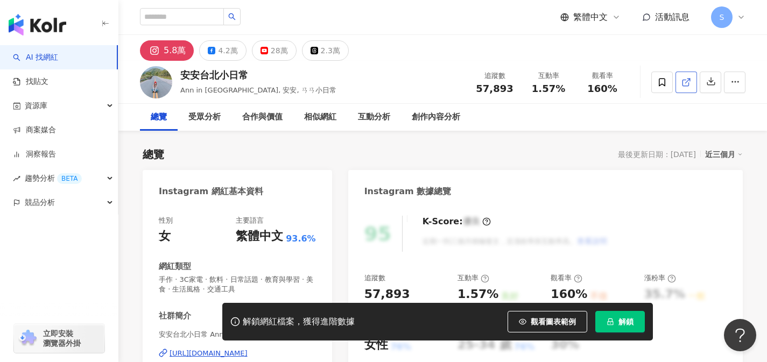
click at [679, 86] on link at bounding box center [686, 83] width 22 height 22
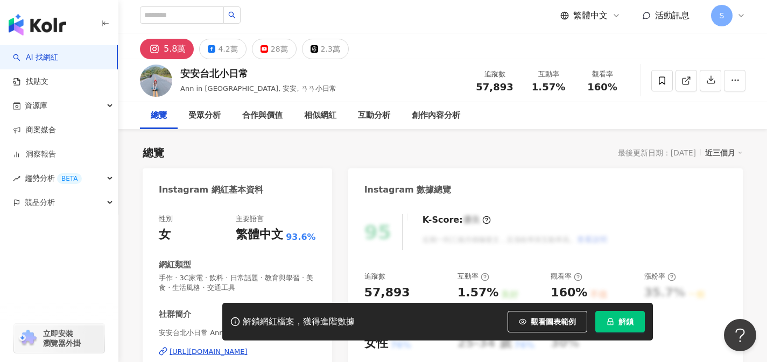
scroll to position [2, 0]
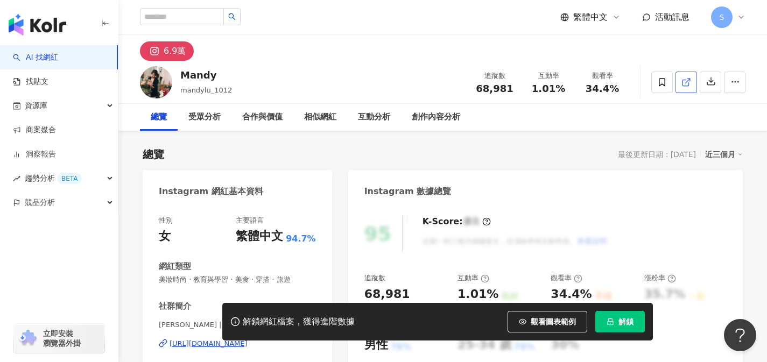
click at [683, 83] on icon at bounding box center [686, 82] width 10 height 10
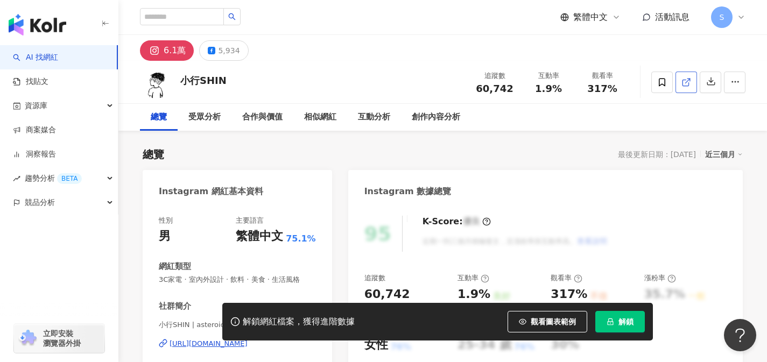
click at [686, 85] on icon at bounding box center [685, 83] width 6 height 6
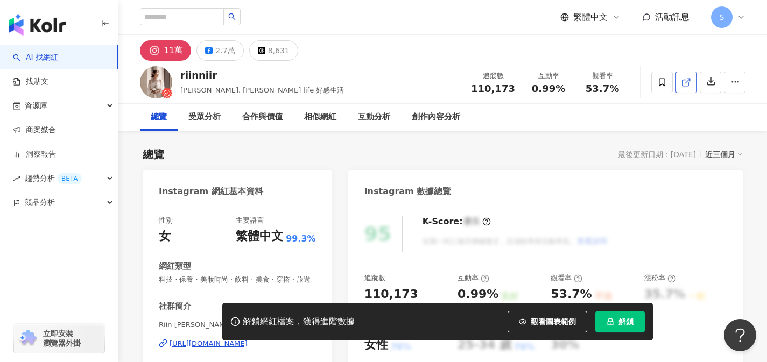
click at [687, 88] on link at bounding box center [686, 83] width 22 height 22
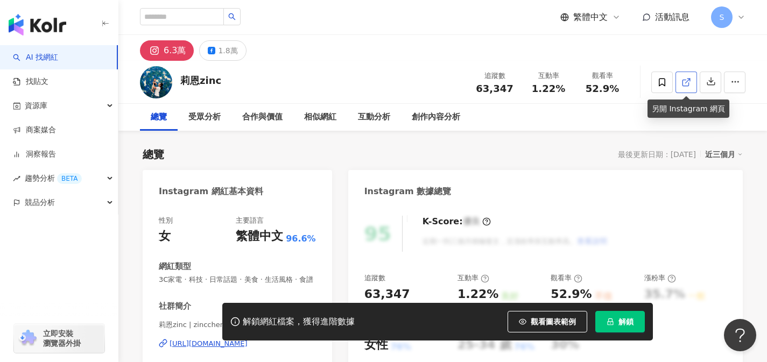
click at [681, 87] on span at bounding box center [686, 81] width 10 height 11
